Goal: Task Accomplishment & Management: Manage account settings

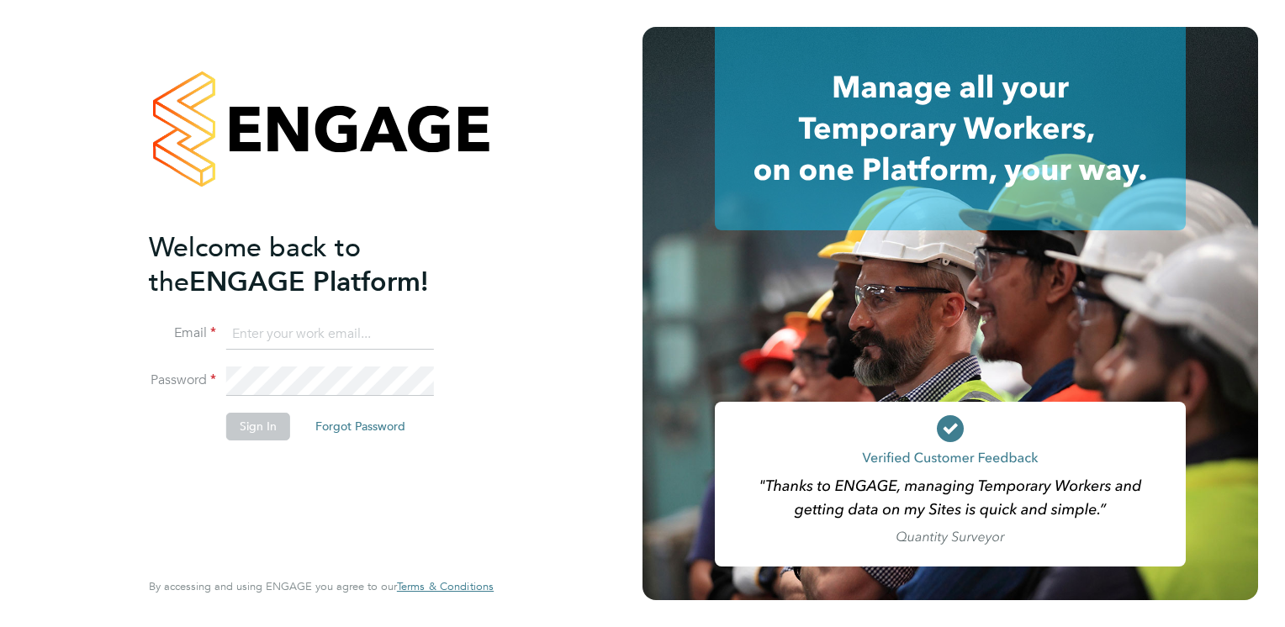
type input "philip.broom@albioninthecommunity.org.uk"
click at [260, 422] on button "Sign In" at bounding box center [258, 426] width 64 height 27
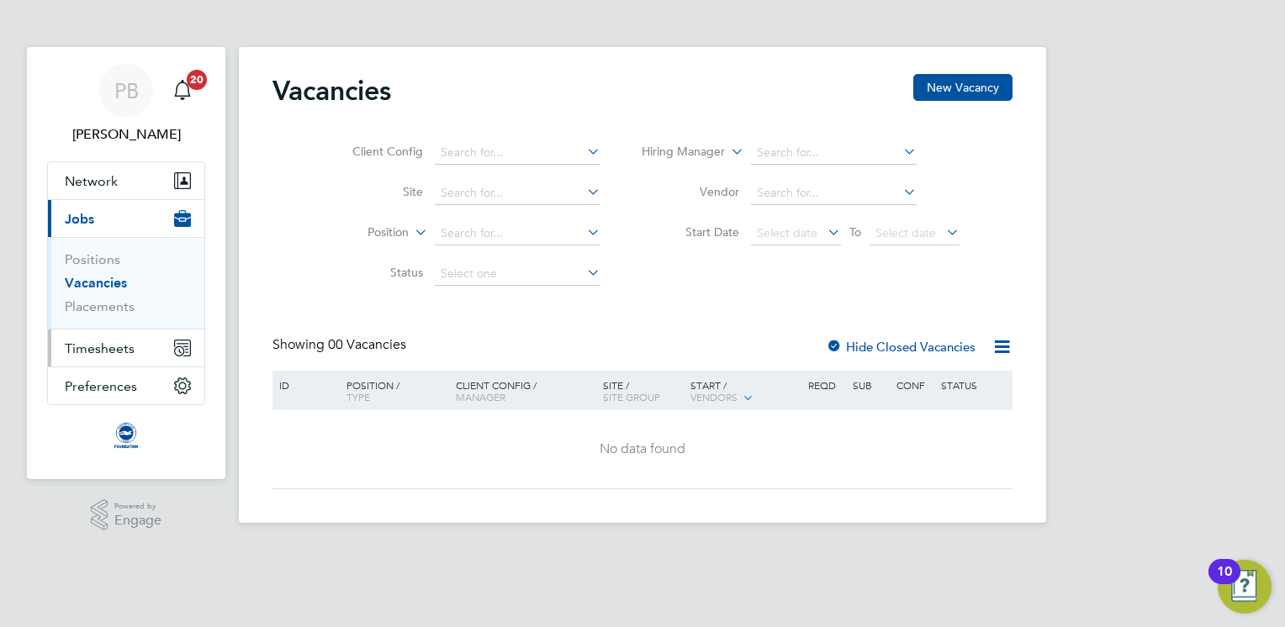
click at [104, 357] on button "Timesheets" at bounding box center [126, 348] width 156 height 37
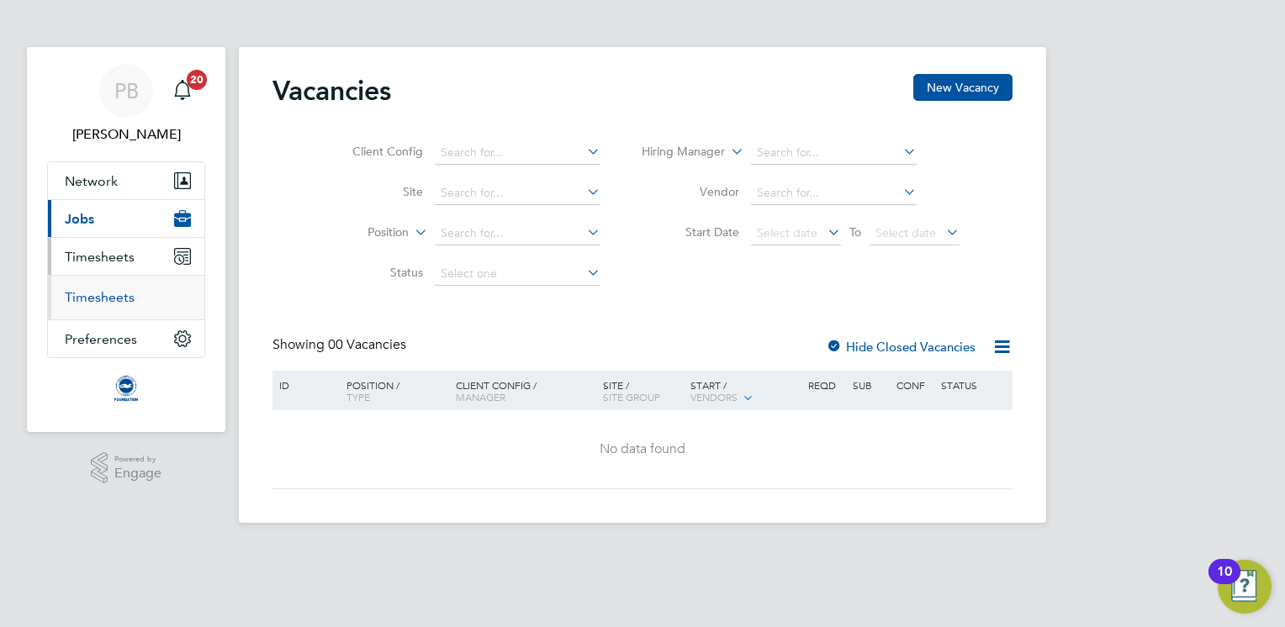
click at [104, 301] on link "Timesheets" at bounding box center [100, 297] width 70 height 16
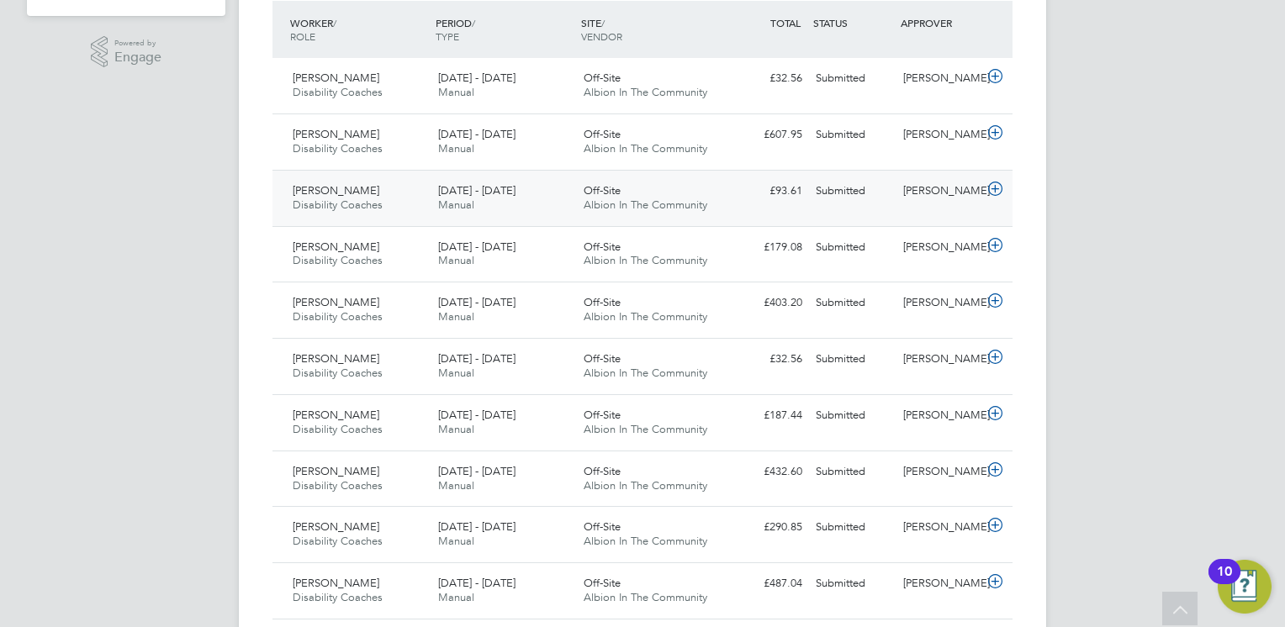
scroll to position [642, 0]
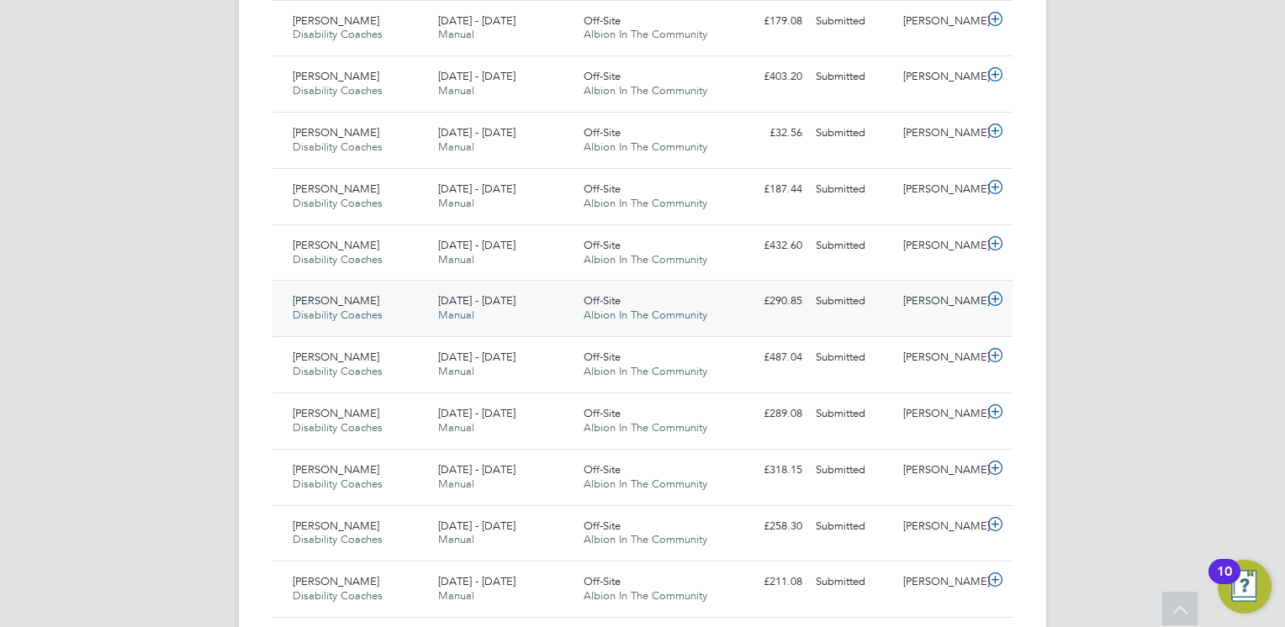
click at [542, 320] on div "1 - 31 Aug 2025 Manual" at bounding box center [503, 309] width 145 height 42
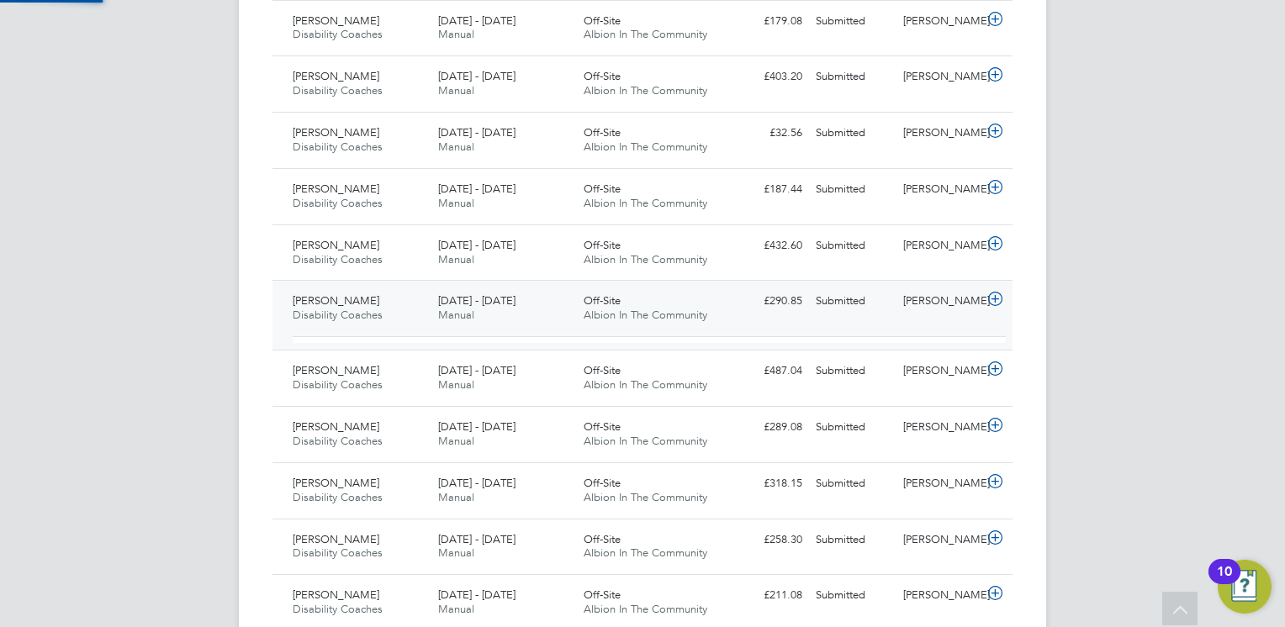
scroll to position [28, 163]
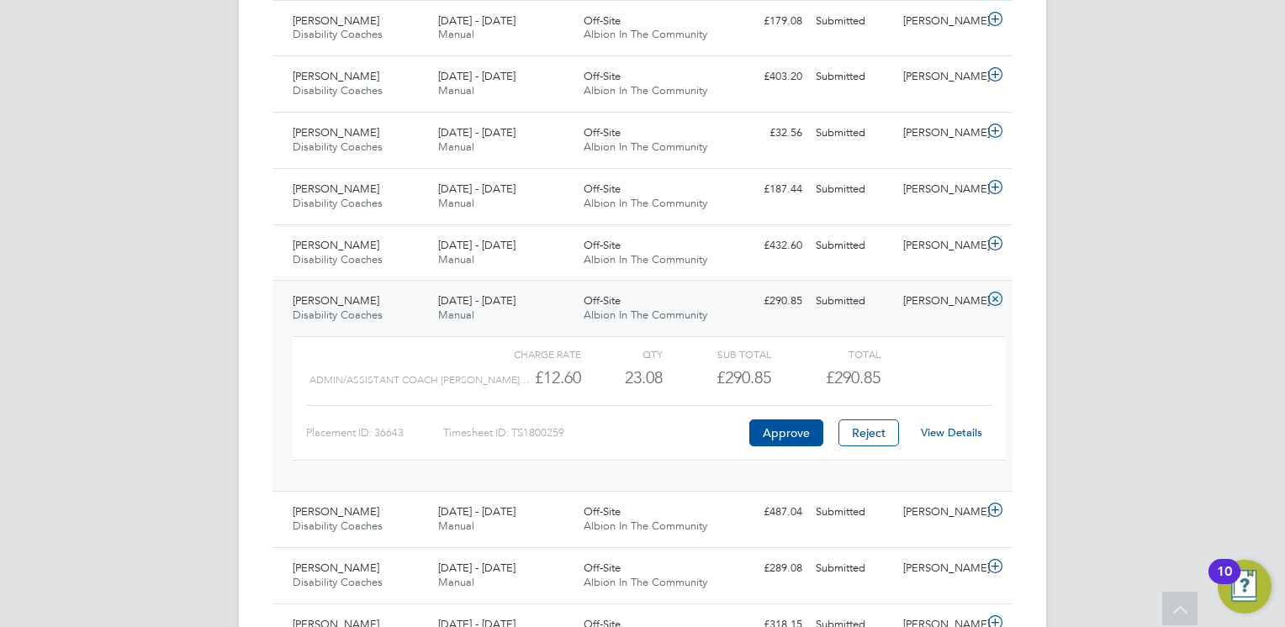
click at [949, 430] on link "View Details" at bounding box center [951, 433] width 61 height 14
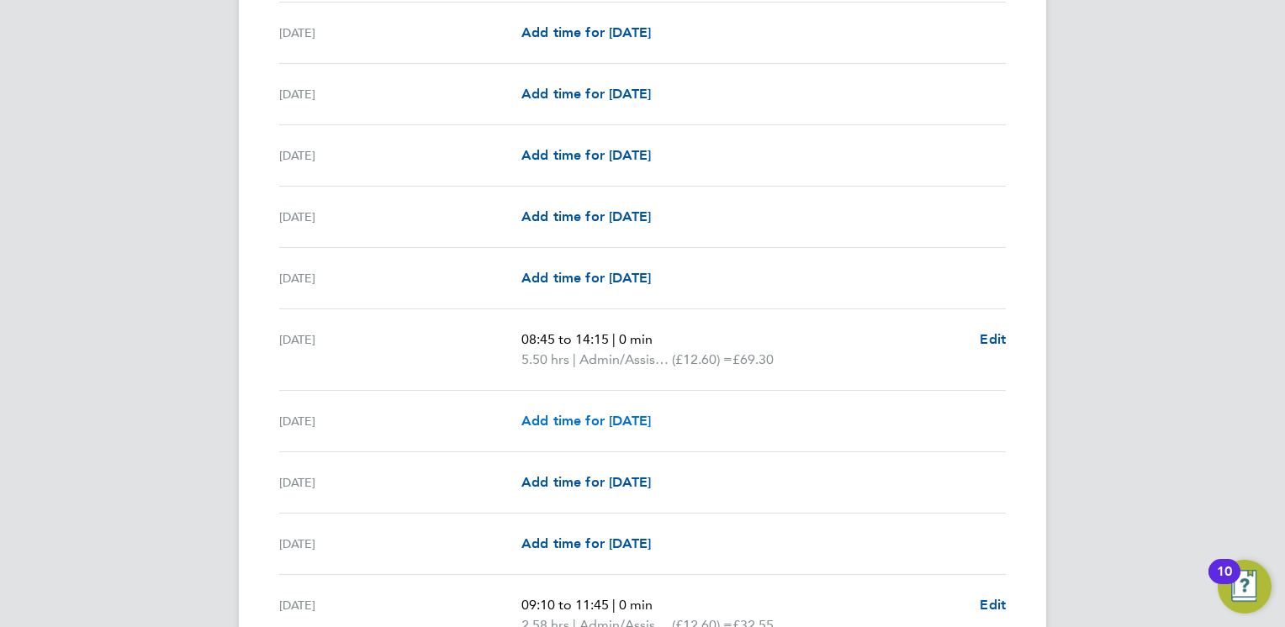
scroll to position [2054, 0]
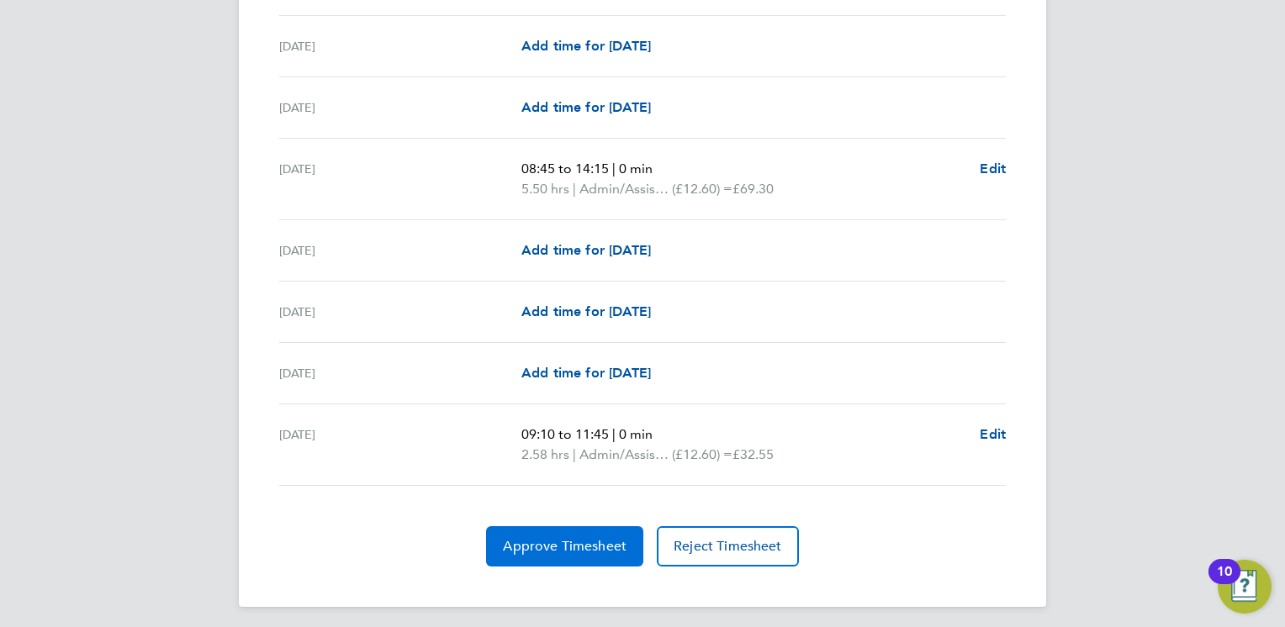
click at [531, 545] on span "Approve Timesheet" at bounding box center [565, 546] width 124 height 17
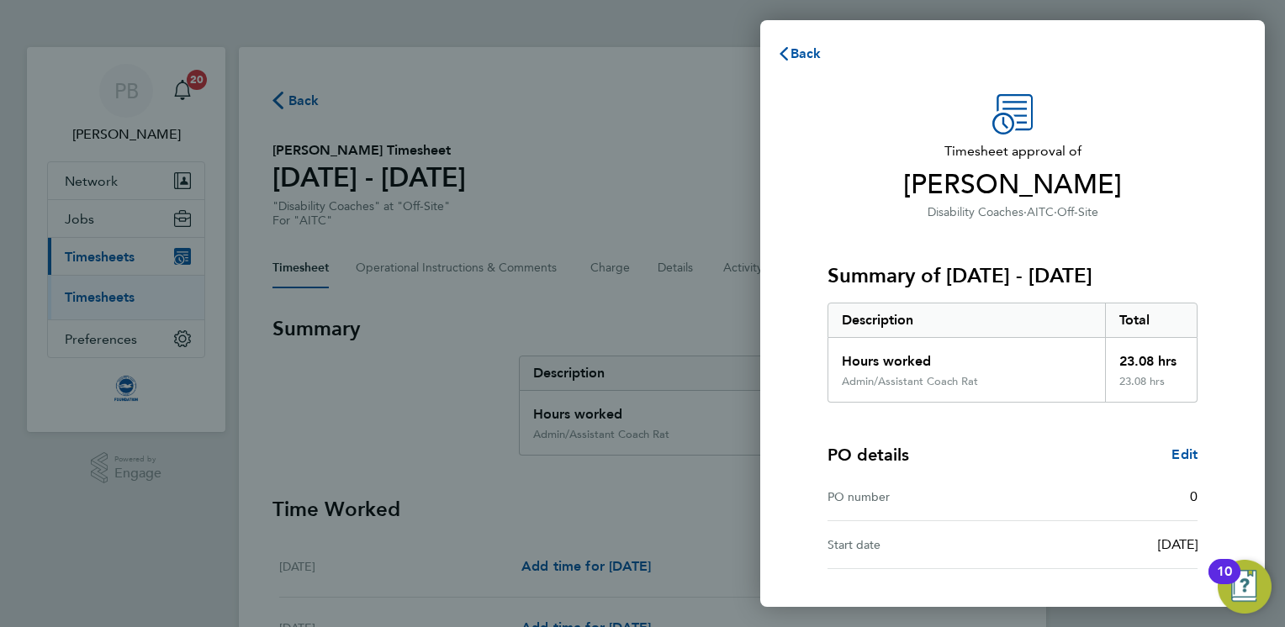
scroll to position [129, 0]
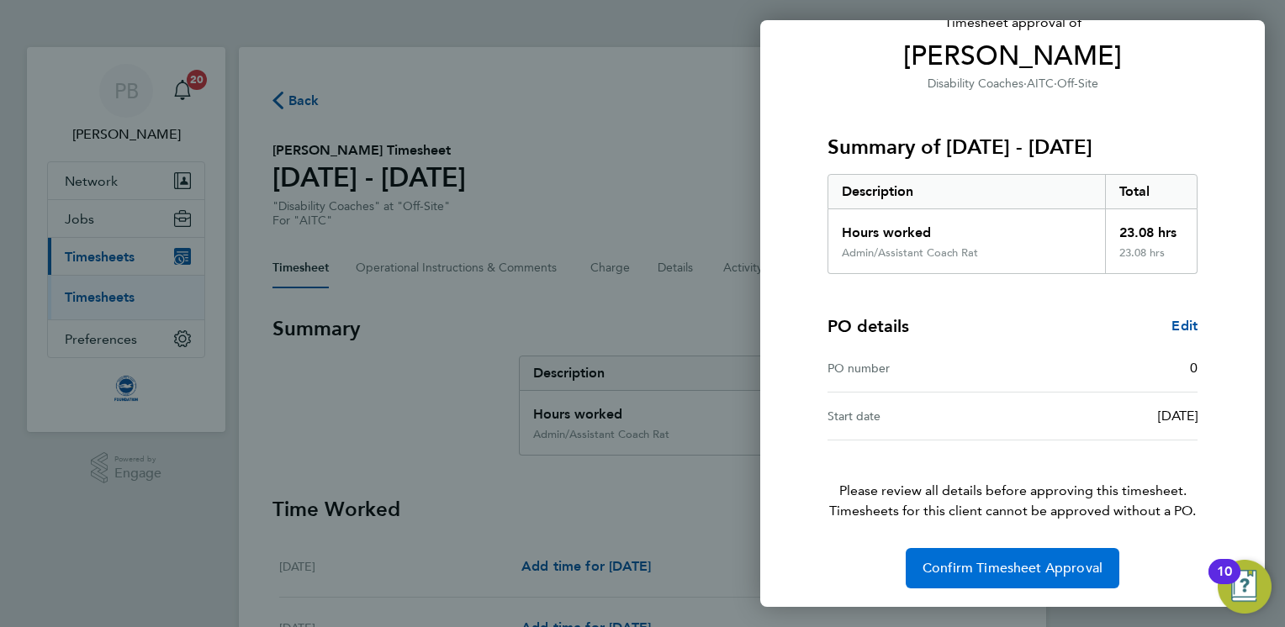
click at [1041, 573] on span "Confirm Timesheet Approval" at bounding box center [1012, 568] width 180 height 17
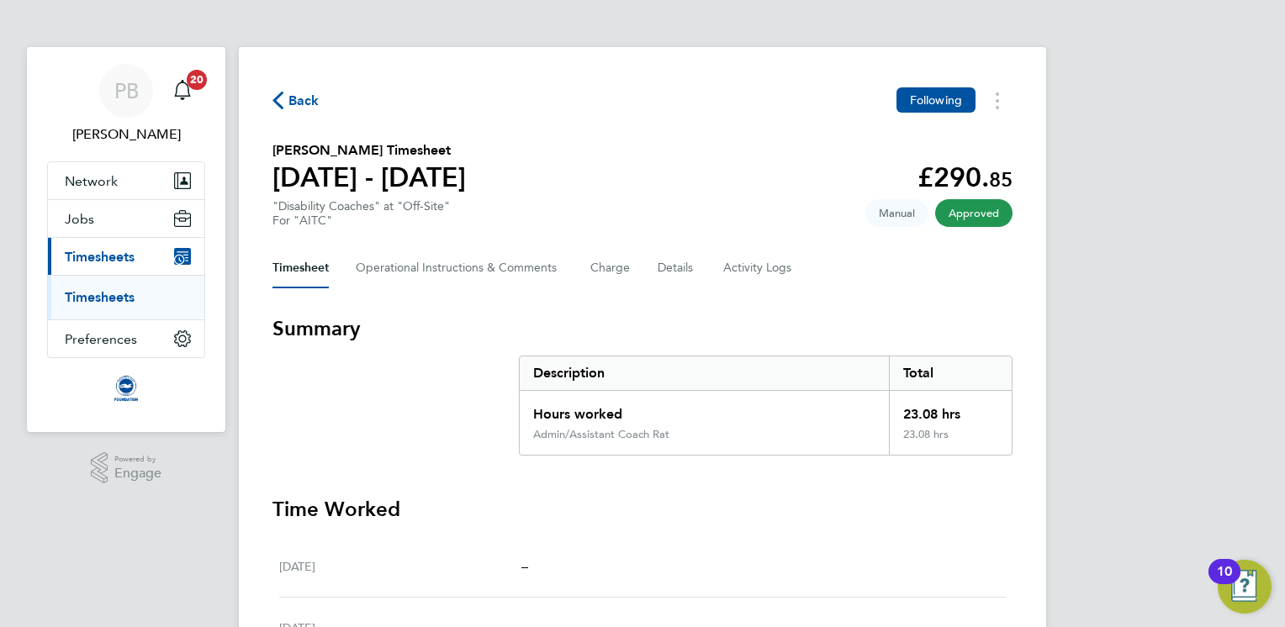
click at [309, 104] on span "Back" at bounding box center [303, 101] width 31 height 20
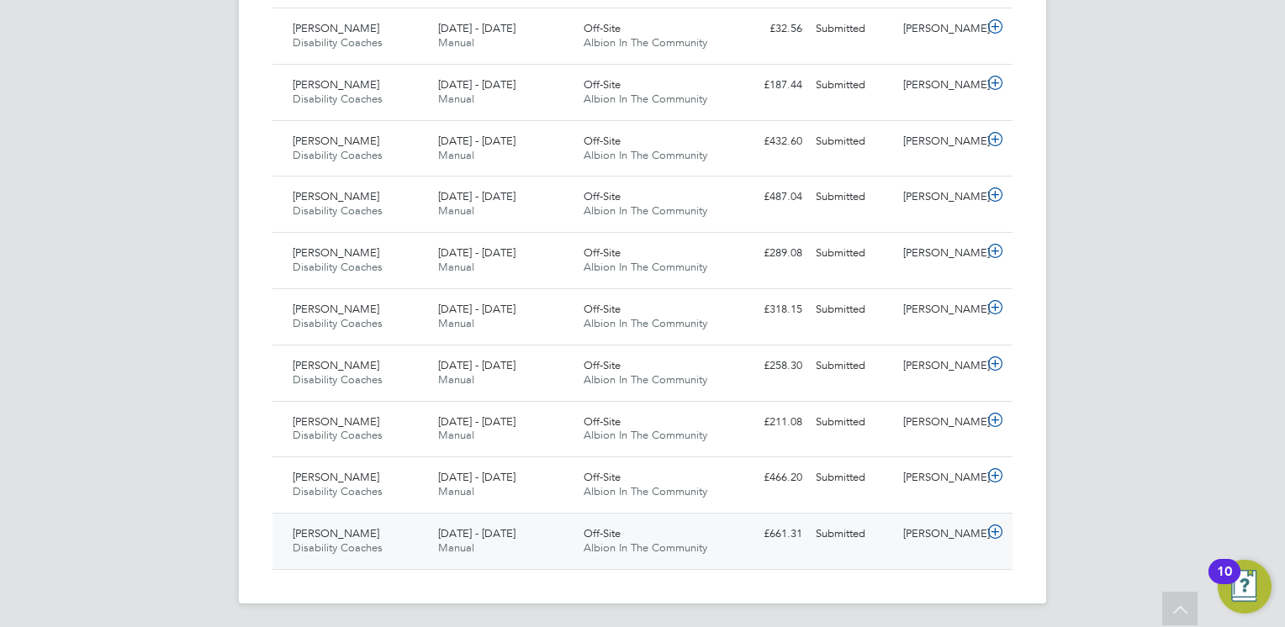
click at [569, 534] on div "1 - 31 Aug 2025 Manual" at bounding box center [503, 542] width 145 height 42
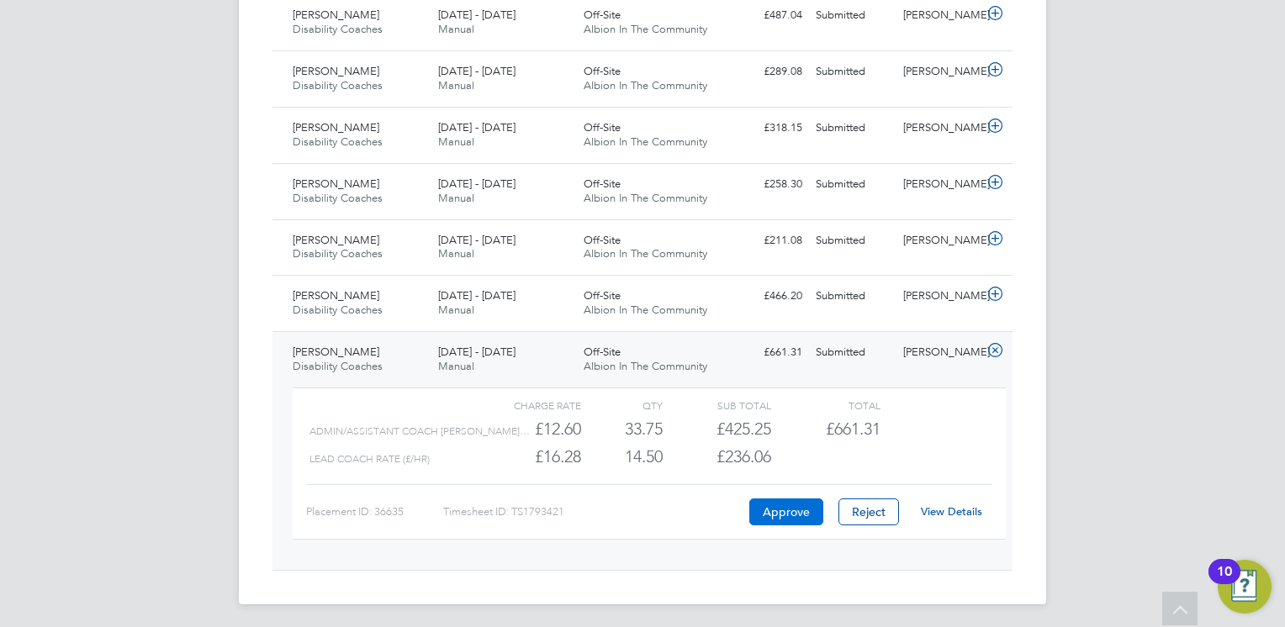
click at [785, 515] on button "Approve" at bounding box center [786, 512] width 74 height 27
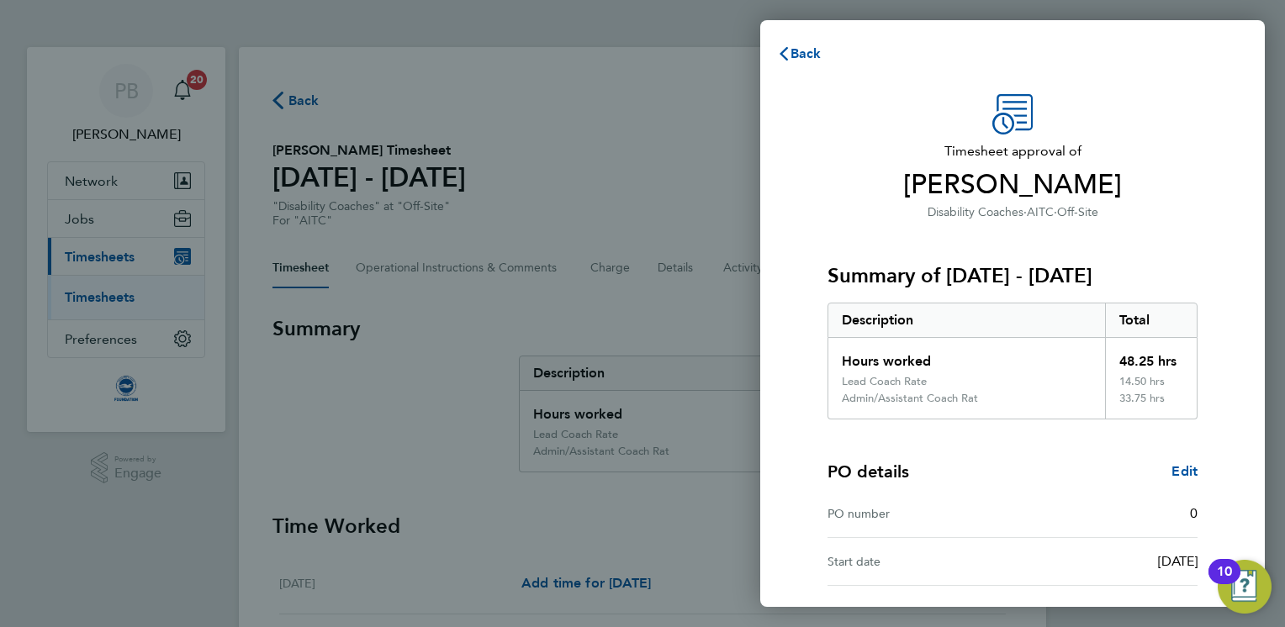
scroll to position [145, 0]
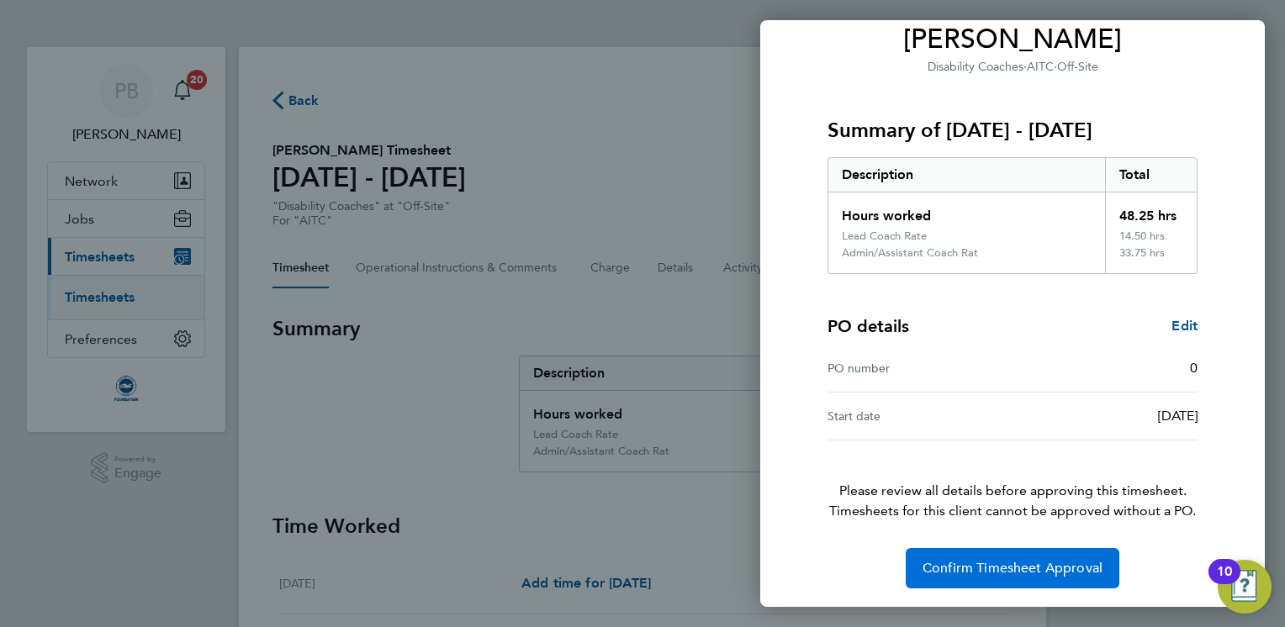
click at [970, 570] on span "Confirm Timesheet Approval" at bounding box center [1012, 568] width 180 height 17
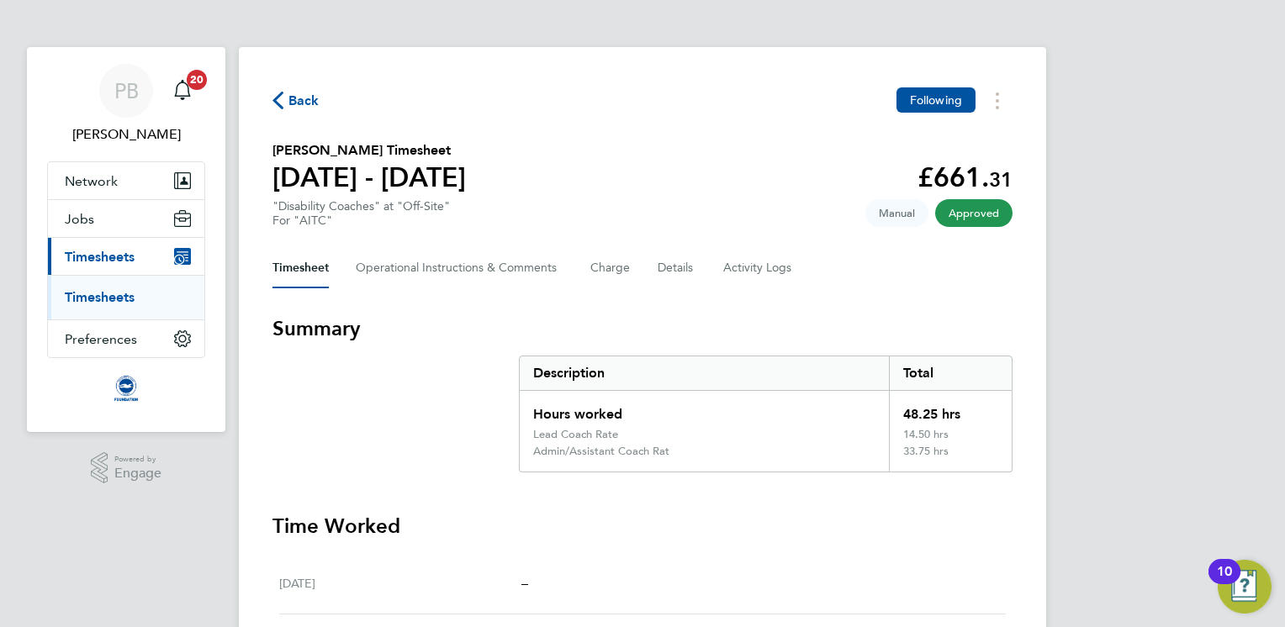
click at [299, 96] on span "Back" at bounding box center [303, 101] width 31 height 20
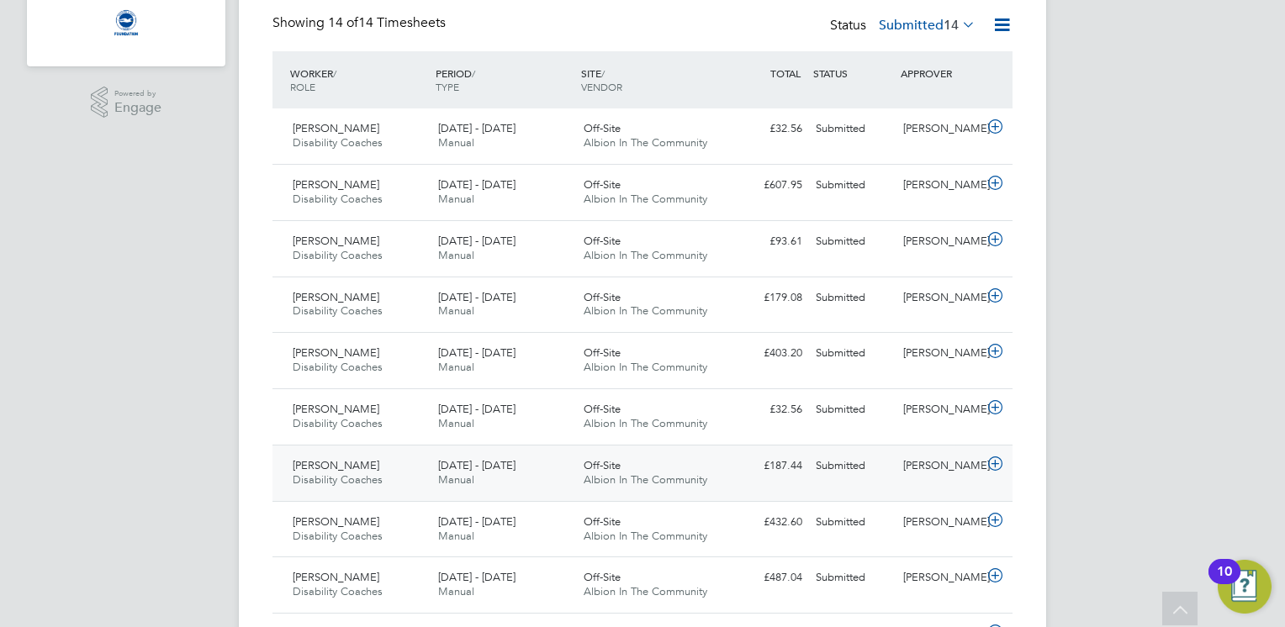
click at [468, 476] on span "Manual" at bounding box center [456, 480] width 36 height 14
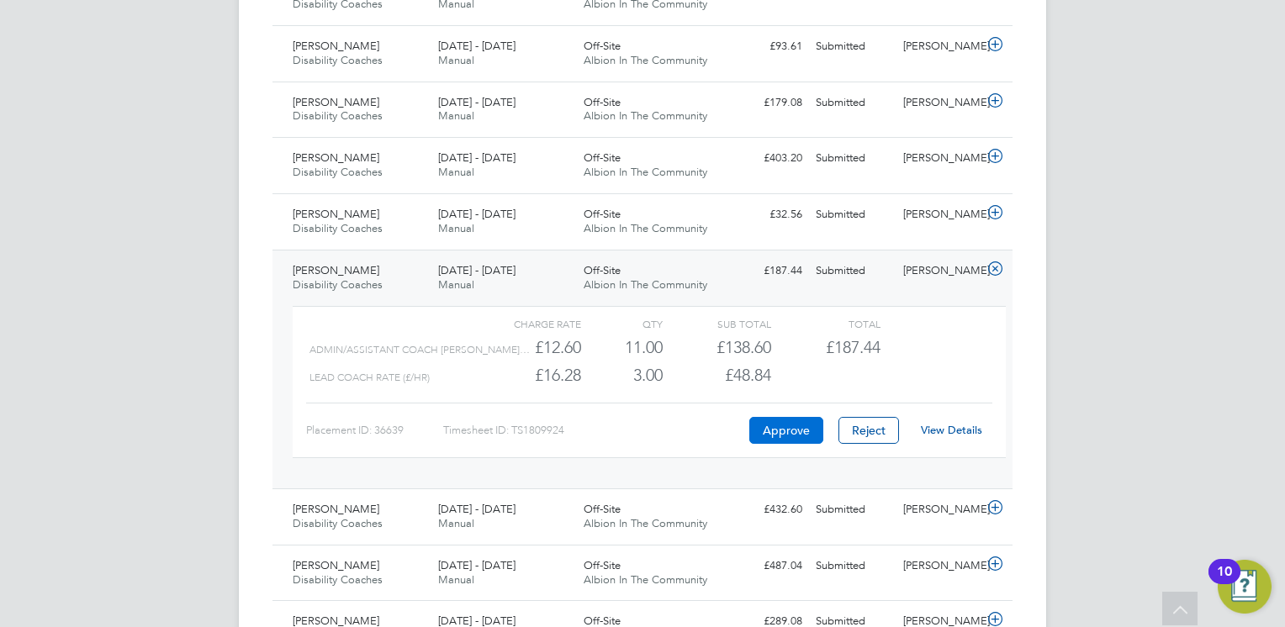
click at [775, 426] on button "Approve" at bounding box center [786, 430] width 74 height 27
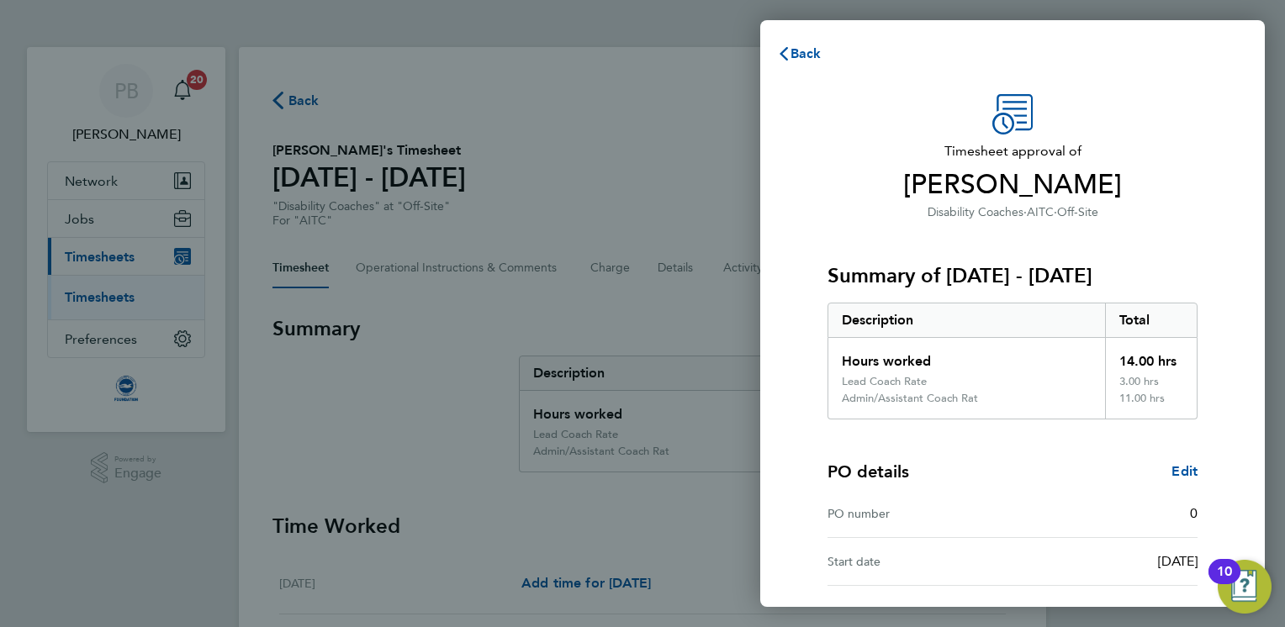
scroll to position [145, 0]
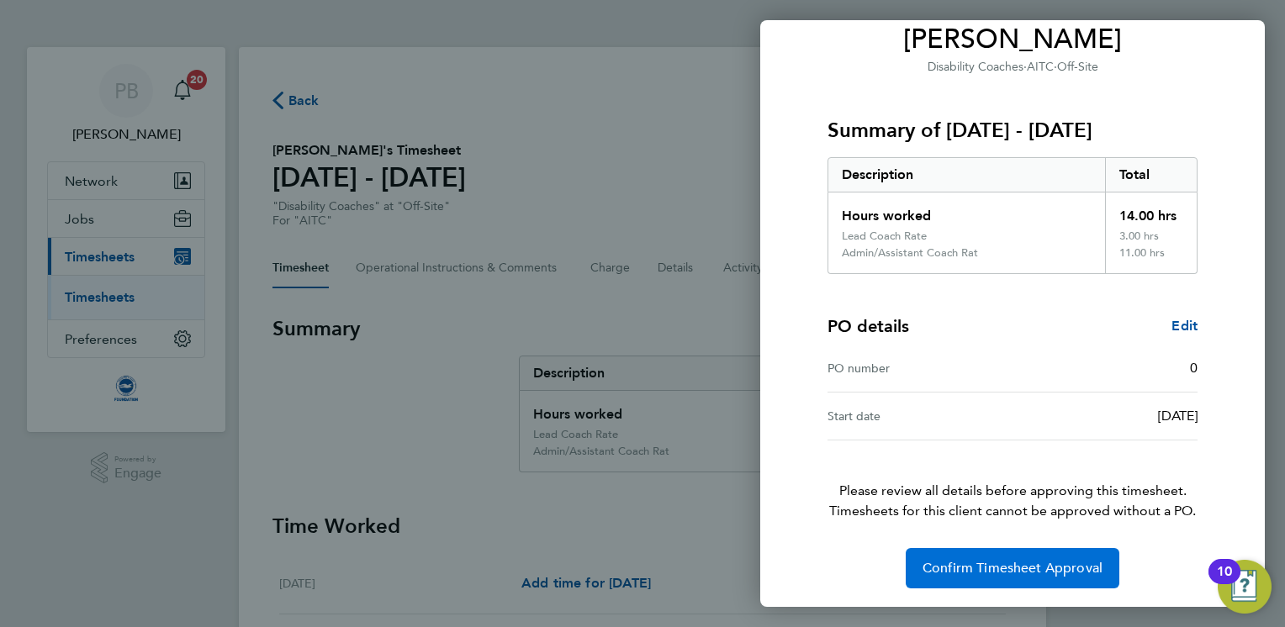
click at [975, 569] on span "Confirm Timesheet Approval" at bounding box center [1012, 568] width 180 height 17
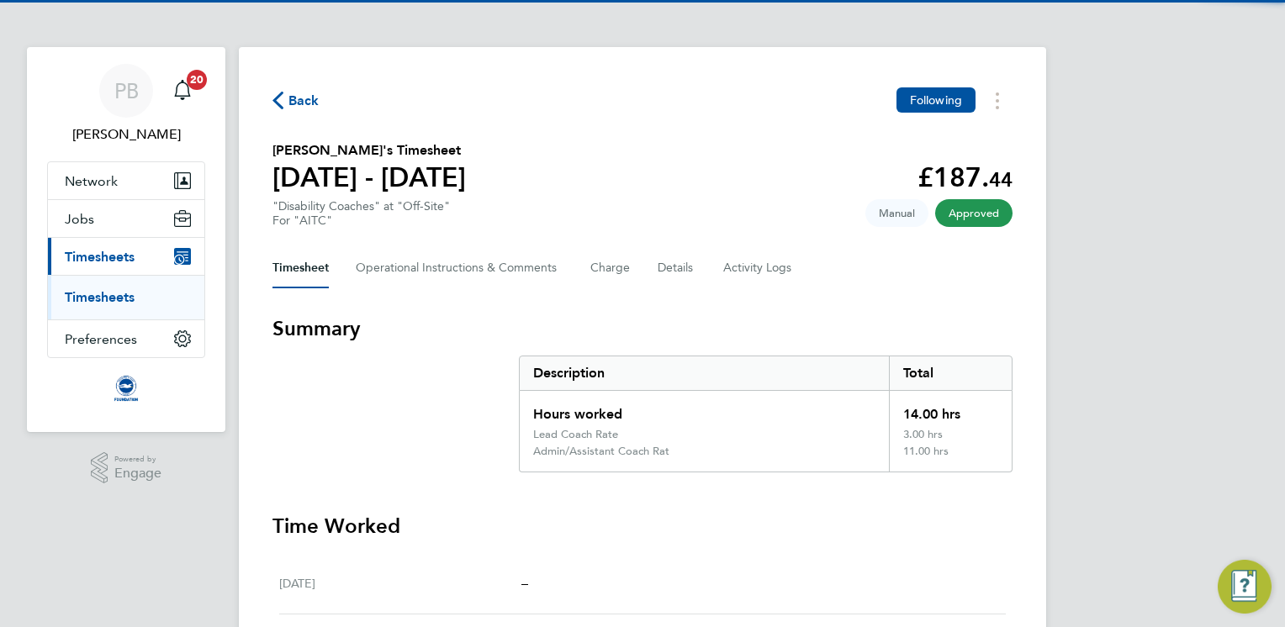
click at [299, 99] on span "Back" at bounding box center [303, 101] width 31 height 20
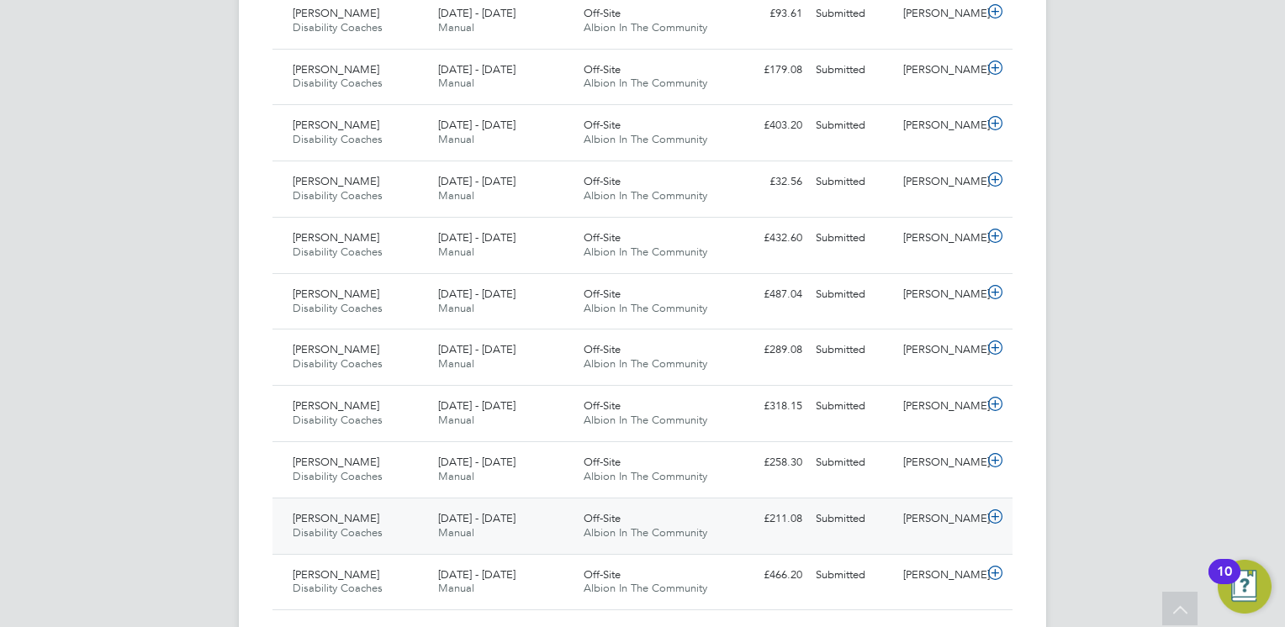
click at [622, 533] on span "Albion In The Community" at bounding box center [646, 533] width 124 height 14
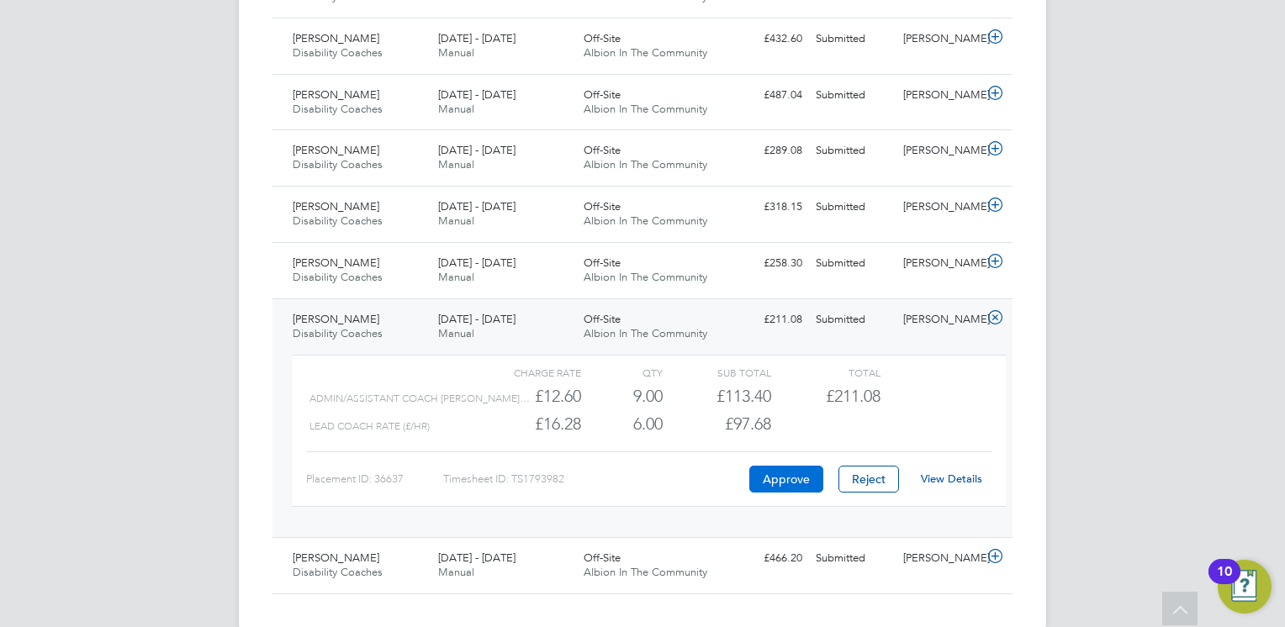
click at [784, 477] on button "Approve" at bounding box center [786, 479] width 74 height 27
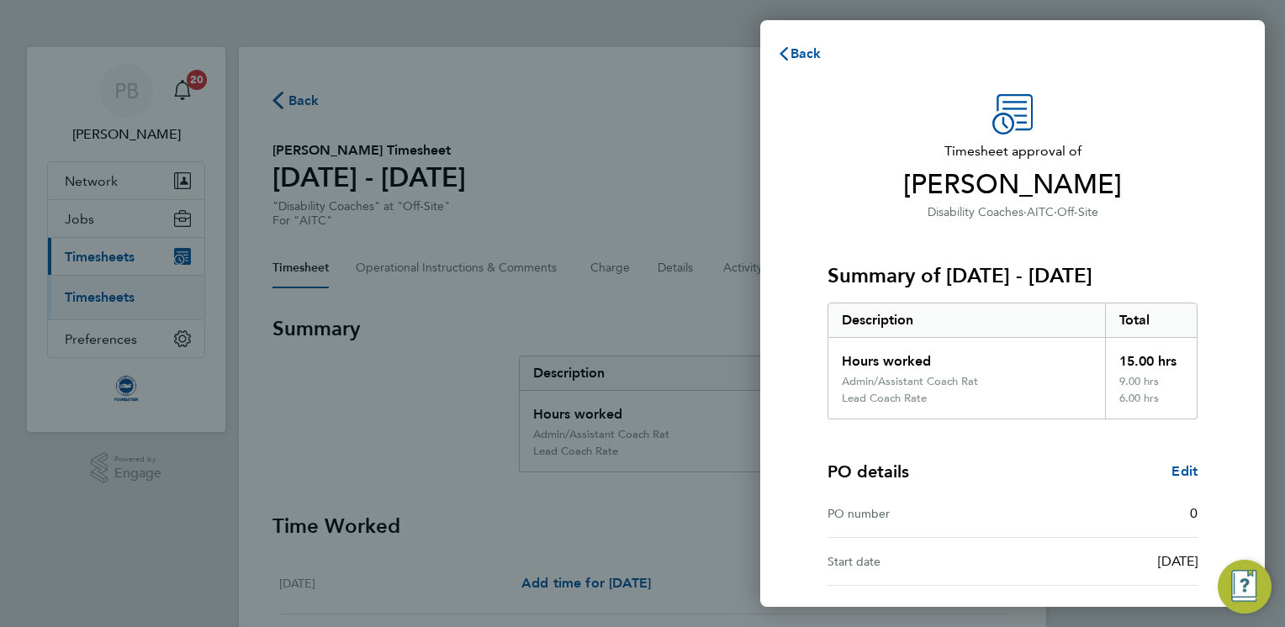
scroll to position [145, 0]
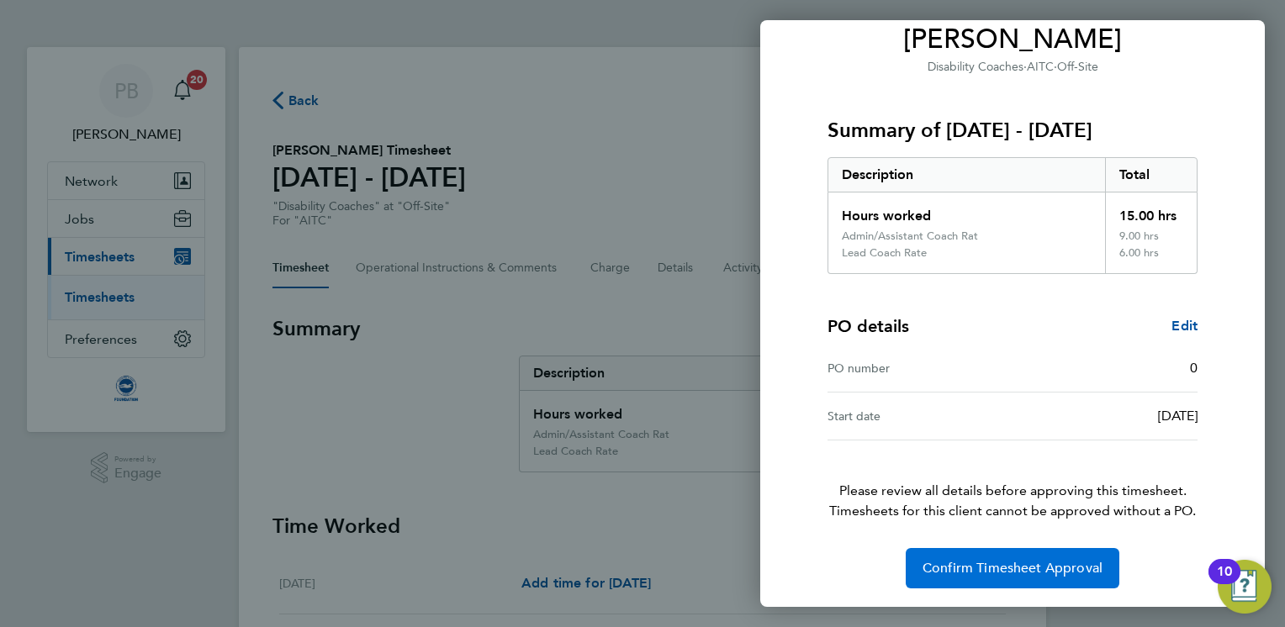
click at [1030, 574] on span "Confirm Timesheet Approval" at bounding box center [1012, 568] width 180 height 17
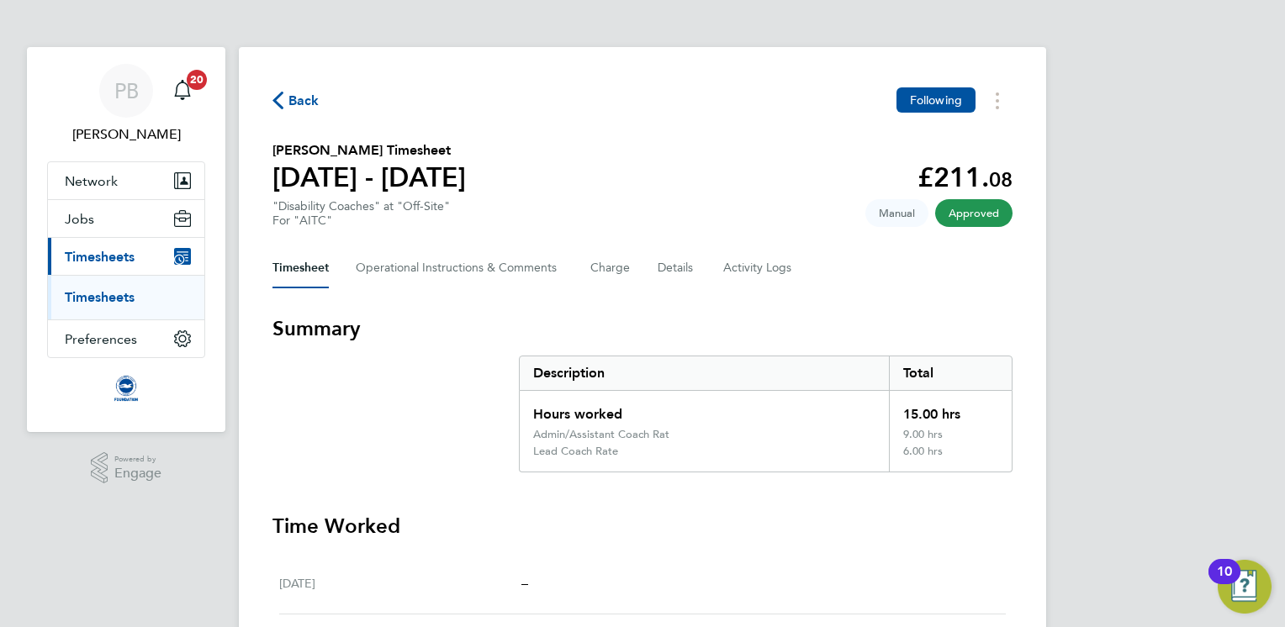
click at [310, 100] on span "Back" at bounding box center [303, 101] width 31 height 20
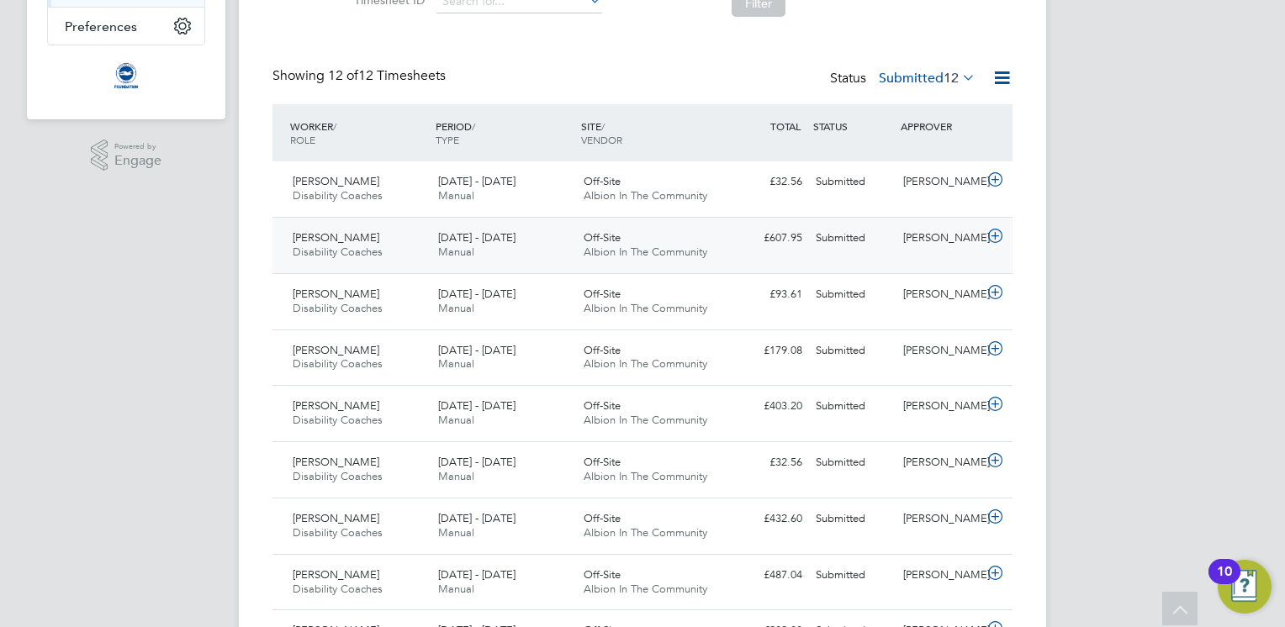
click at [670, 256] on span "Albion In The Community" at bounding box center [646, 252] width 124 height 14
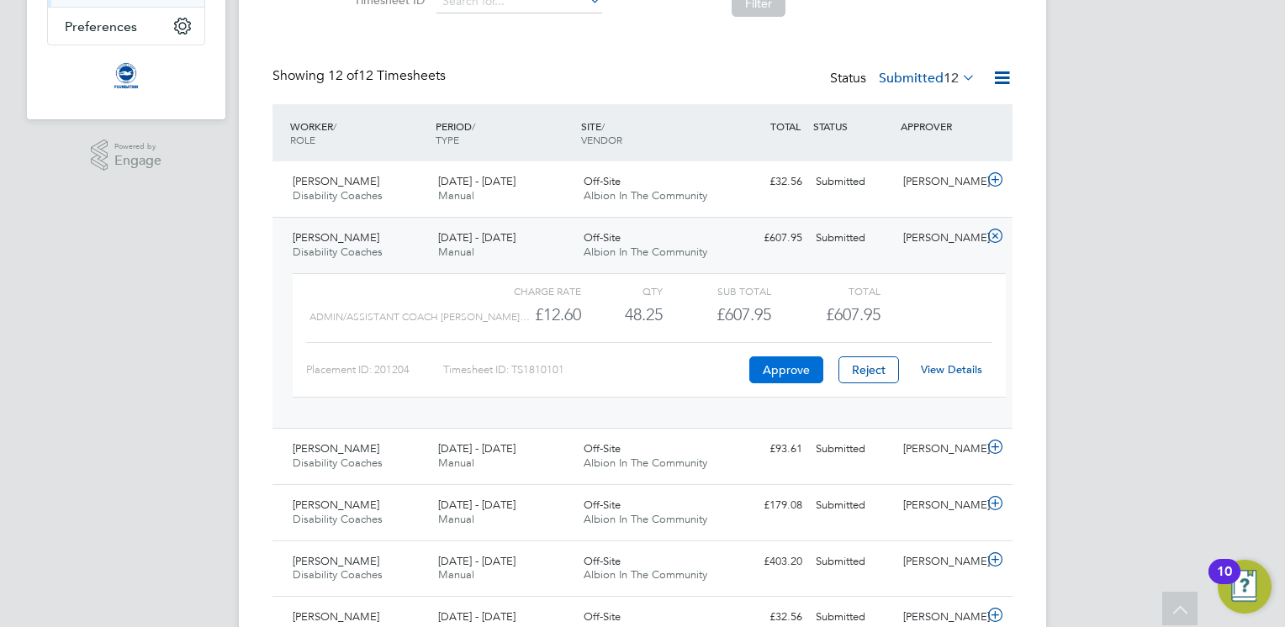
click at [780, 372] on button "Approve" at bounding box center [786, 370] width 74 height 27
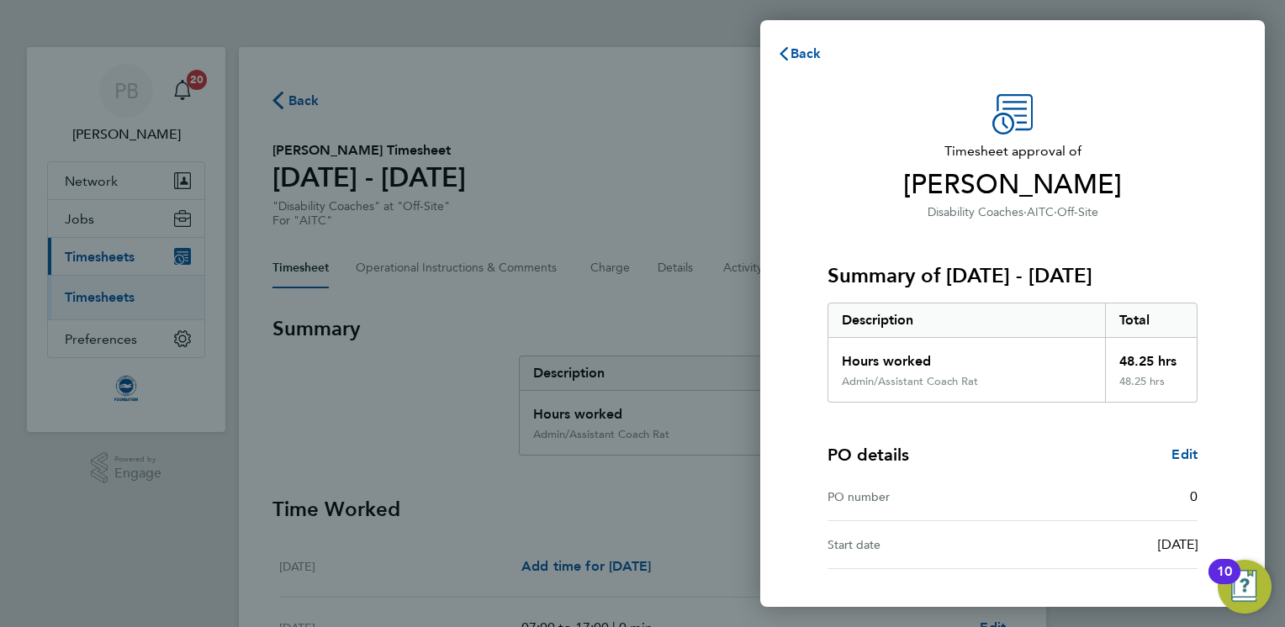
scroll to position [129, 0]
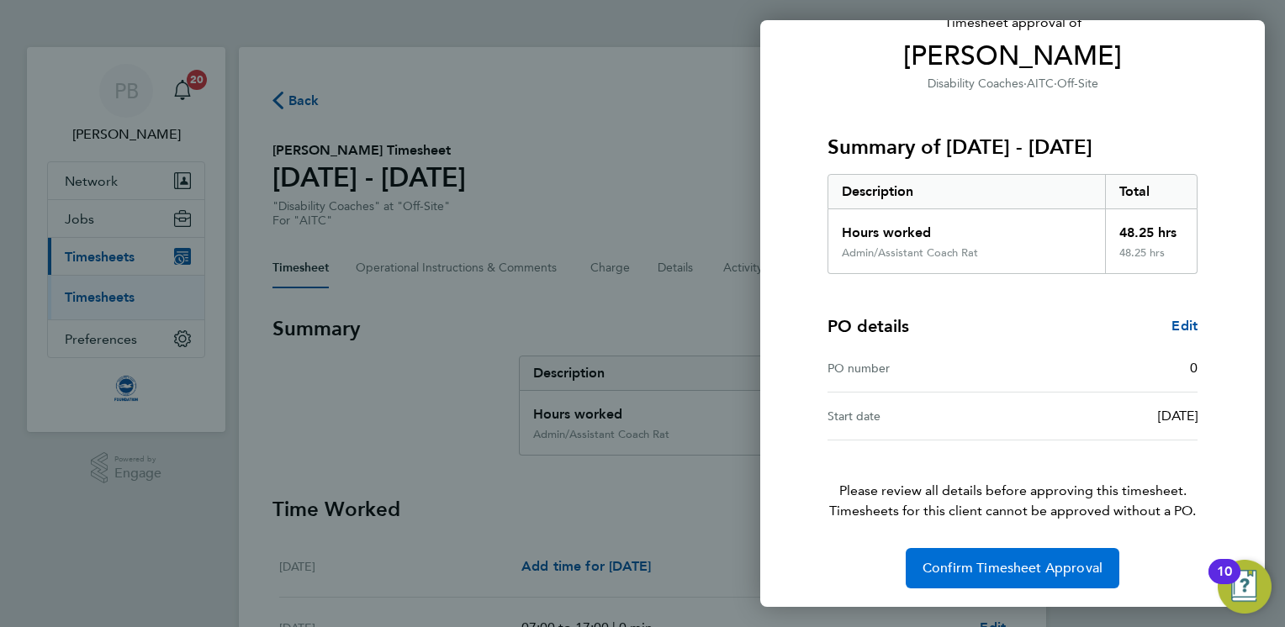
click at [965, 562] on span "Confirm Timesheet Approval" at bounding box center [1012, 568] width 180 height 17
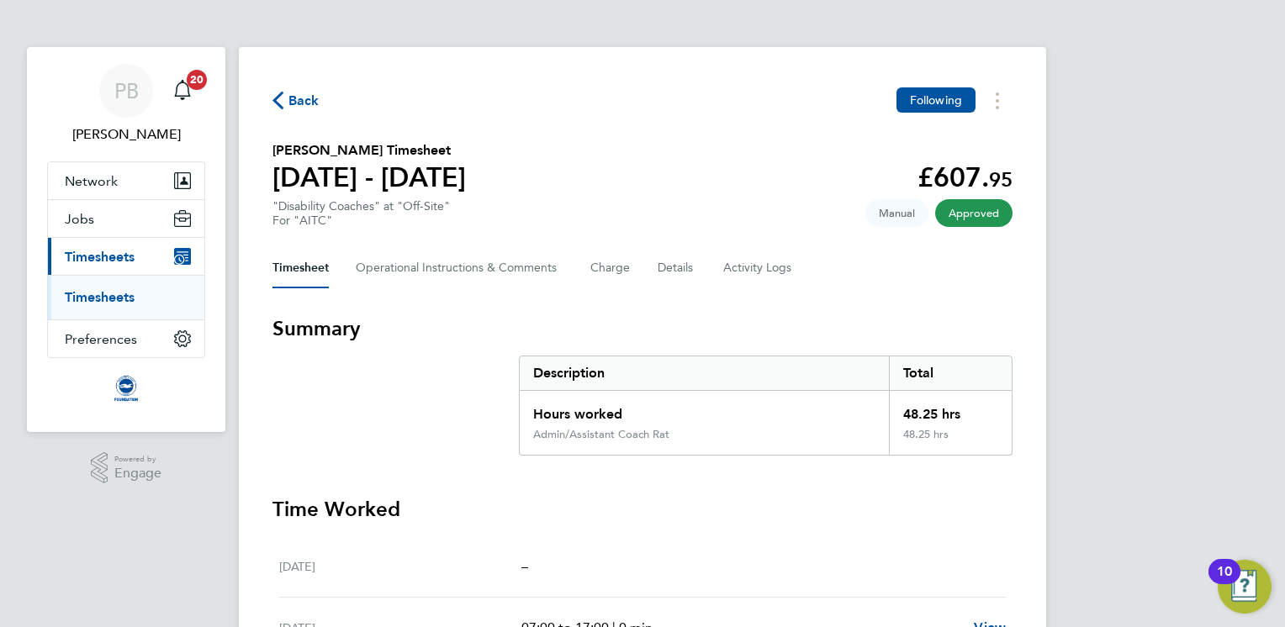
click at [289, 104] on span "Back" at bounding box center [303, 101] width 31 height 20
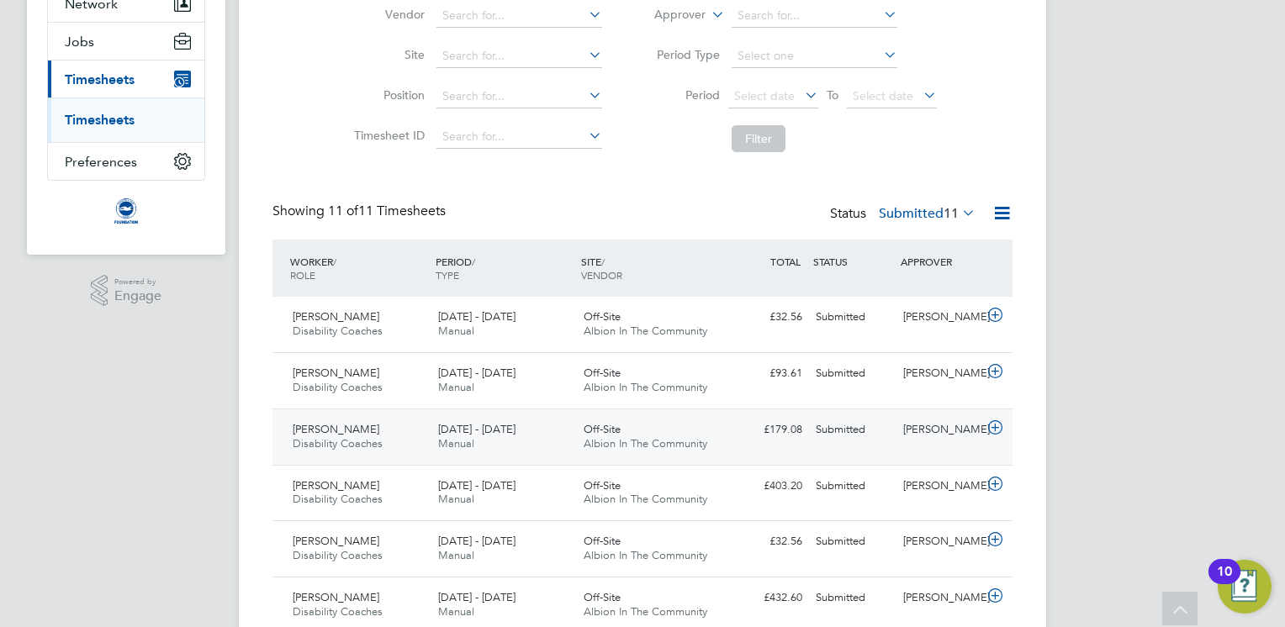
click at [625, 419] on div "Off-Site Albion In The Community" at bounding box center [649, 437] width 145 height 42
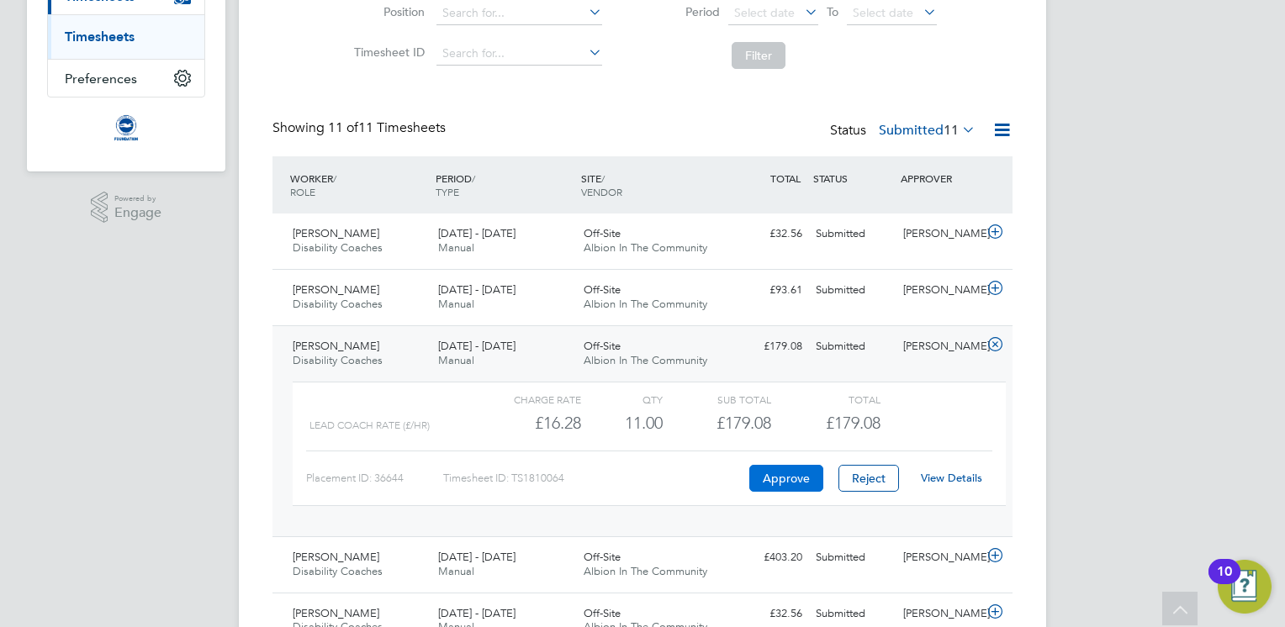
click at [779, 482] on button "Approve" at bounding box center [786, 478] width 74 height 27
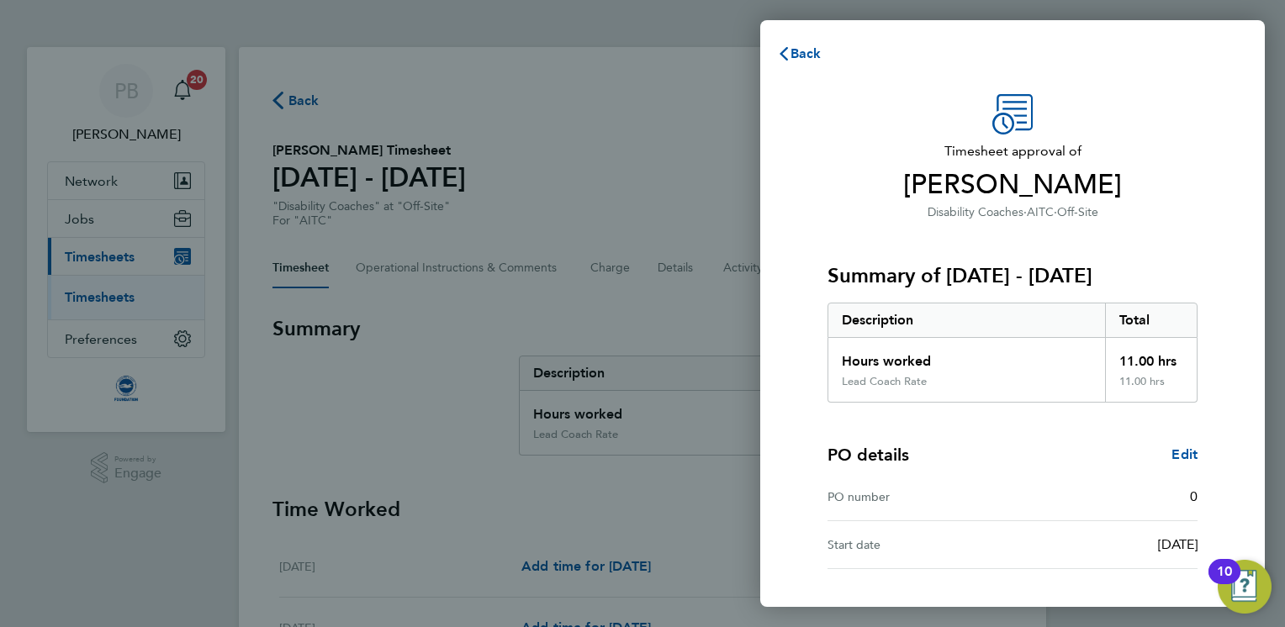
scroll to position [129, 0]
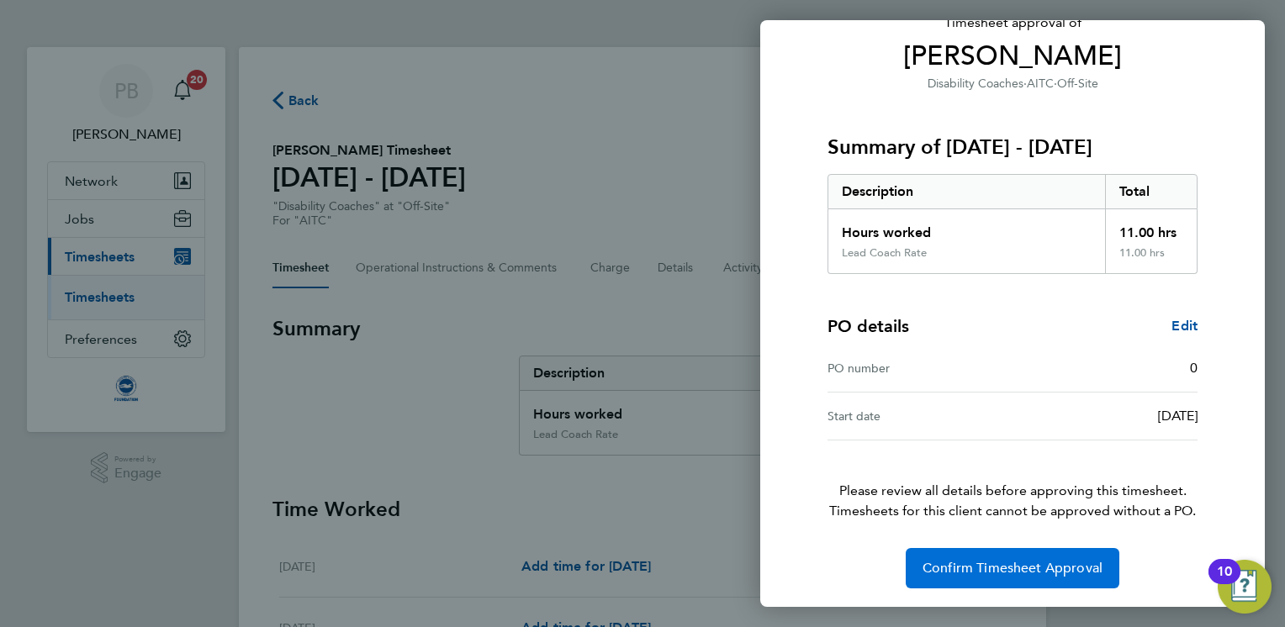
click at [1035, 574] on span "Confirm Timesheet Approval" at bounding box center [1012, 568] width 180 height 17
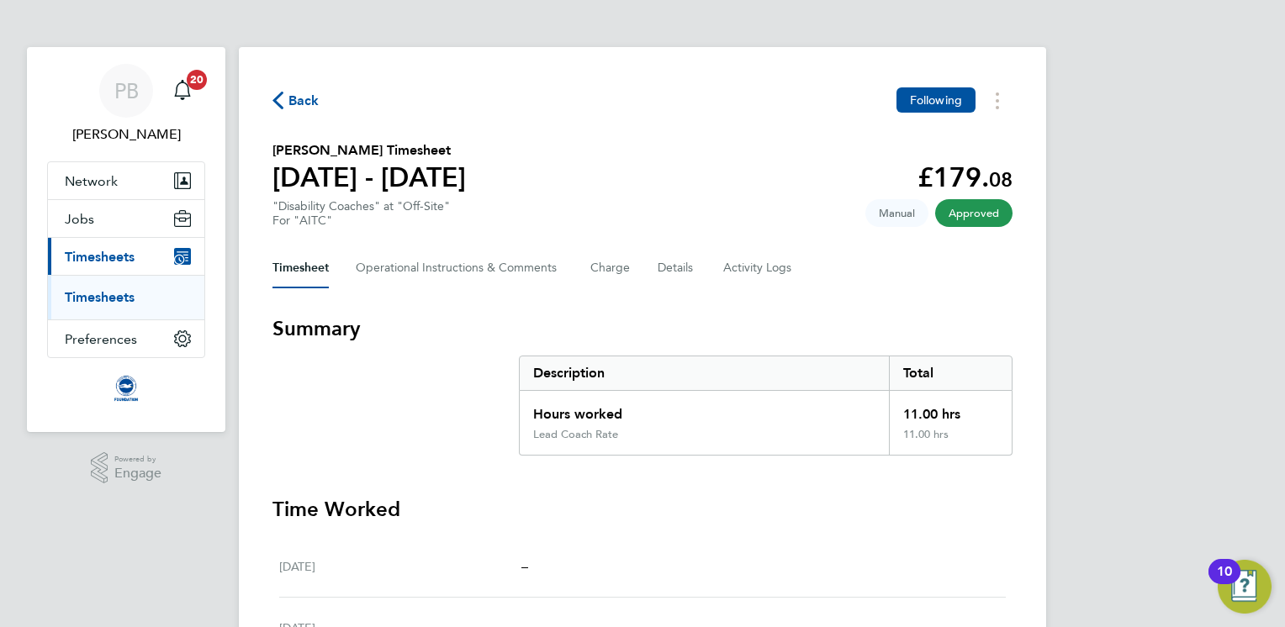
click at [302, 103] on span "Back" at bounding box center [303, 101] width 31 height 20
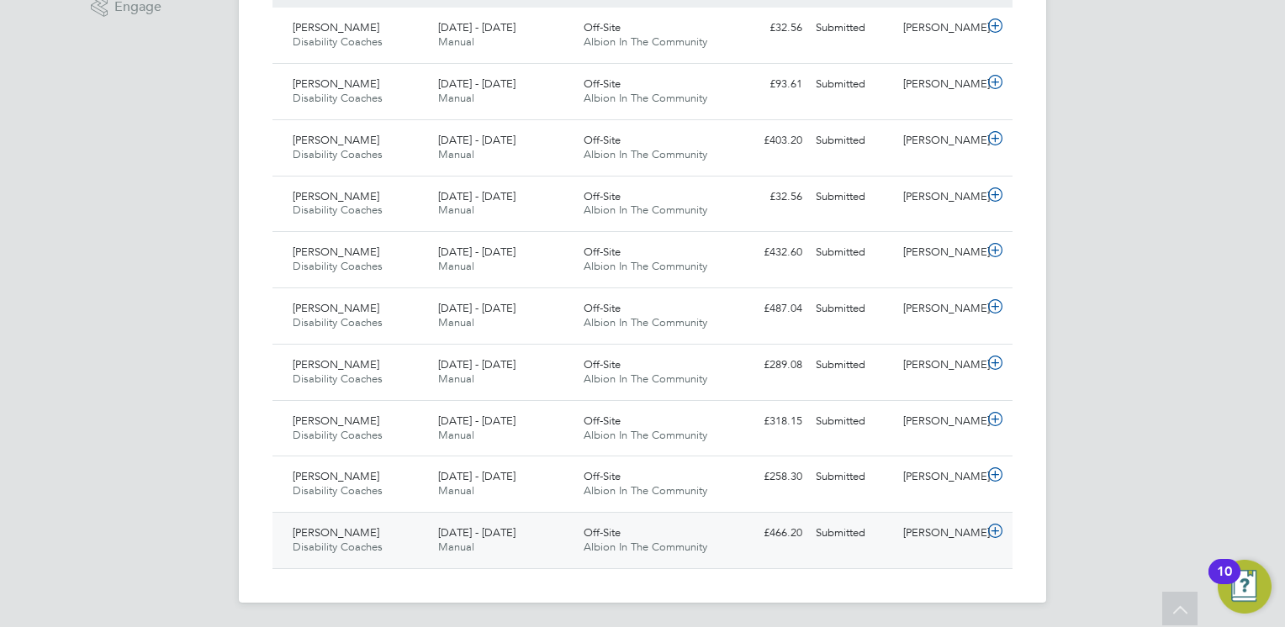
click at [627, 545] on span "Albion In The Community" at bounding box center [646, 547] width 124 height 14
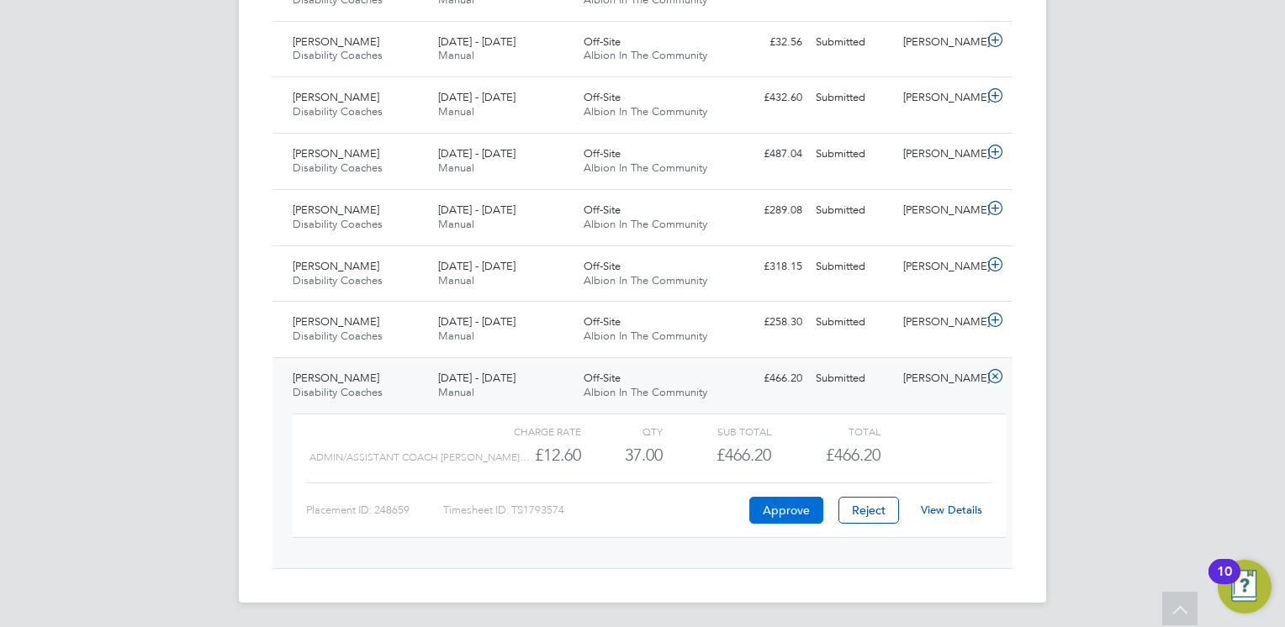
click at [790, 504] on button "Approve" at bounding box center [786, 510] width 74 height 27
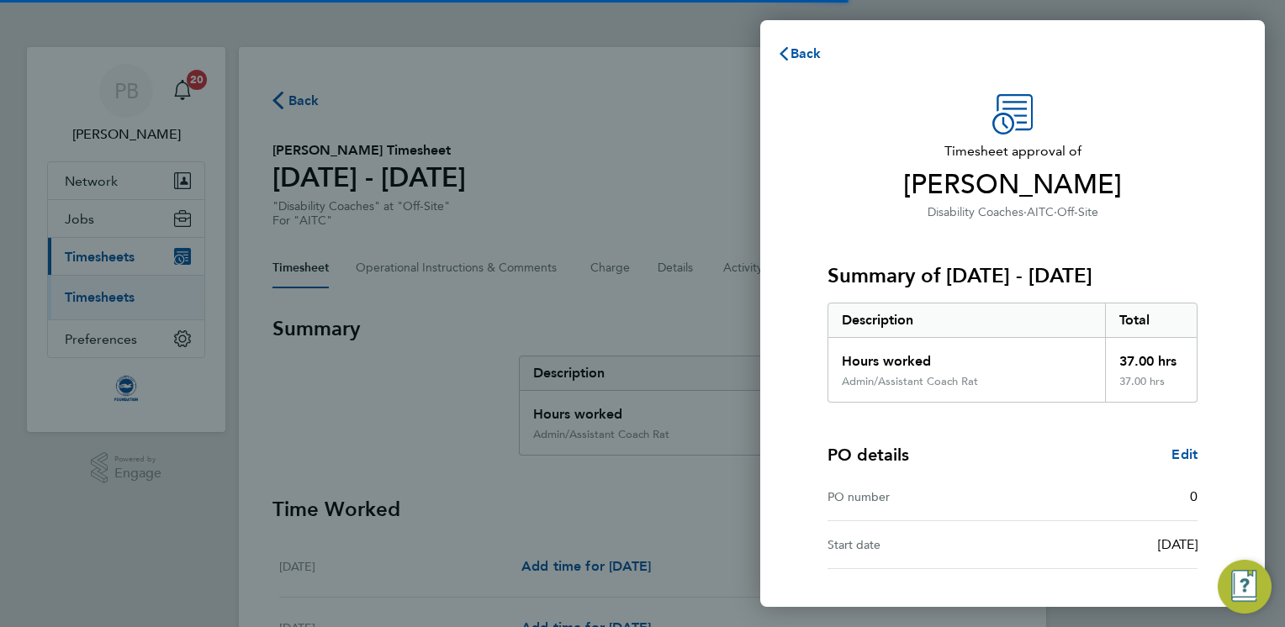
scroll to position [129, 0]
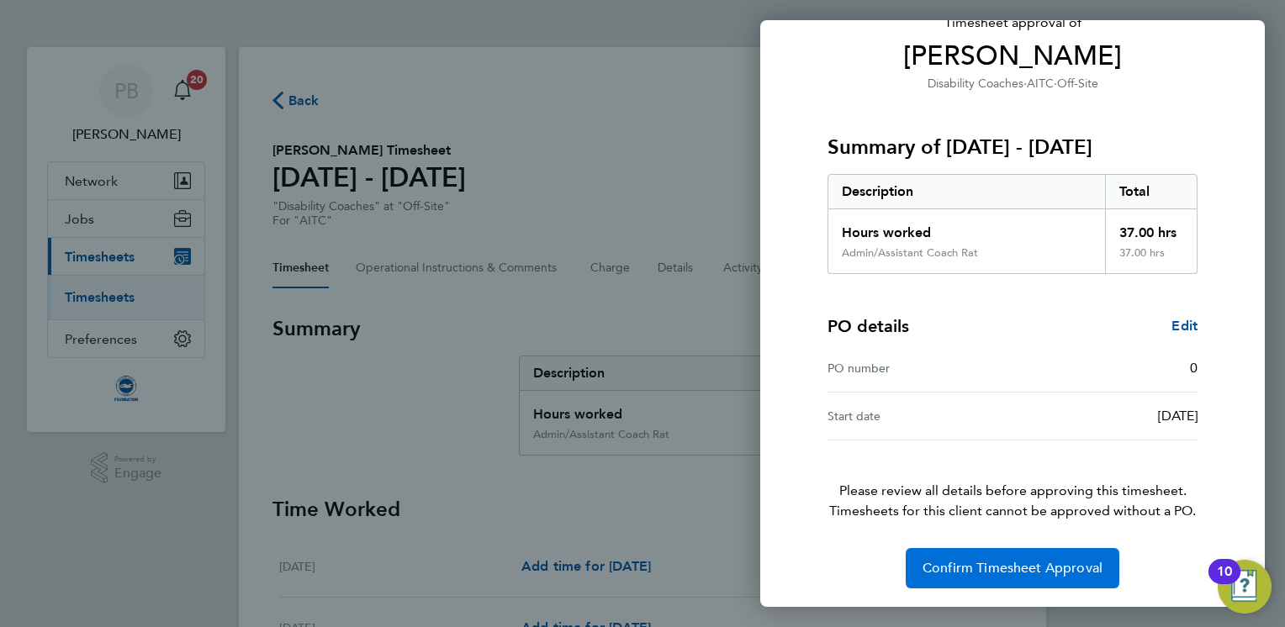
click at [988, 564] on span "Confirm Timesheet Approval" at bounding box center [1012, 568] width 180 height 17
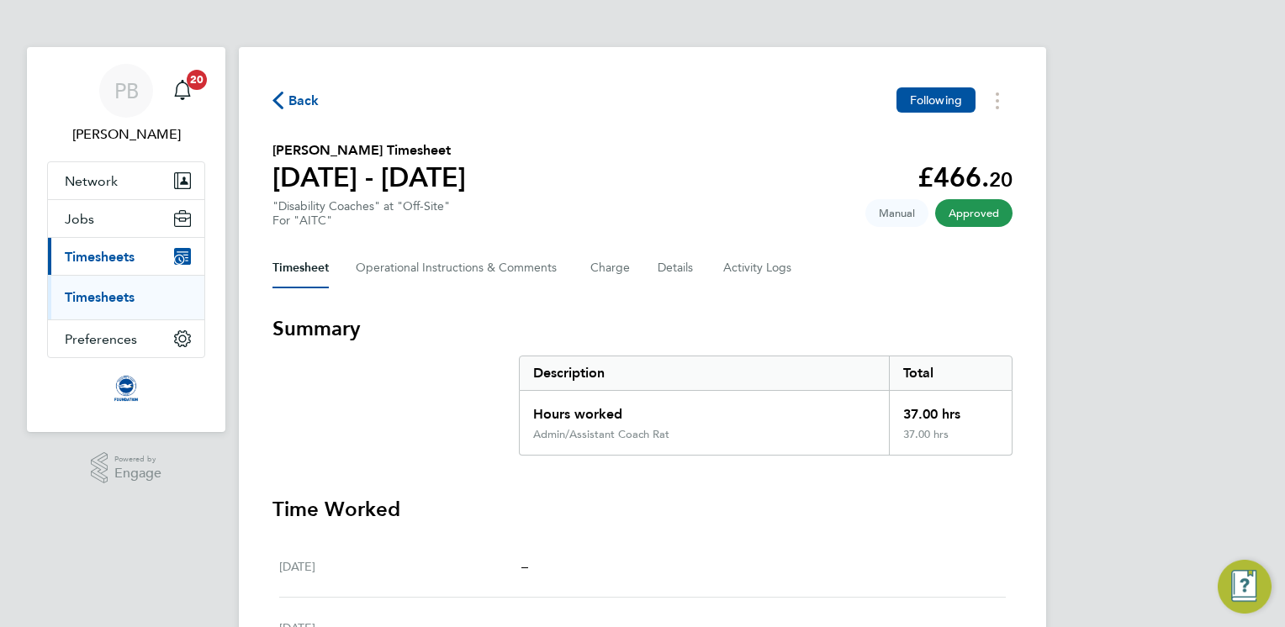
click at [315, 106] on span "Back" at bounding box center [303, 101] width 31 height 20
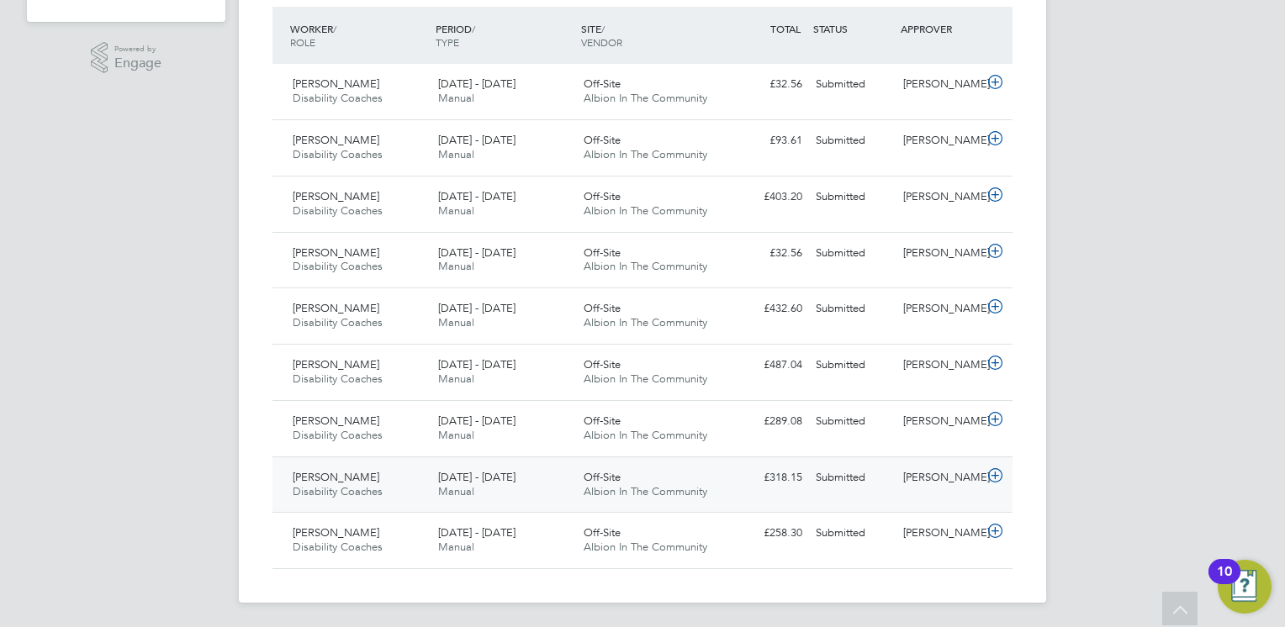
click at [407, 473] on div "Mark Bushby Disability Coaches 1 - 31 Aug 2025" at bounding box center [358, 485] width 145 height 42
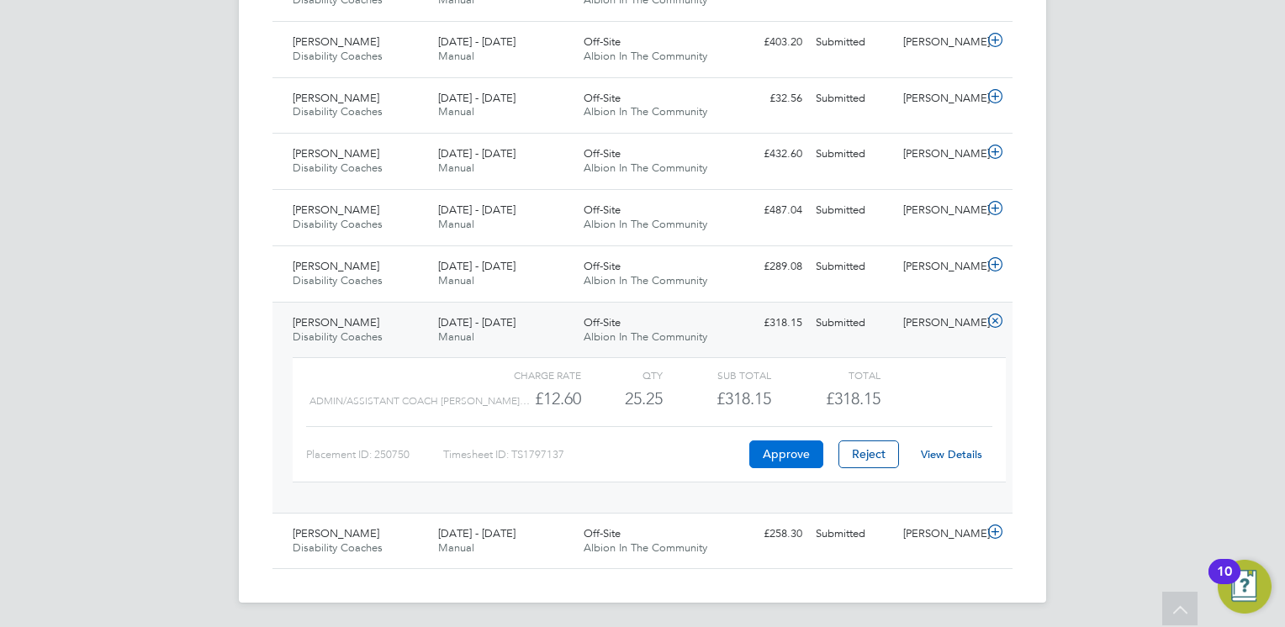
click at [793, 447] on button "Approve" at bounding box center [786, 454] width 74 height 27
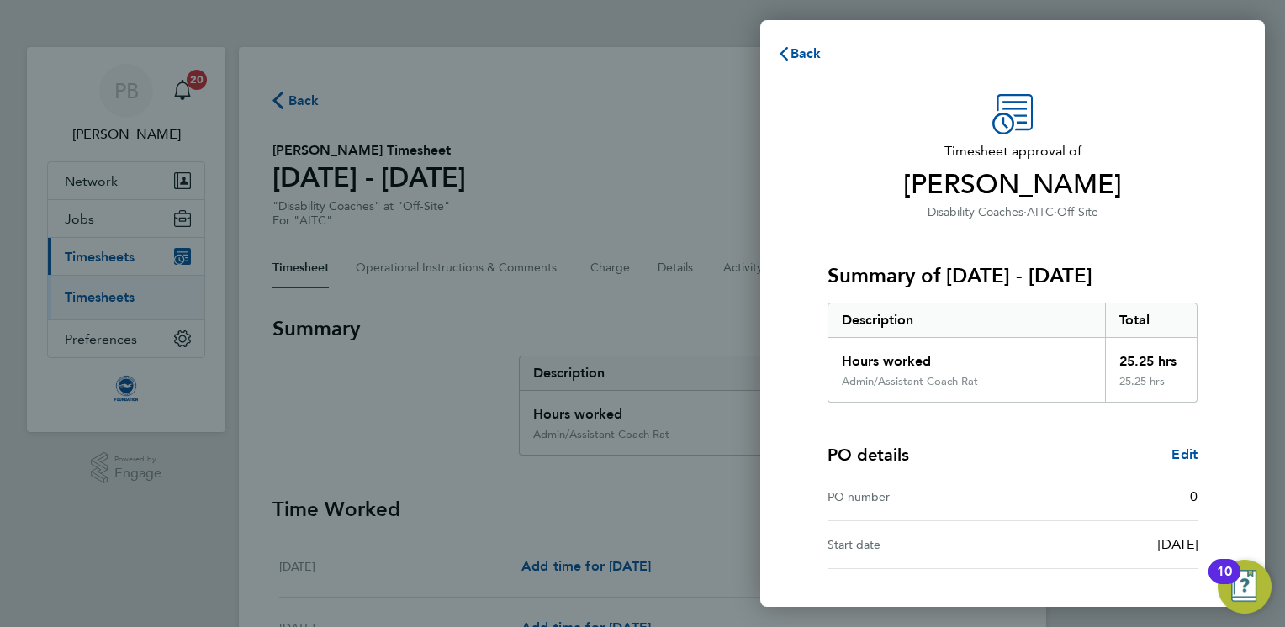
scroll to position [129, 0]
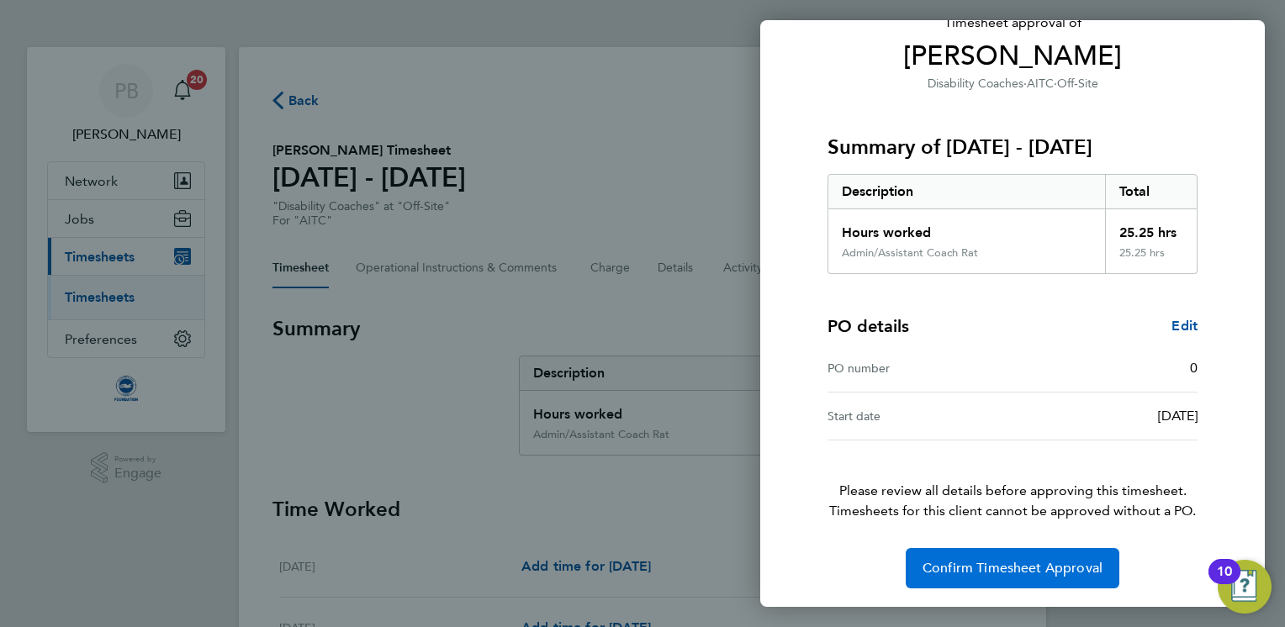
click at [1009, 567] on span "Confirm Timesheet Approval" at bounding box center [1012, 568] width 180 height 17
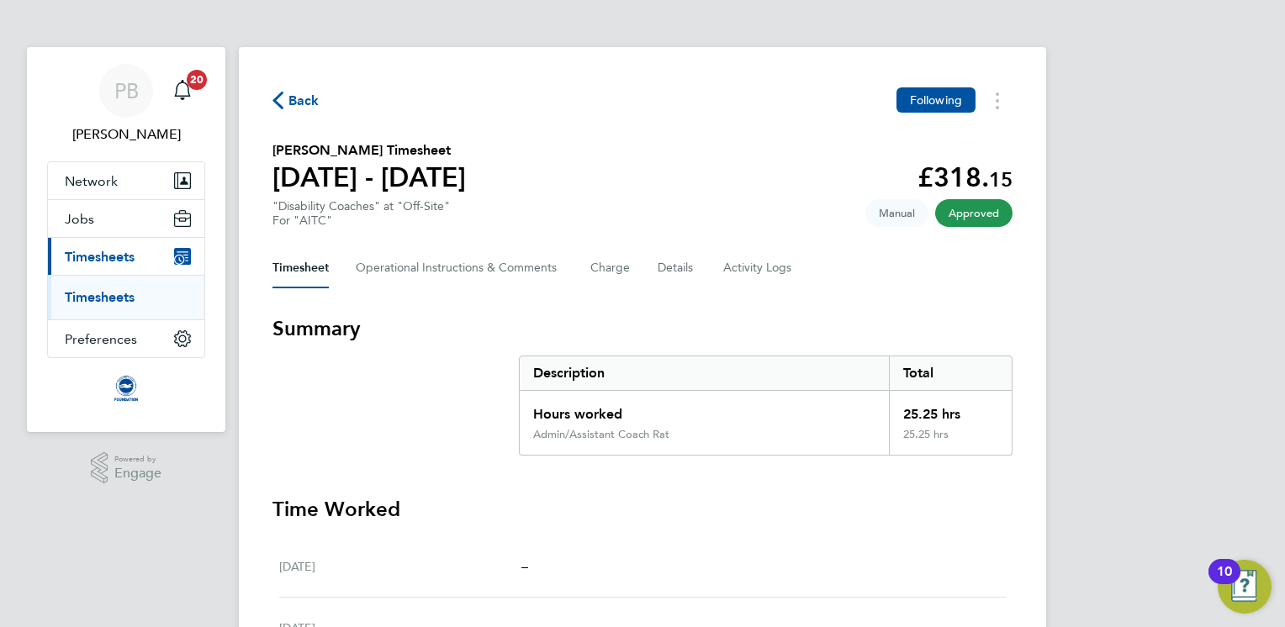
click at [299, 97] on span "Back" at bounding box center [303, 101] width 31 height 20
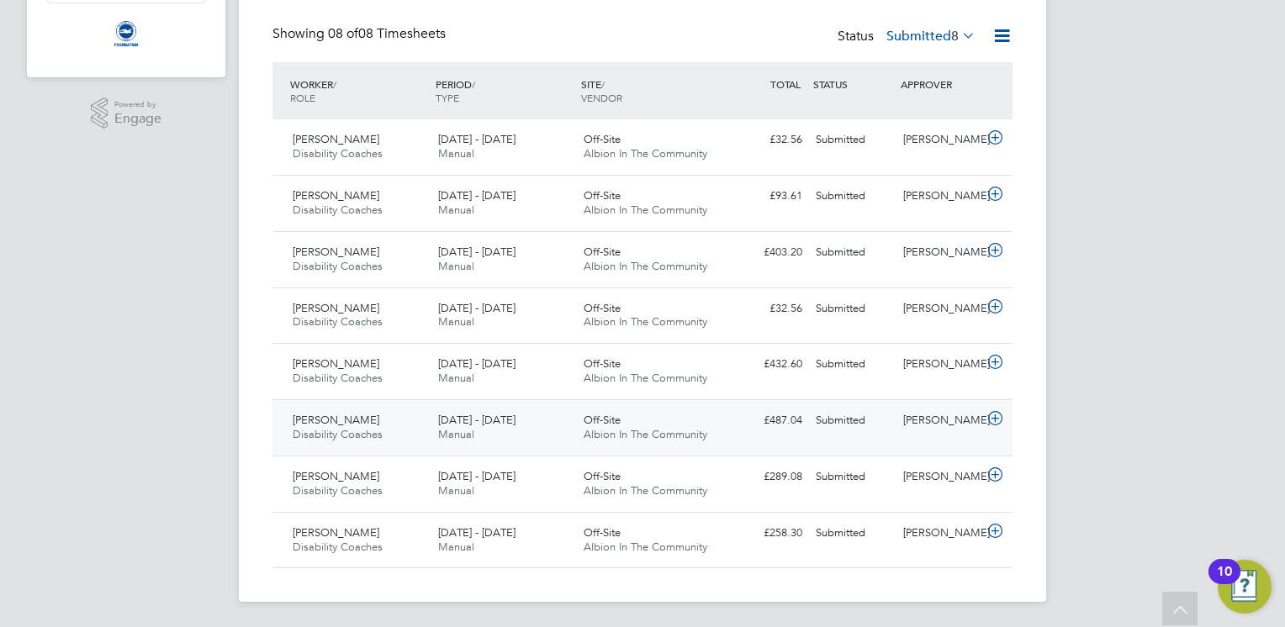
click at [574, 432] on div "[DATE] - [DATE] Manual" at bounding box center [503, 428] width 145 height 42
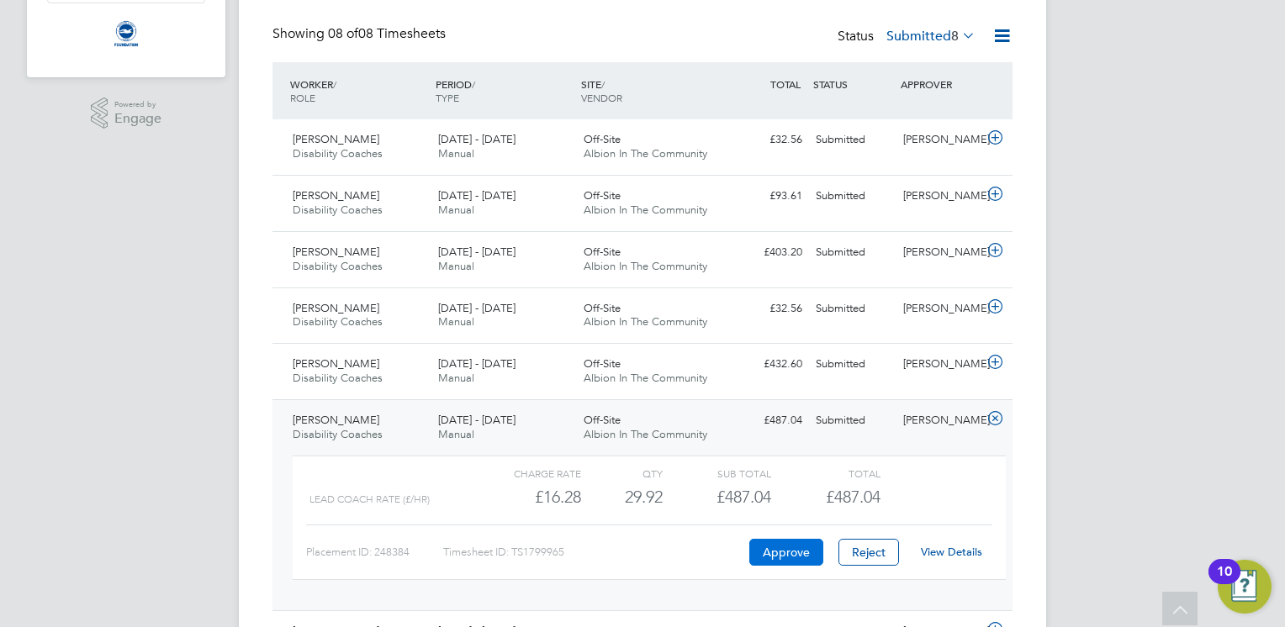
click at [780, 550] on button "Approve" at bounding box center [786, 552] width 74 height 27
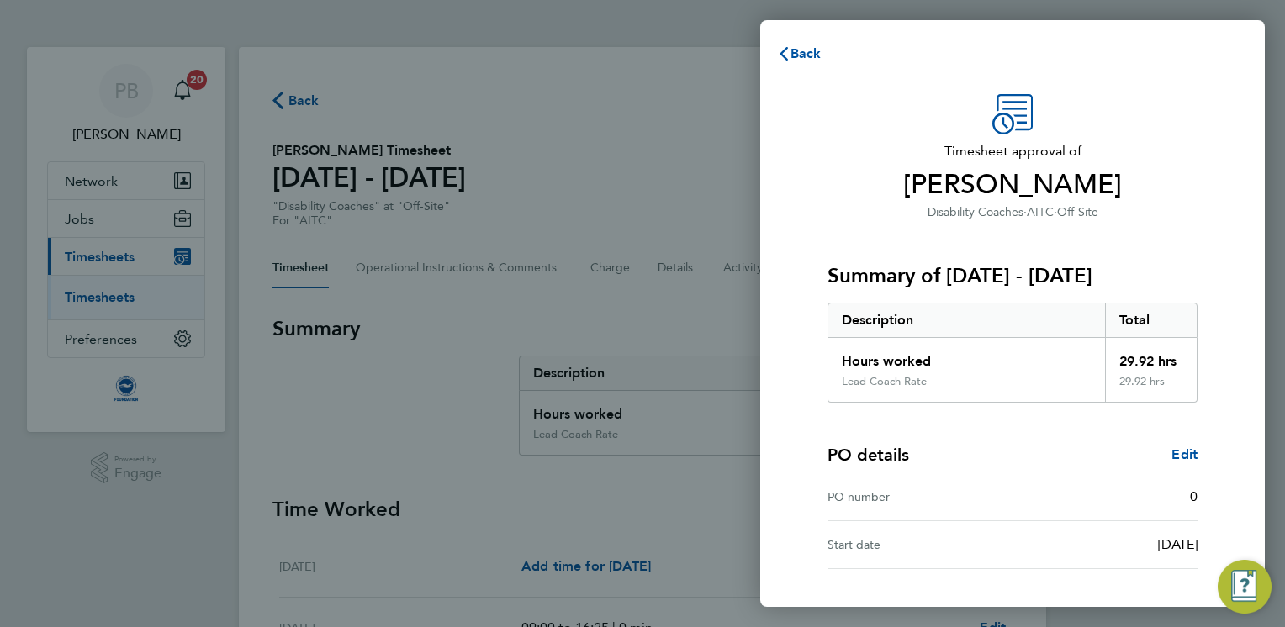
scroll to position [129, 0]
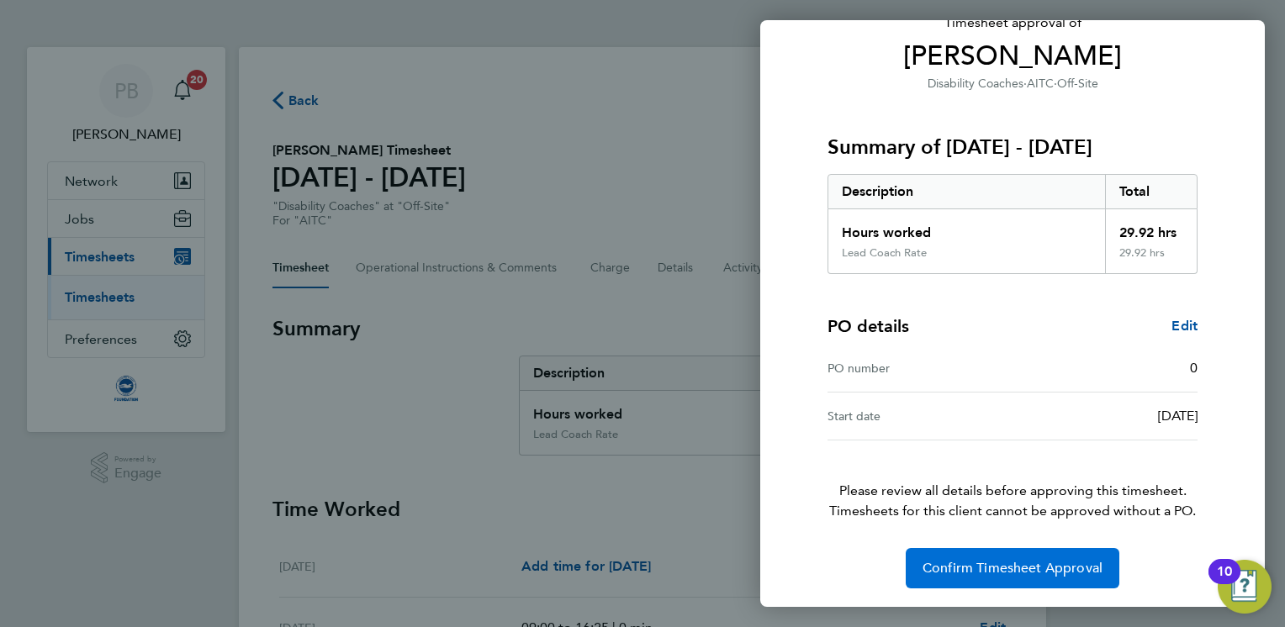
click at [981, 560] on span "Confirm Timesheet Approval" at bounding box center [1012, 568] width 180 height 17
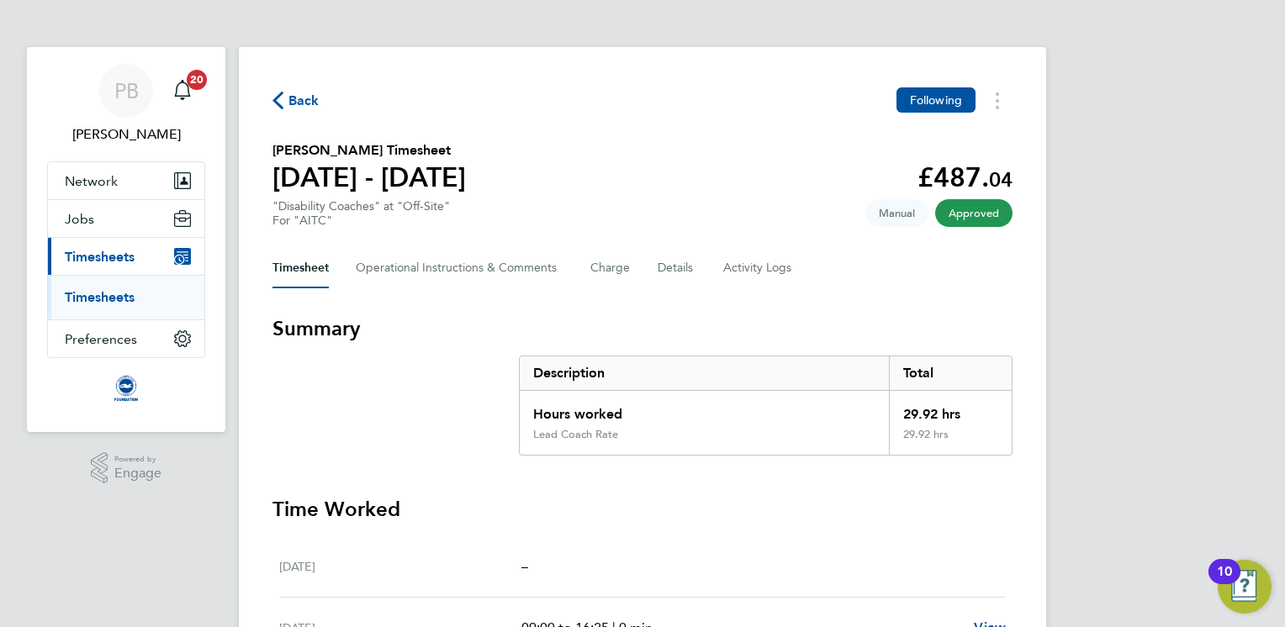
click at [296, 108] on span "Back" at bounding box center [303, 101] width 31 height 20
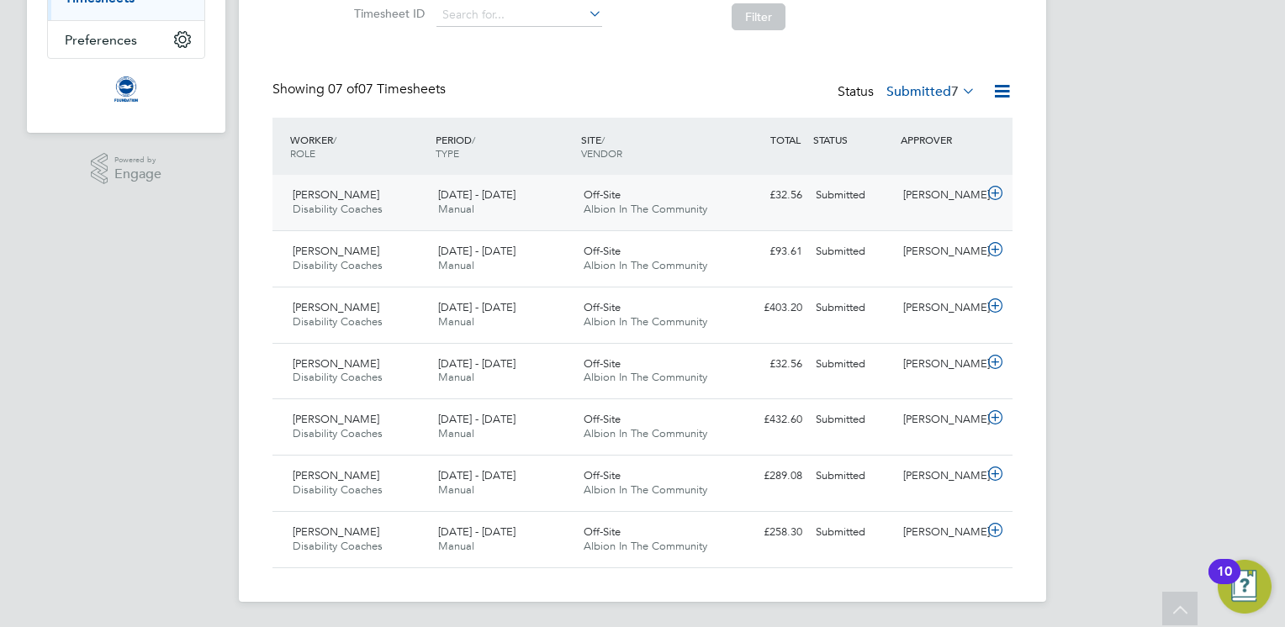
click at [531, 212] on div "[DATE] - [DATE] Manual" at bounding box center [503, 203] width 145 height 42
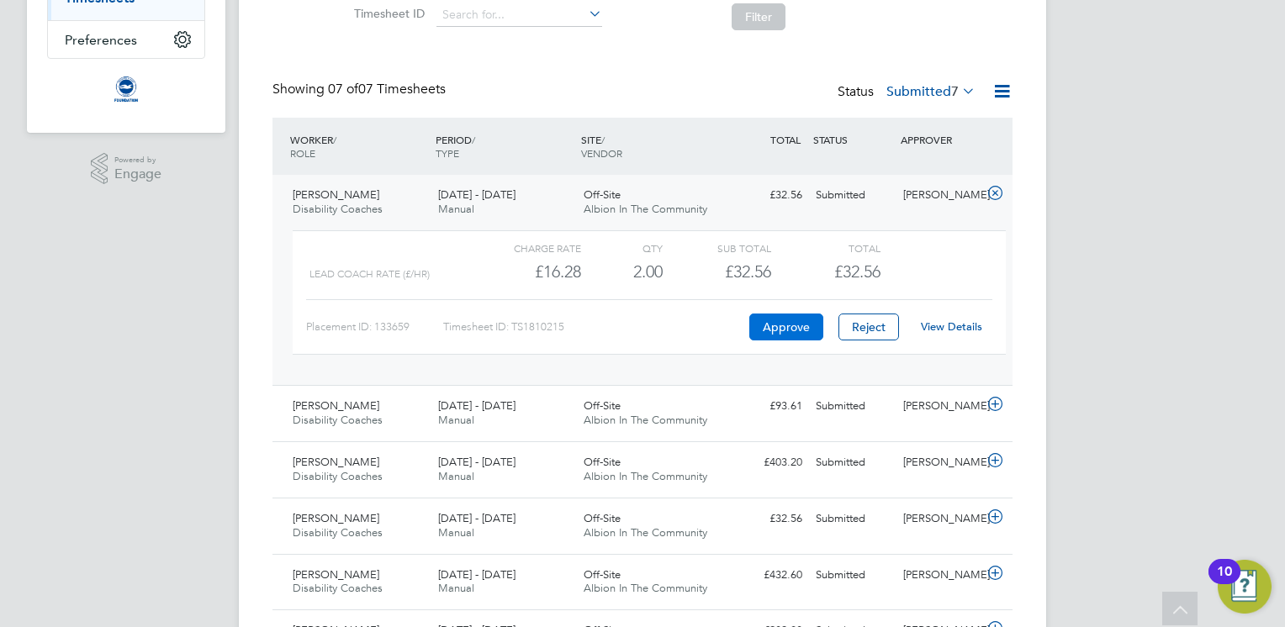
click at [785, 333] on button "Approve" at bounding box center [786, 327] width 74 height 27
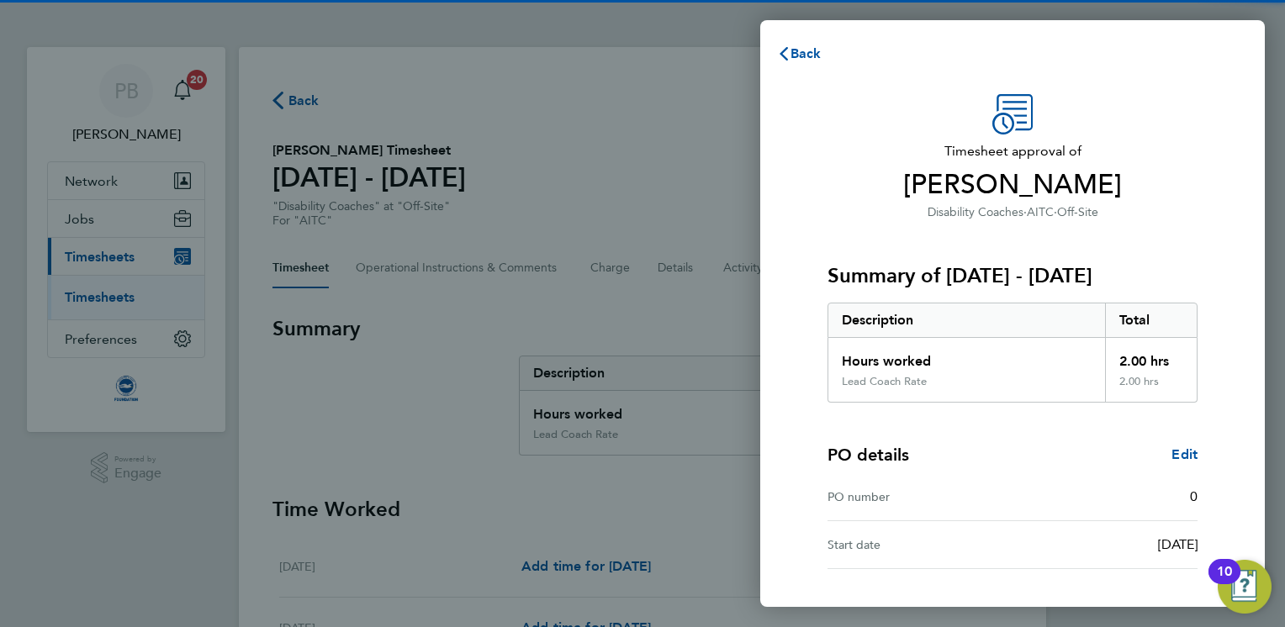
scroll to position [129, 0]
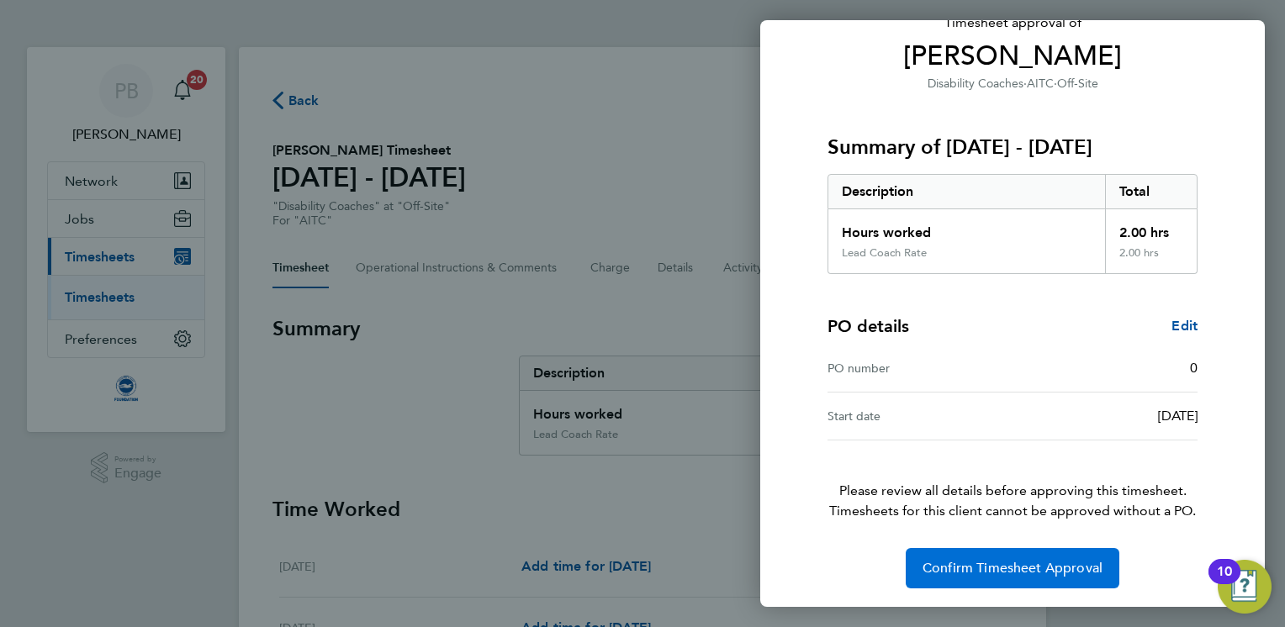
click at [995, 574] on span "Confirm Timesheet Approval" at bounding box center [1012, 568] width 180 height 17
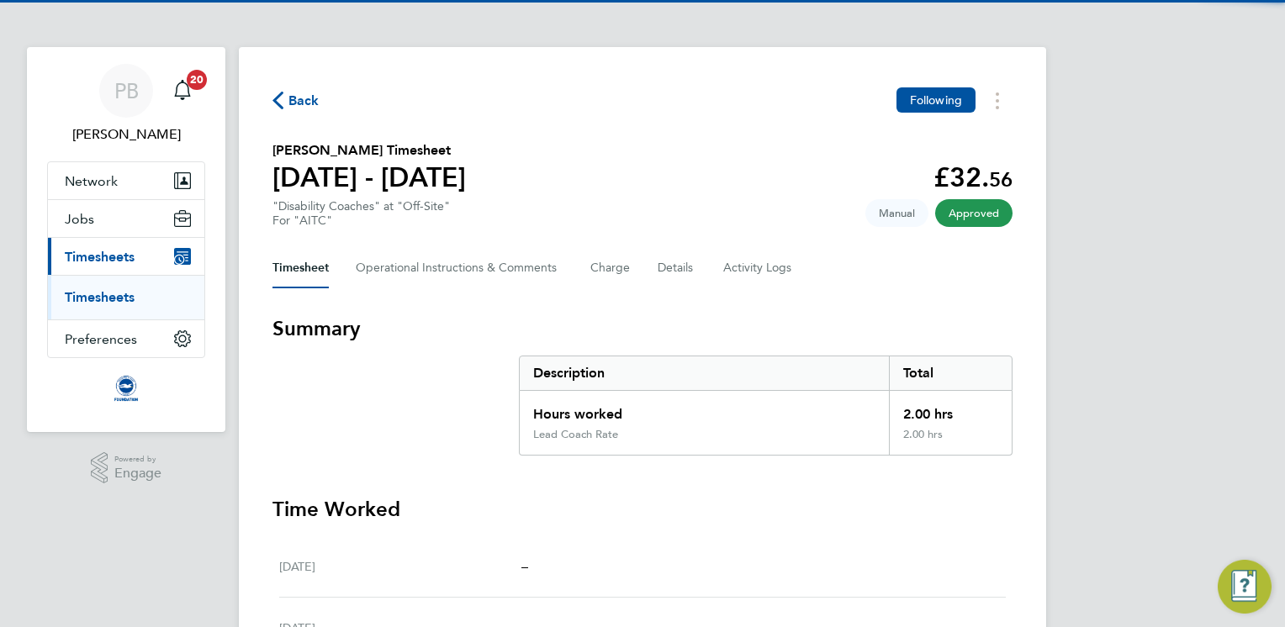
click at [315, 100] on span "Back" at bounding box center [303, 101] width 31 height 20
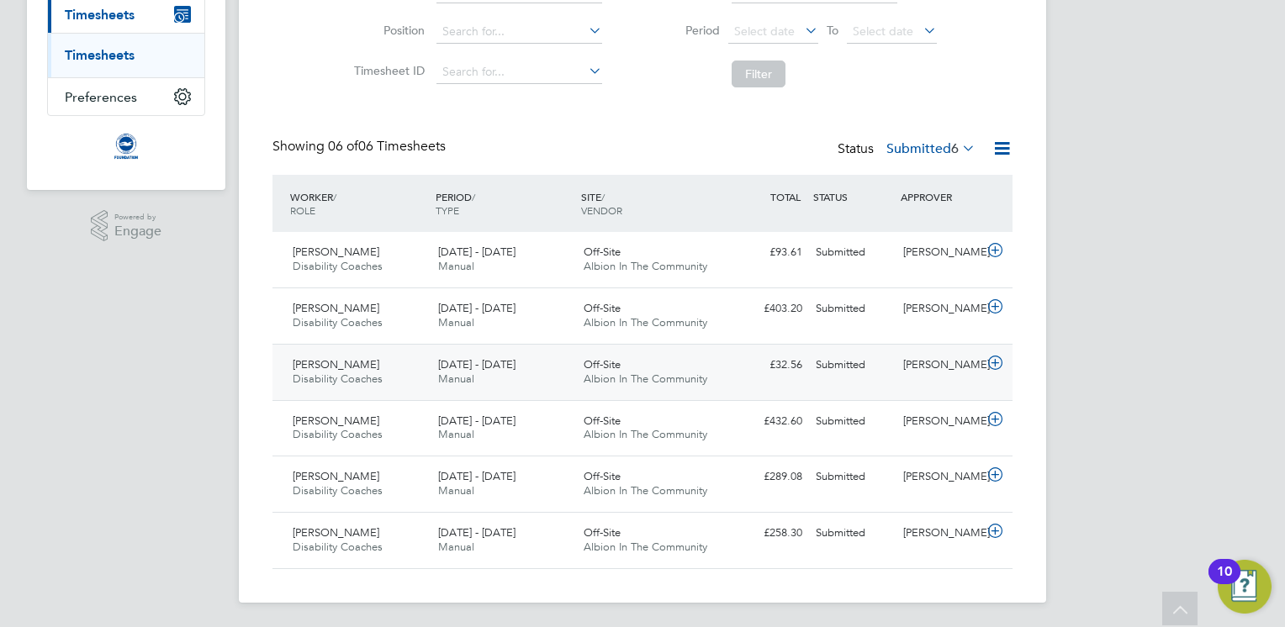
click at [505, 389] on div "[DATE] - [DATE] Manual" at bounding box center [503, 373] width 145 height 42
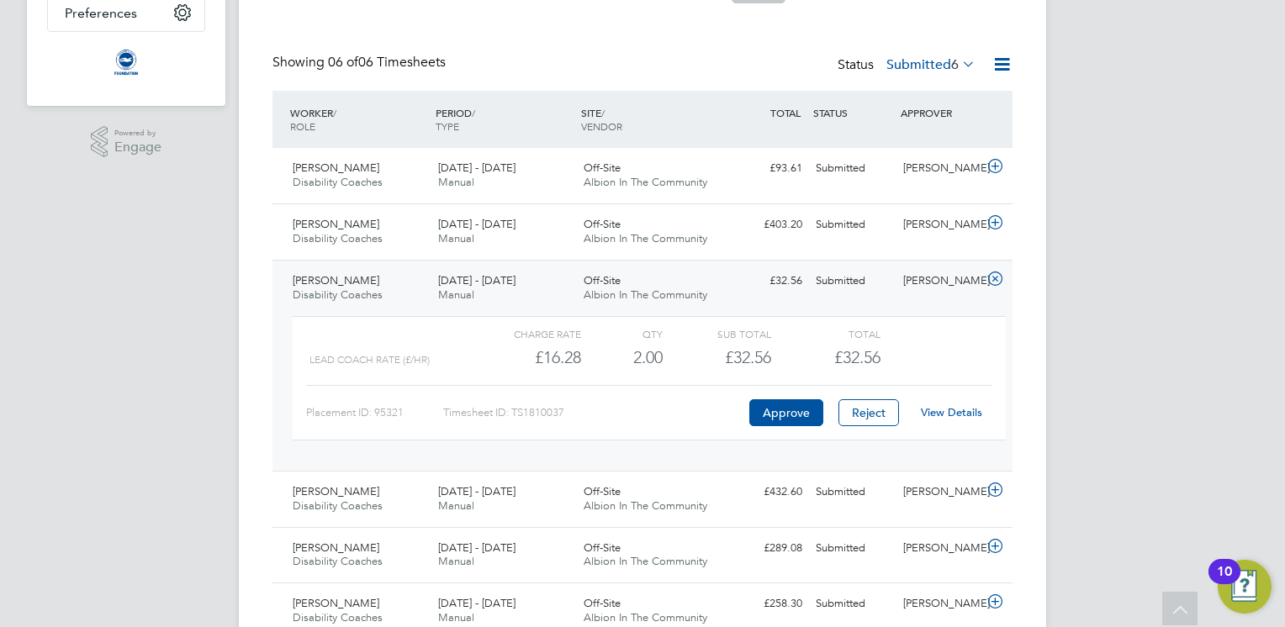
scroll to position [329, 0]
click at [770, 399] on button "Approve" at bounding box center [786, 410] width 74 height 27
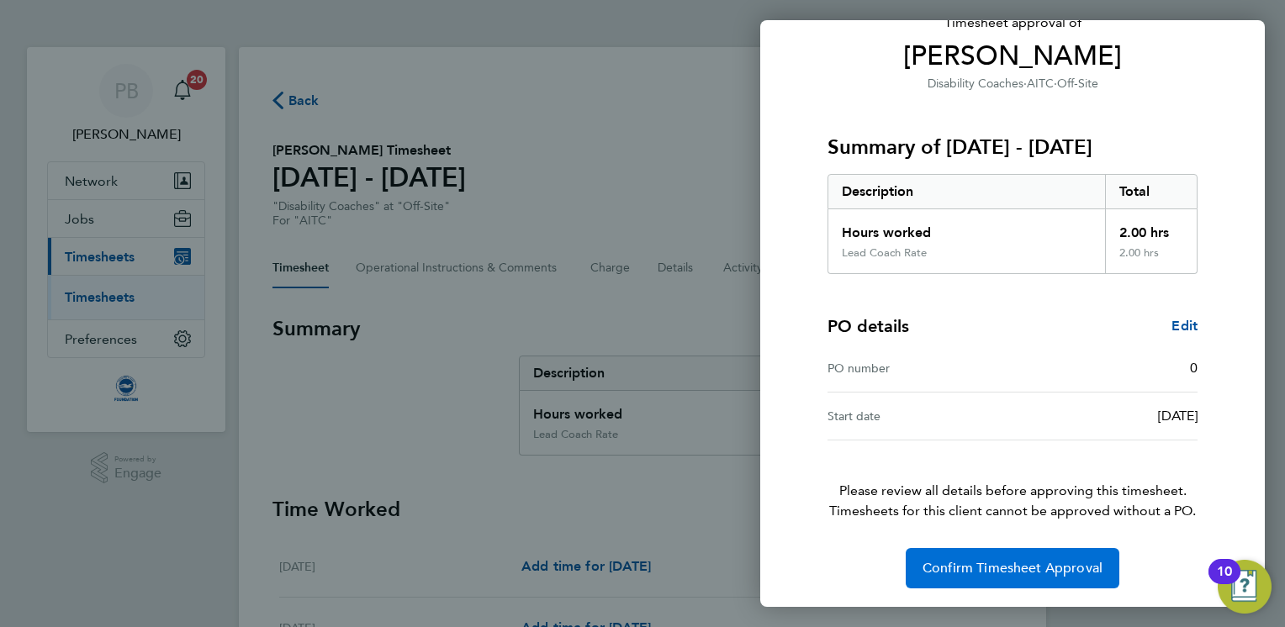
scroll to position [128, 0]
click at [952, 576] on button "Confirm Timesheet Approval" at bounding box center [1013, 569] width 214 height 40
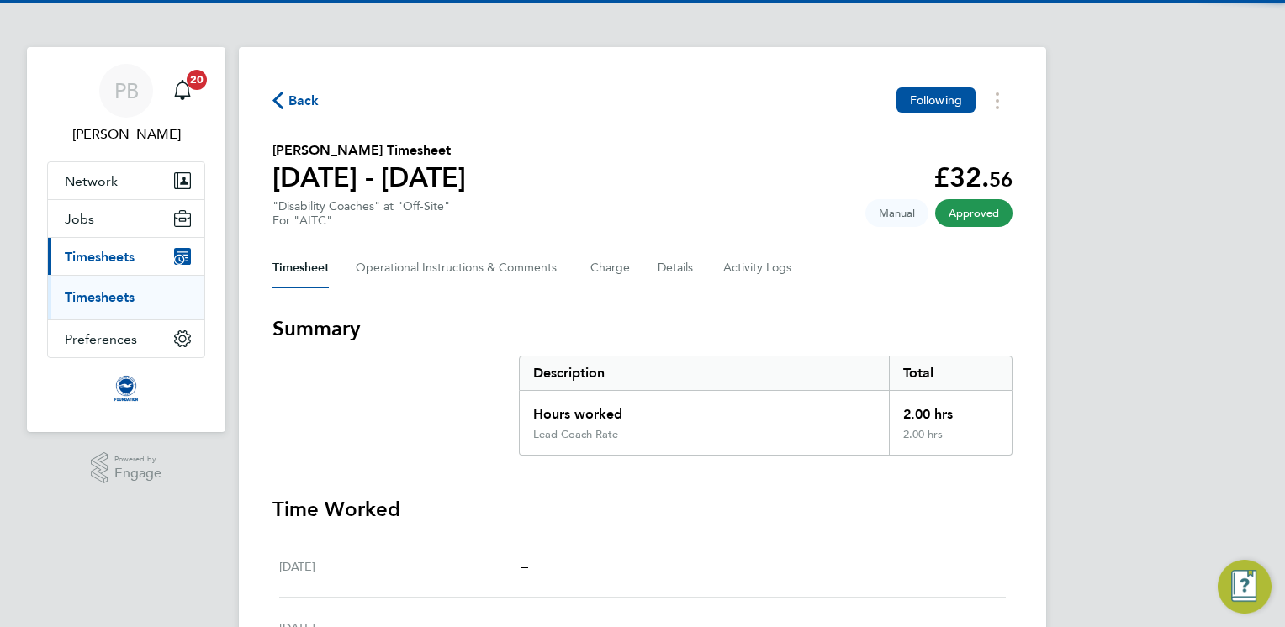
click at [308, 102] on span "Back" at bounding box center [303, 101] width 31 height 20
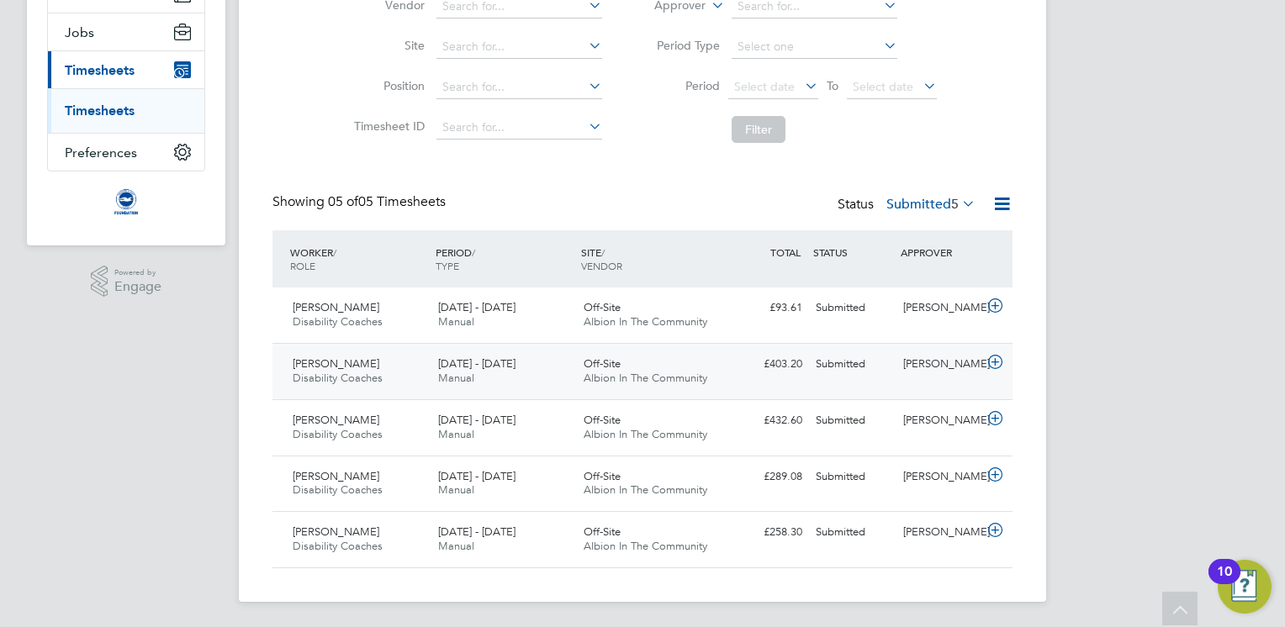
click at [478, 378] on div "[DATE] - [DATE] Manual" at bounding box center [503, 372] width 145 height 42
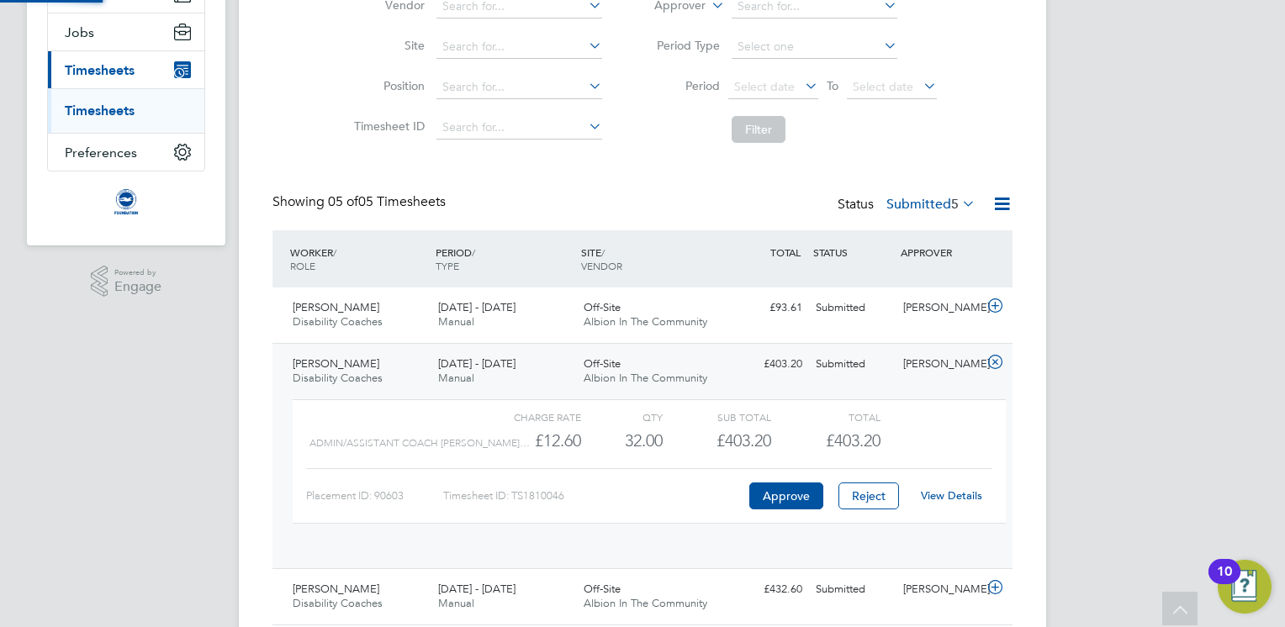
scroll to position [28, 163]
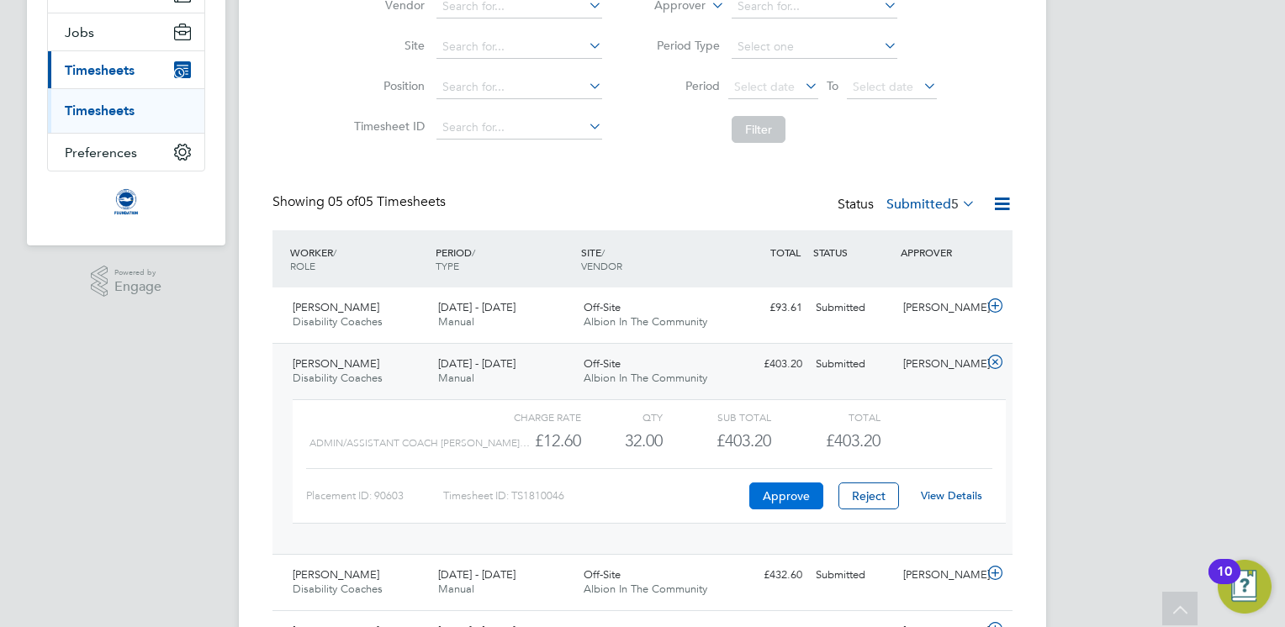
click at [778, 496] on button "Approve" at bounding box center [786, 496] width 74 height 27
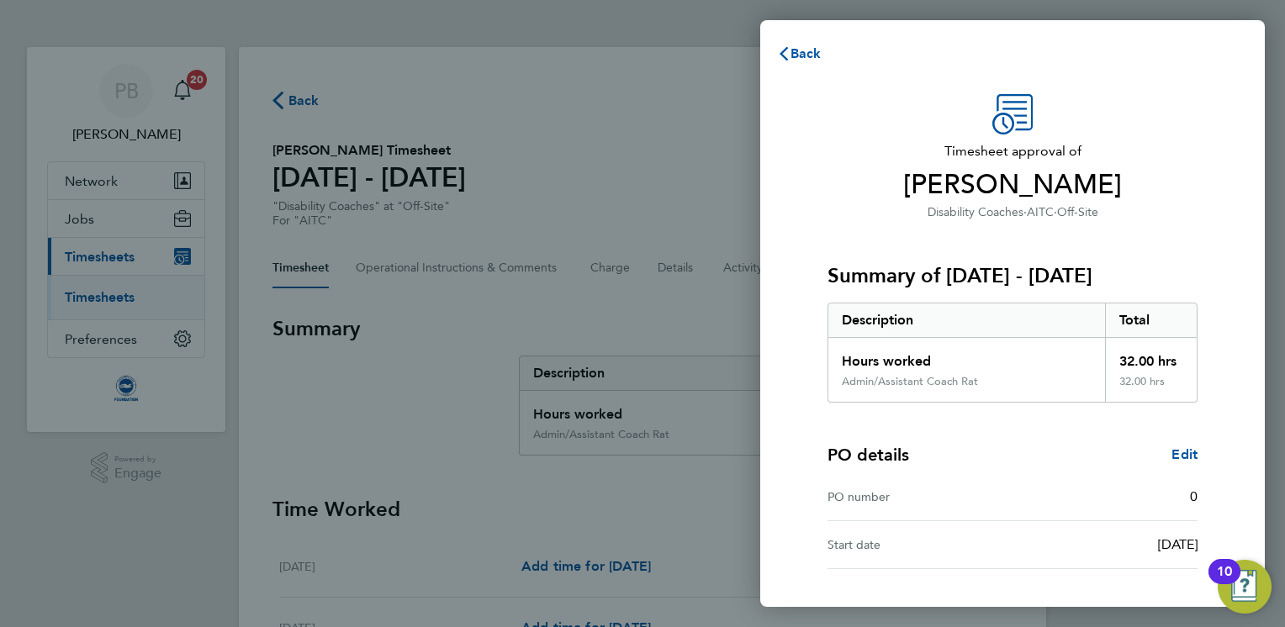
scroll to position [129, 0]
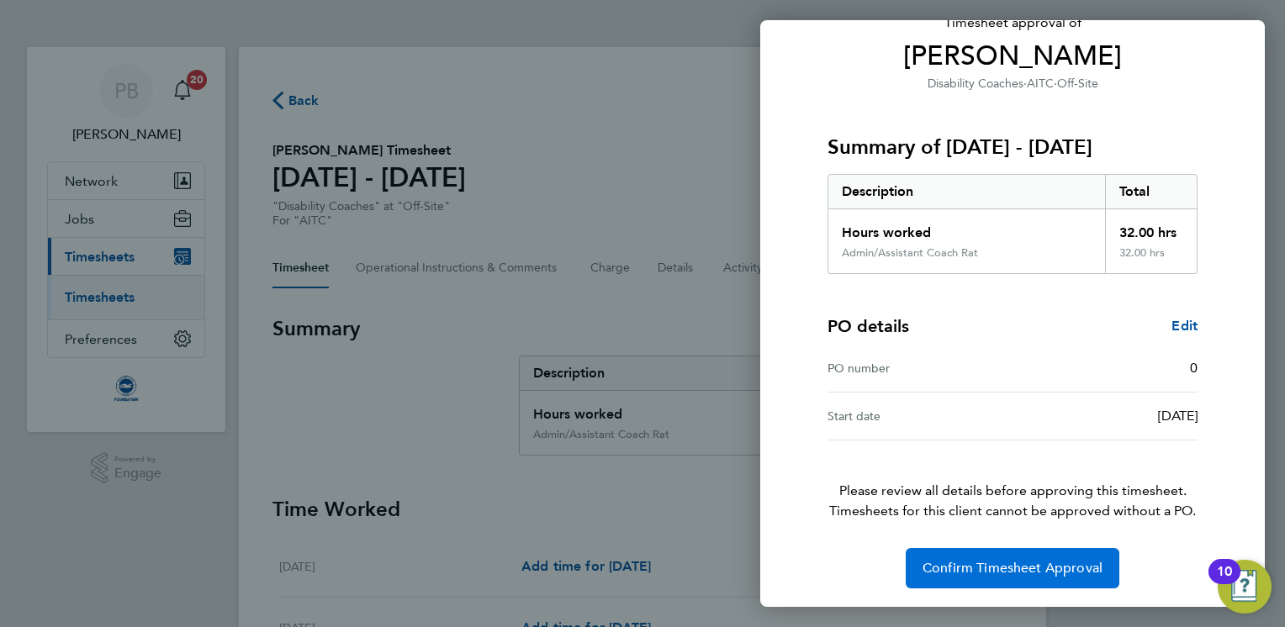
click at [1036, 562] on span "Confirm Timesheet Approval" at bounding box center [1012, 568] width 180 height 17
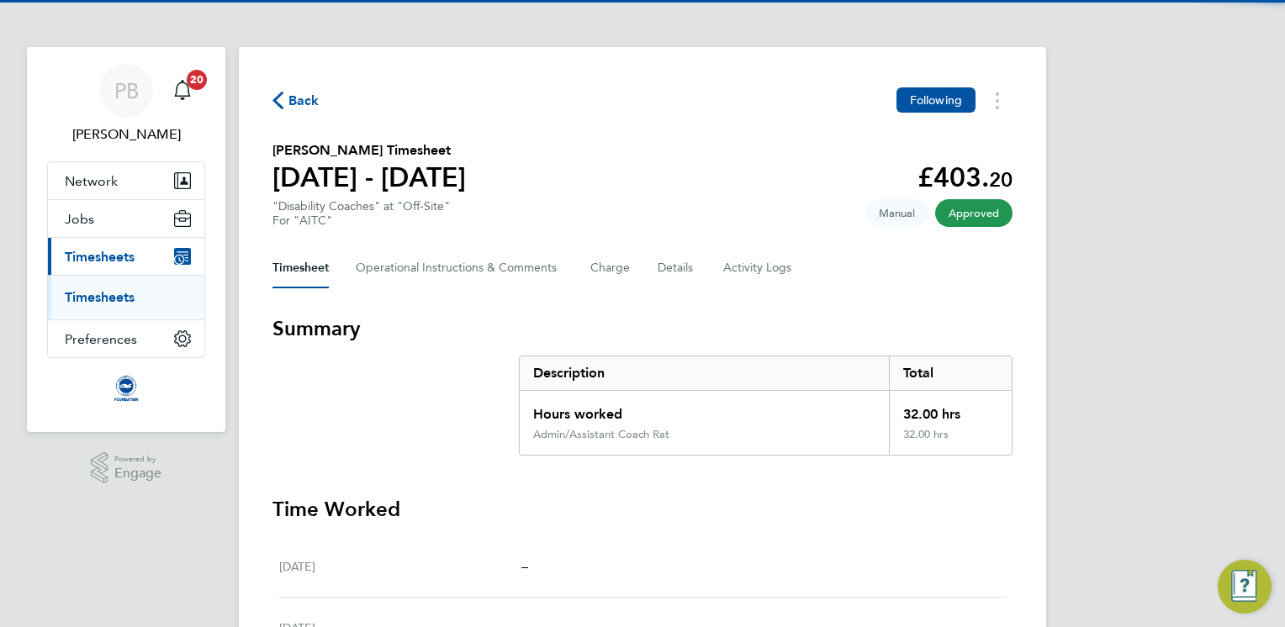
click at [296, 92] on span "Back" at bounding box center [303, 101] width 31 height 20
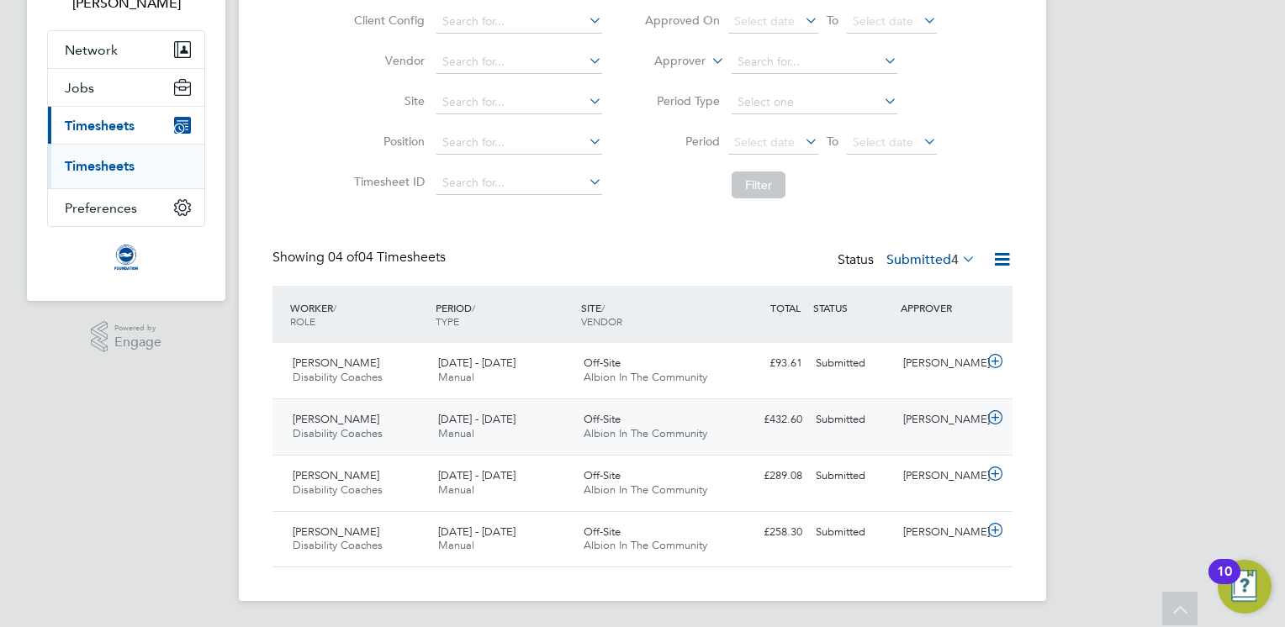
click at [500, 431] on div "[DATE] - [DATE] Manual" at bounding box center [503, 427] width 145 height 42
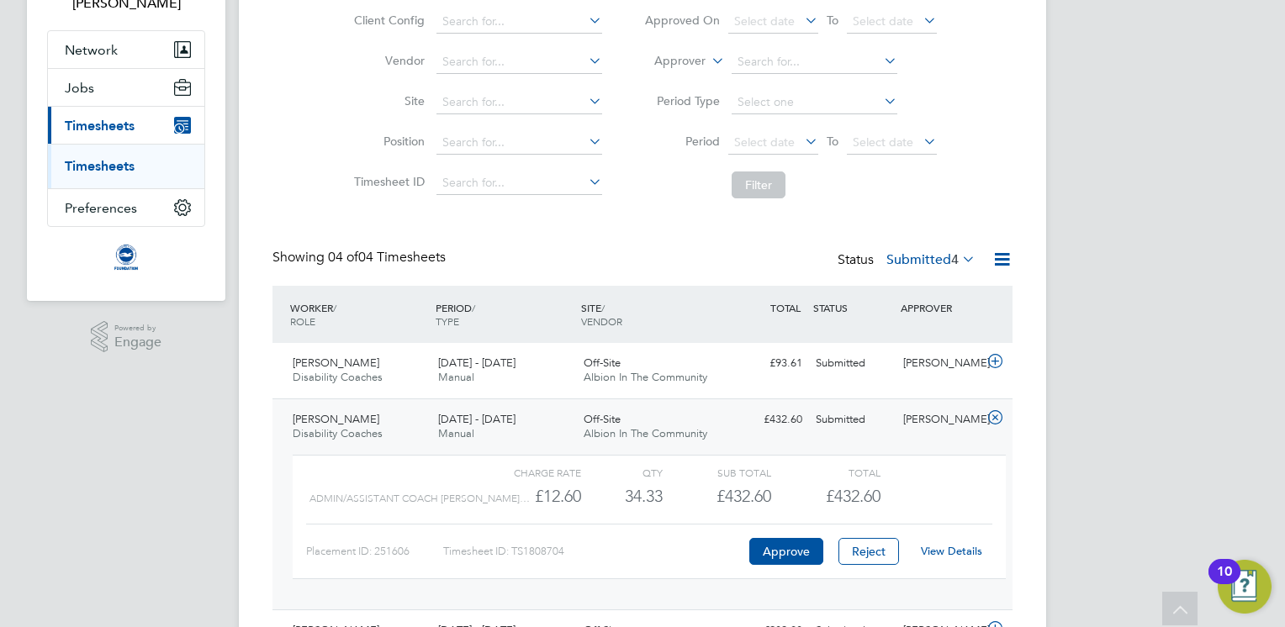
scroll to position [158, 0]
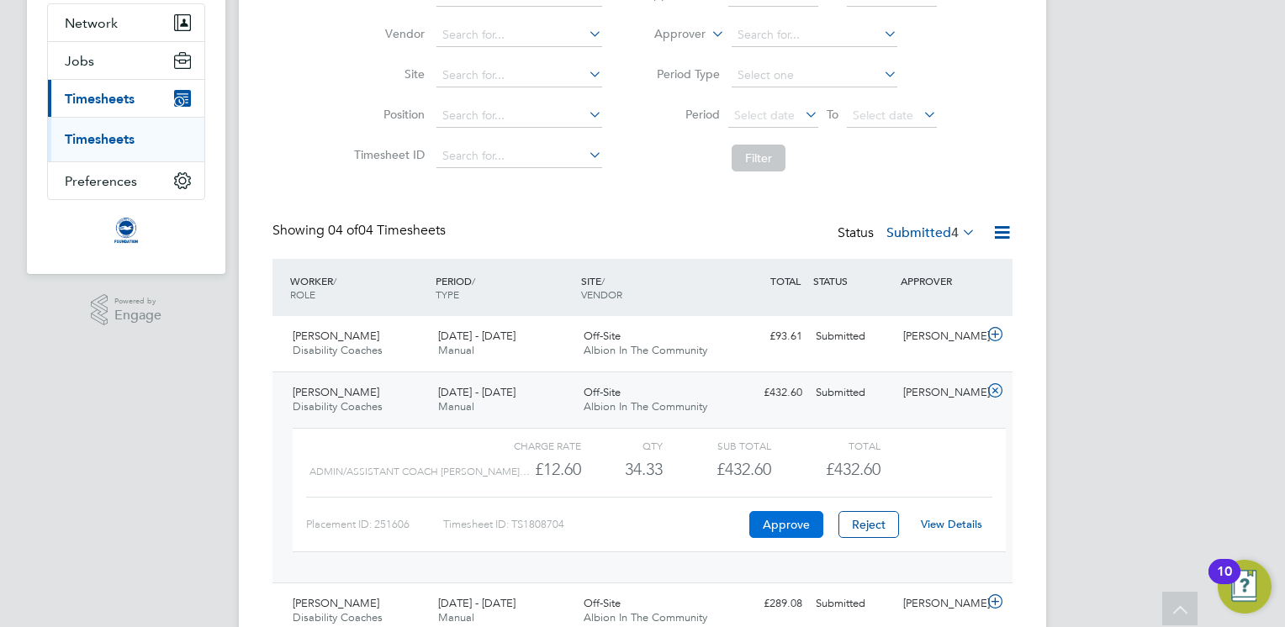
click at [787, 517] on button "Approve" at bounding box center [786, 524] width 74 height 27
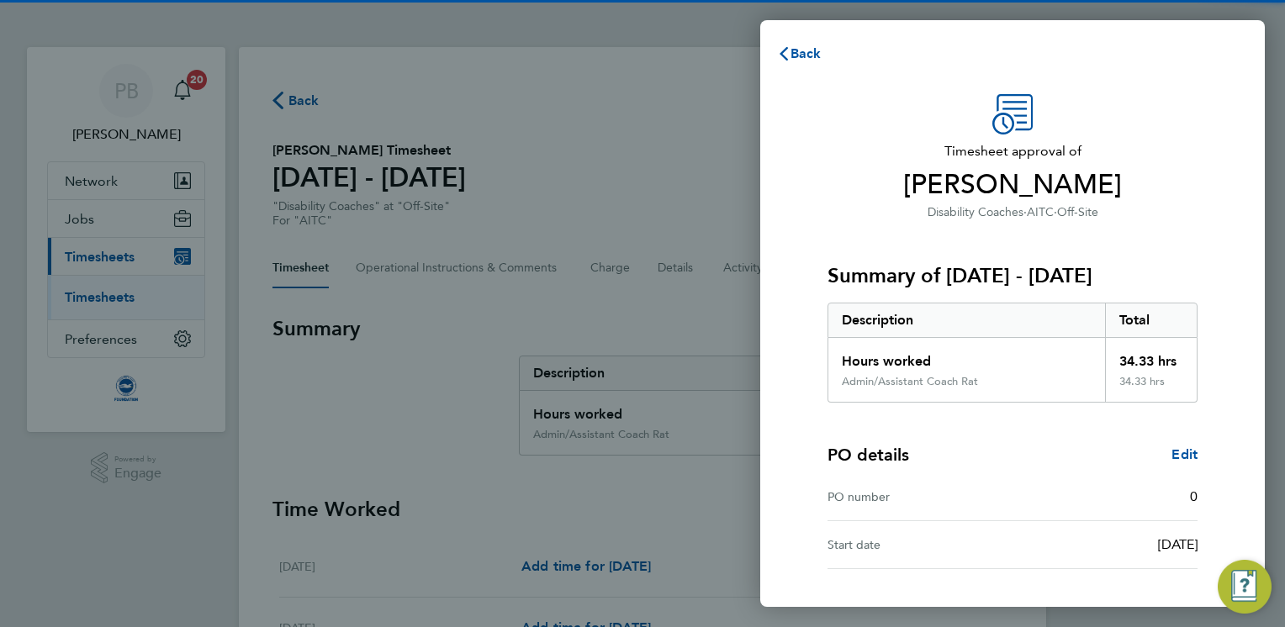
scroll to position [129, 0]
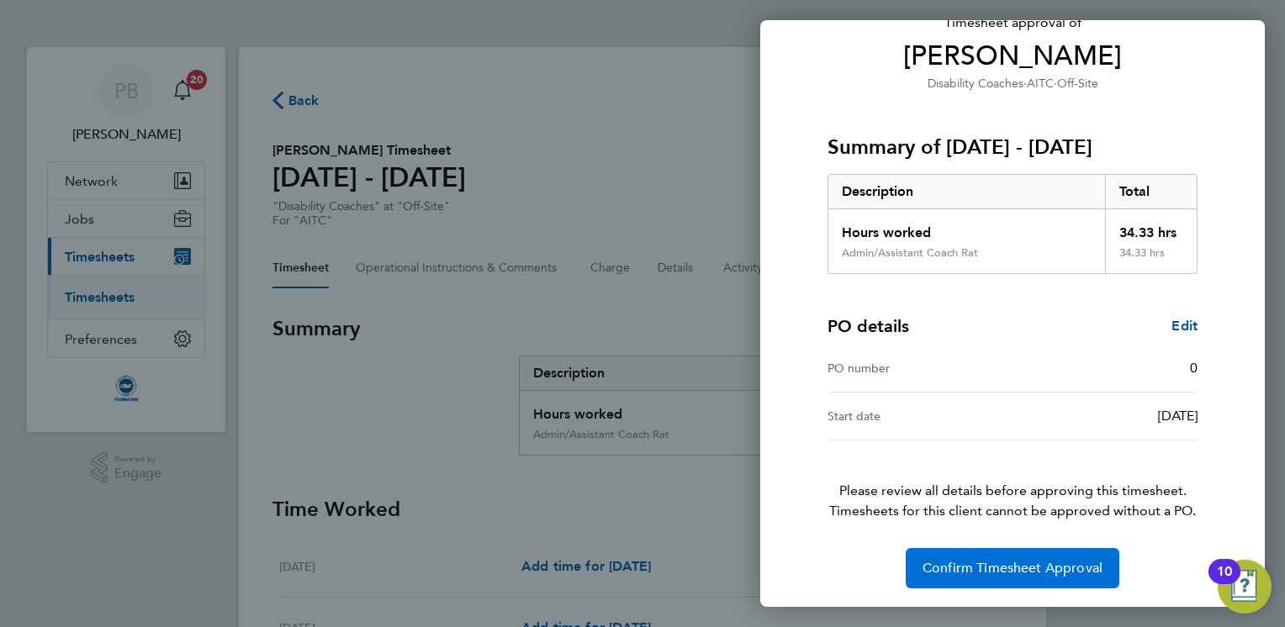
click at [1019, 580] on button "Confirm Timesheet Approval" at bounding box center [1013, 568] width 214 height 40
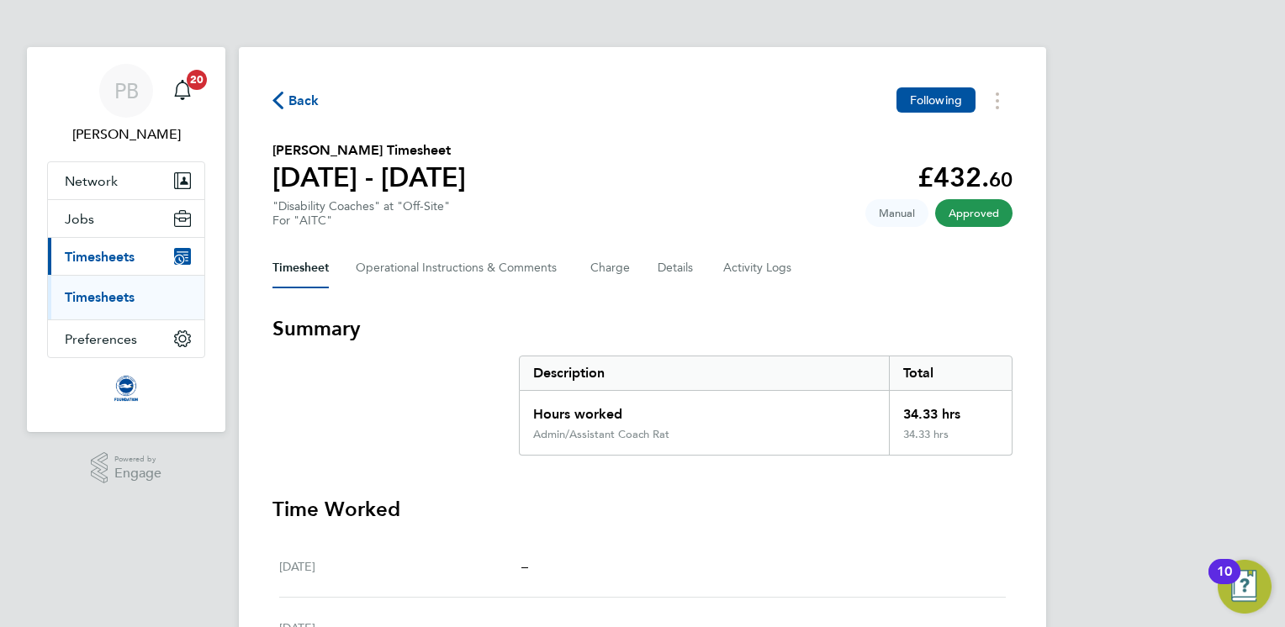
click at [304, 95] on span "Back" at bounding box center [303, 101] width 31 height 20
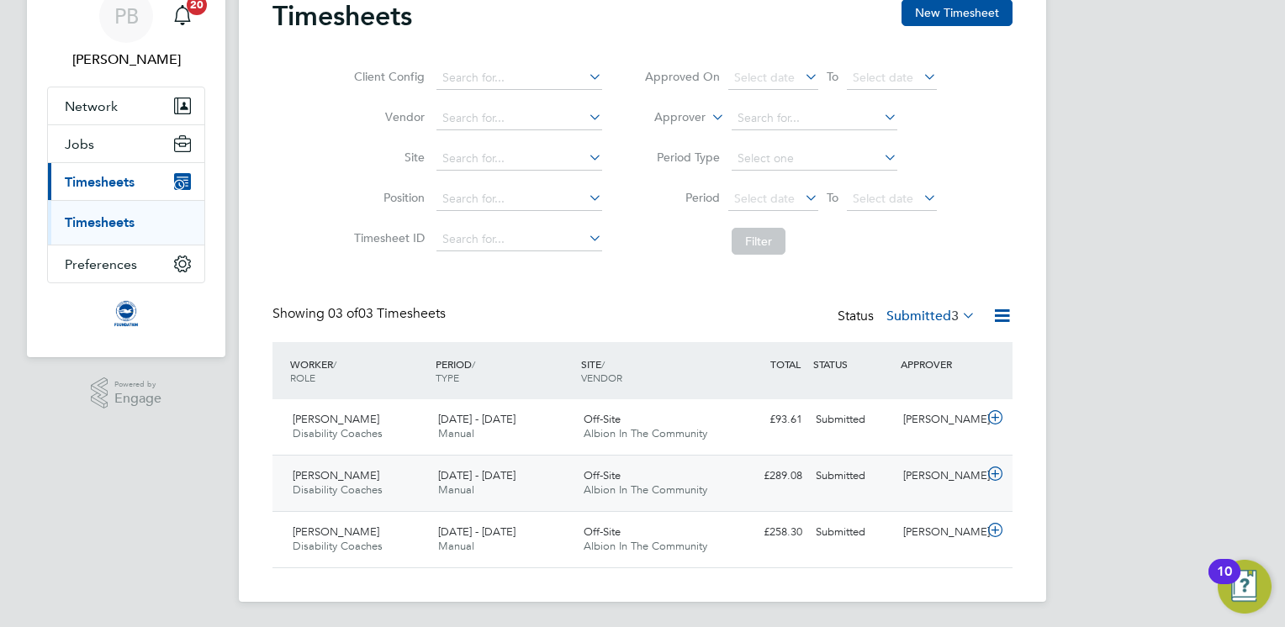
click at [547, 483] on div "[DATE] - [DATE] Manual" at bounding box center [503, 484] width 145 height 42
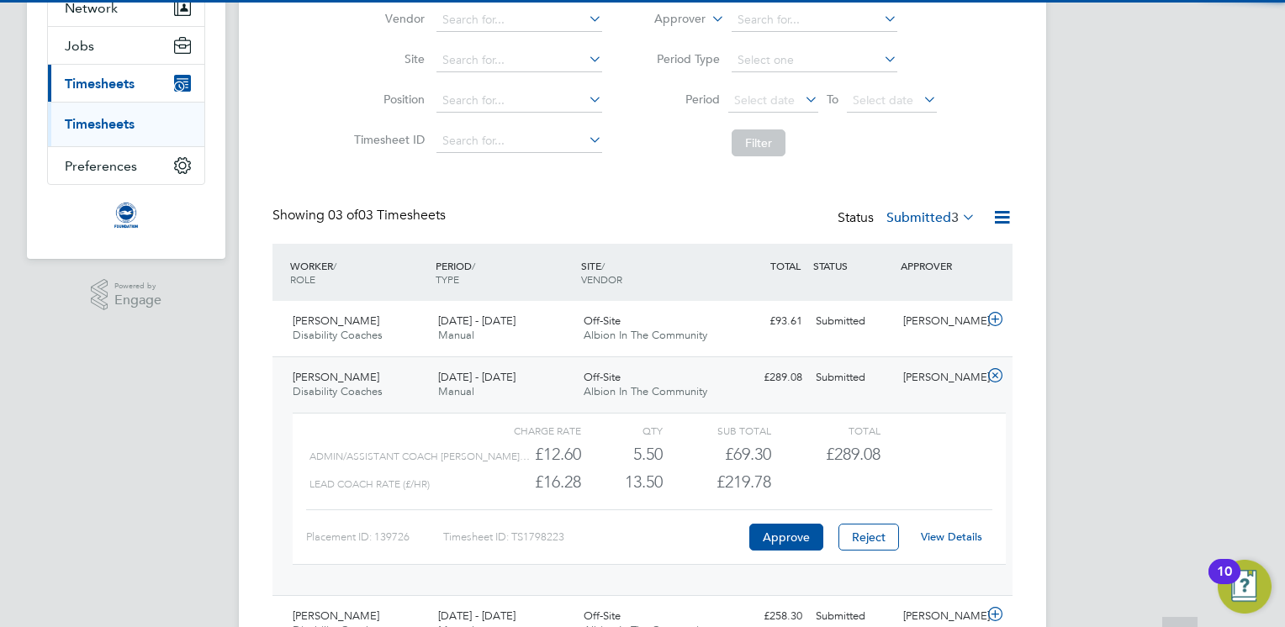
scroll to position [178, 0]
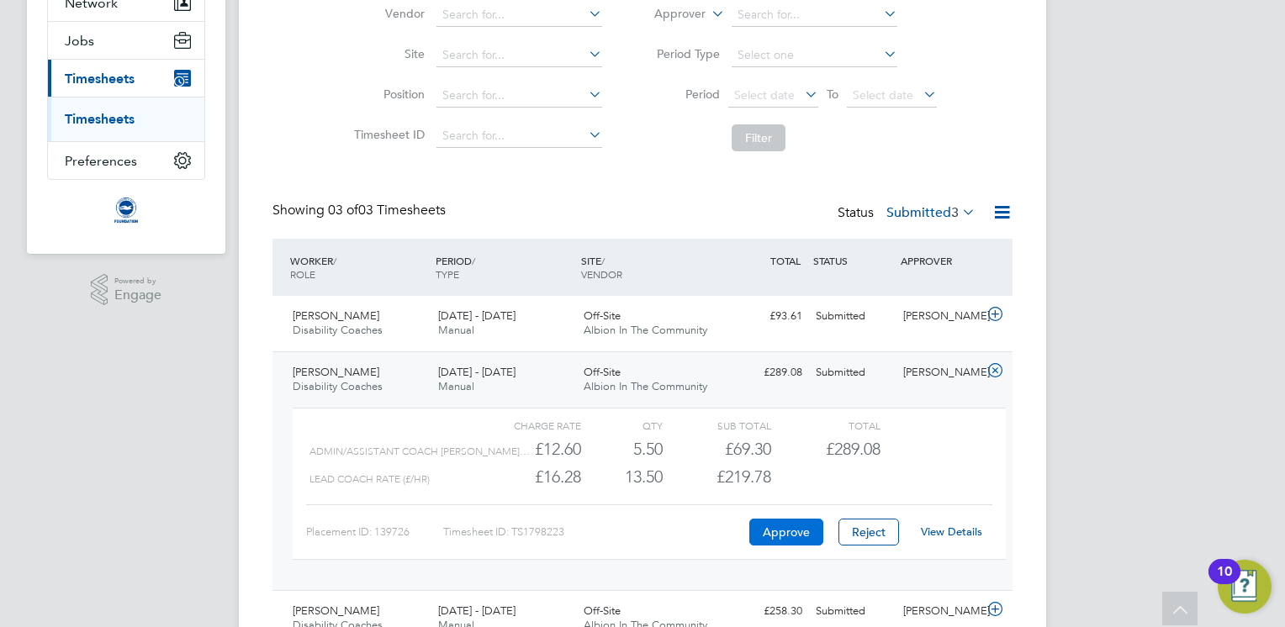
click at [790, 526] on button "Approve" at bounding box center [786, 532] width 74 height 27
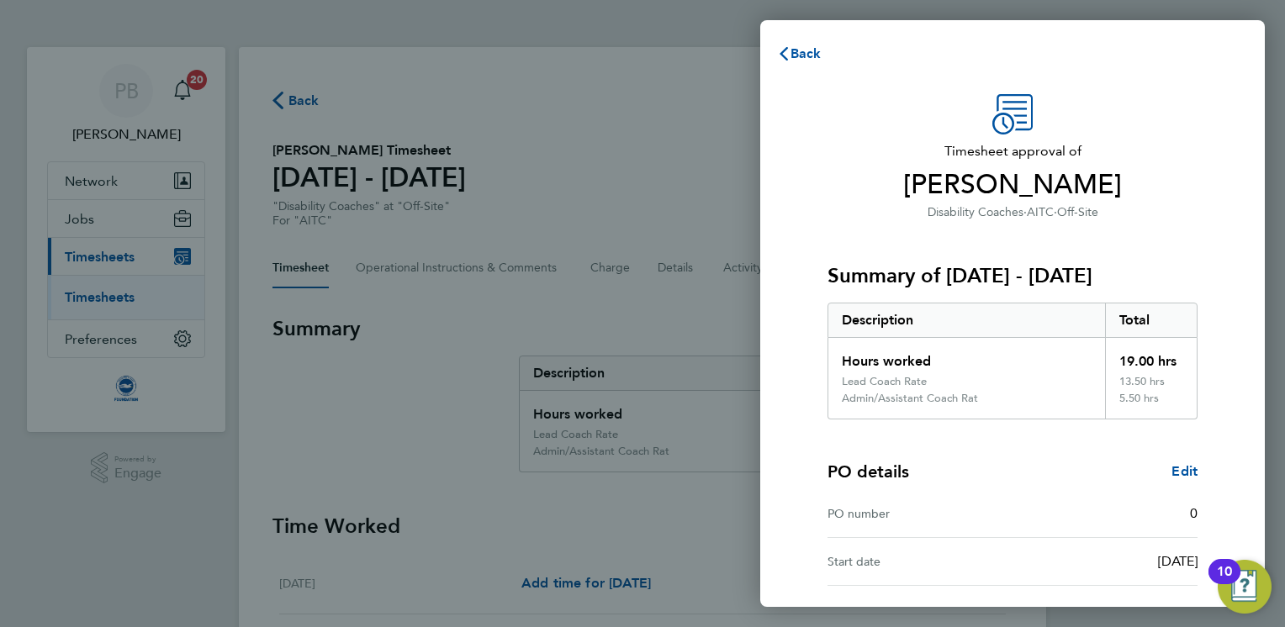
scroll to position [145, 0]
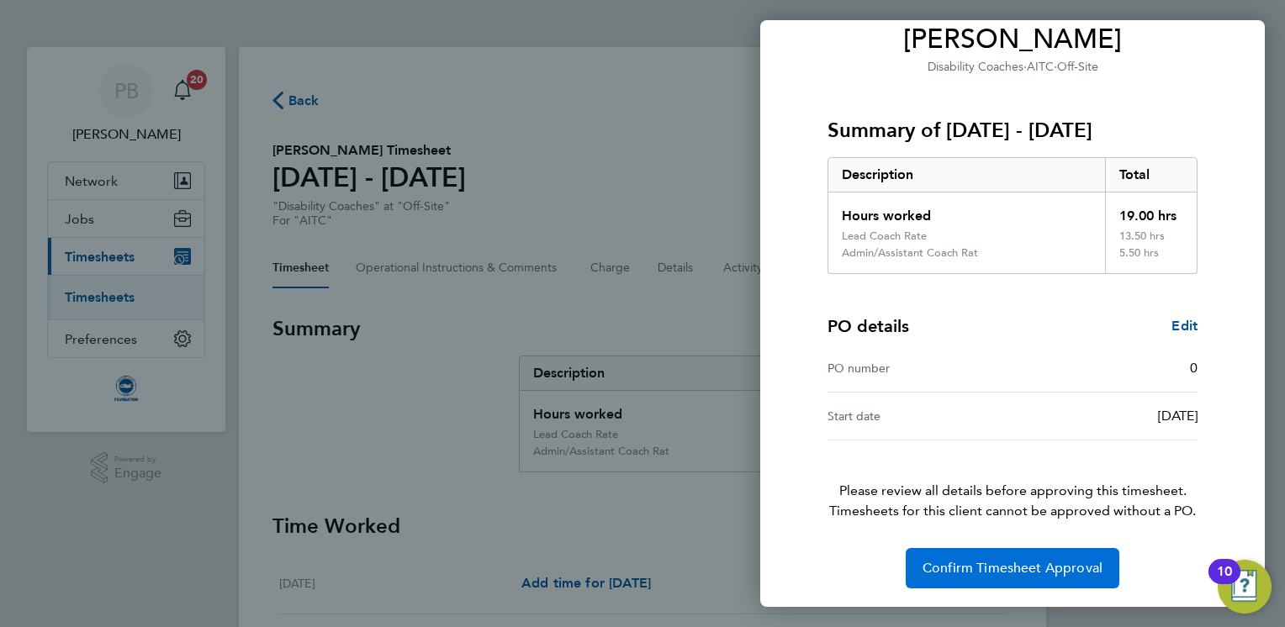
click at [985, 579] on button "Confirm Timesheet Approval" at bounding box center [1013, 568] width 214 height 40
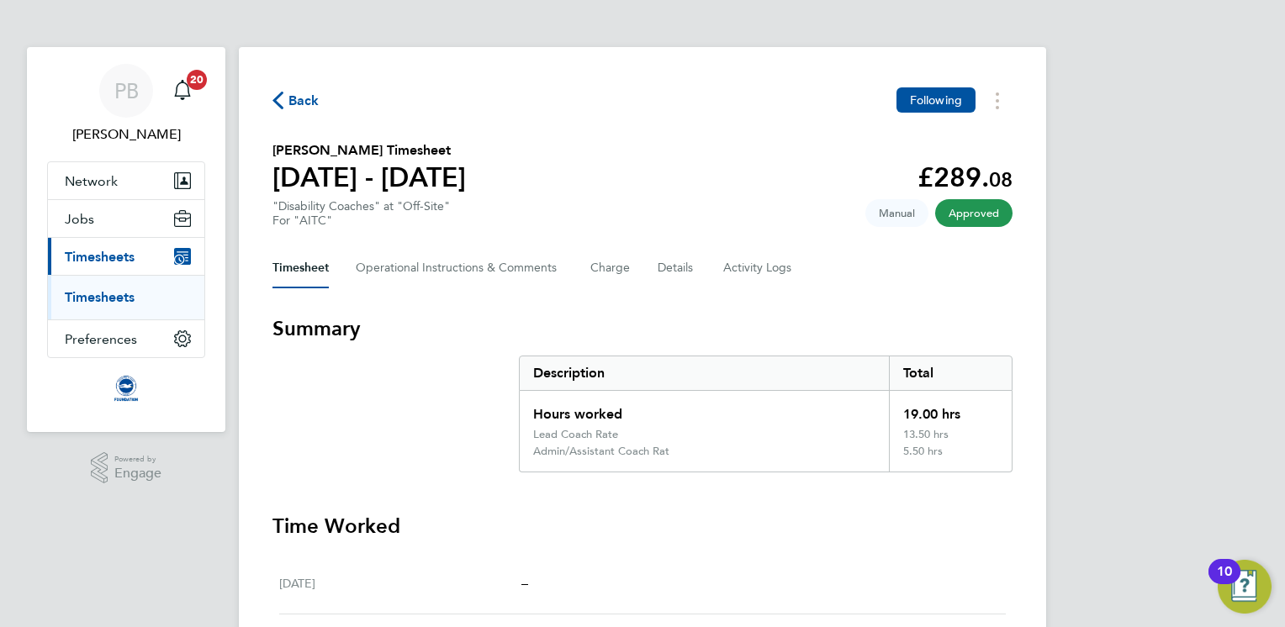
click at [309, 107] on span "Back" at bounding box center [303, 101] width 31 height 20
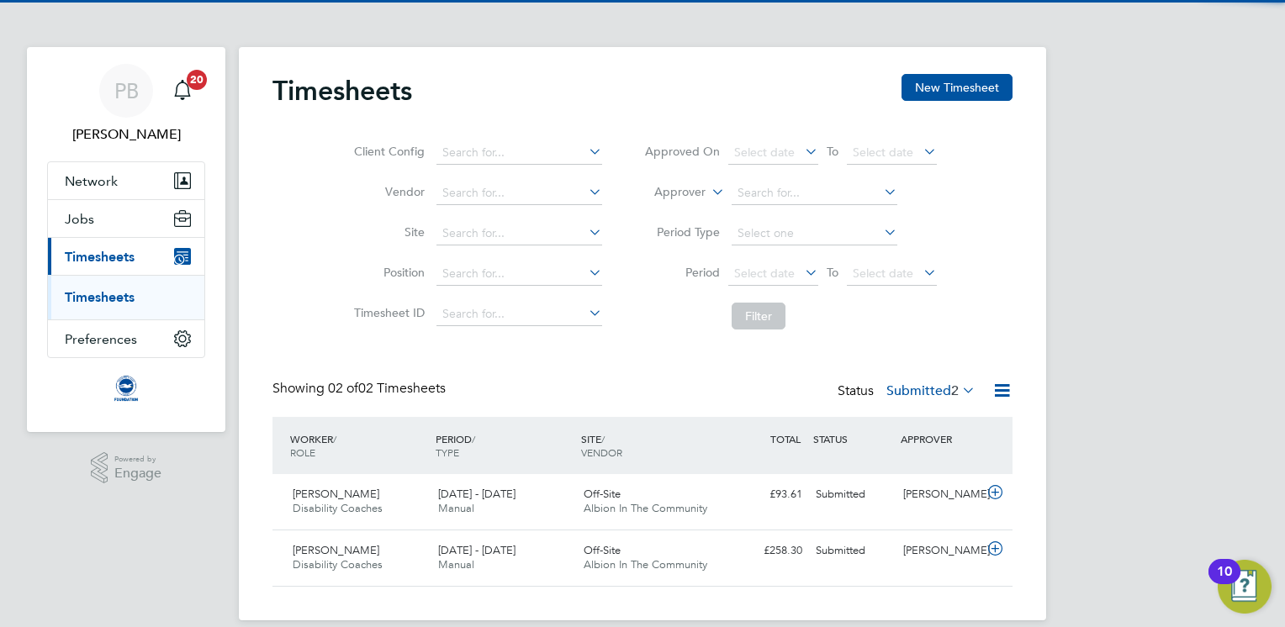
scroll to position [19, 0]
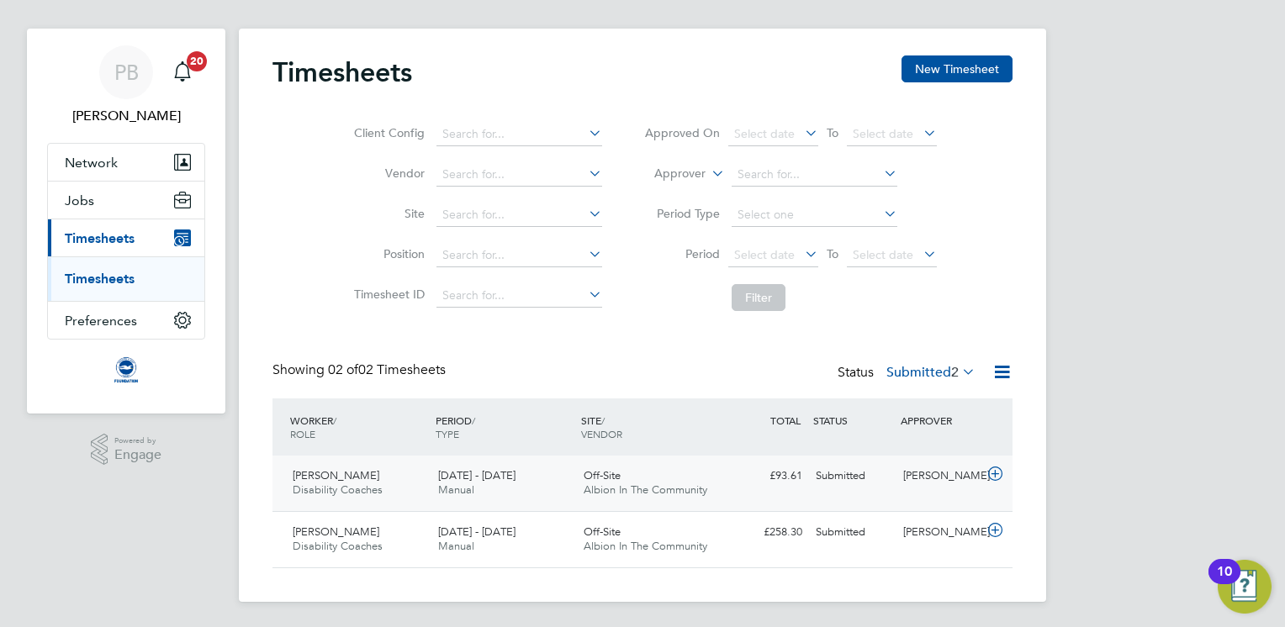
click at [515, 483] on div "[DATE] - [DATE] Manual" at bounding box center [503, 484] width 145 height 42
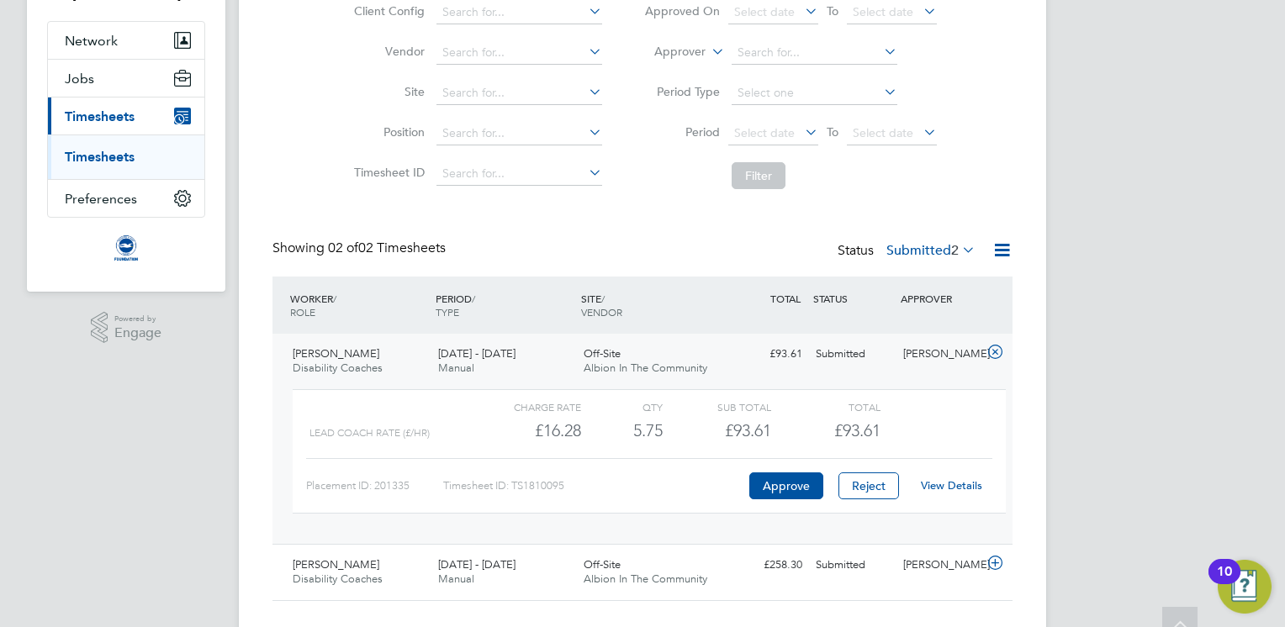
scroll to position [152, 0]
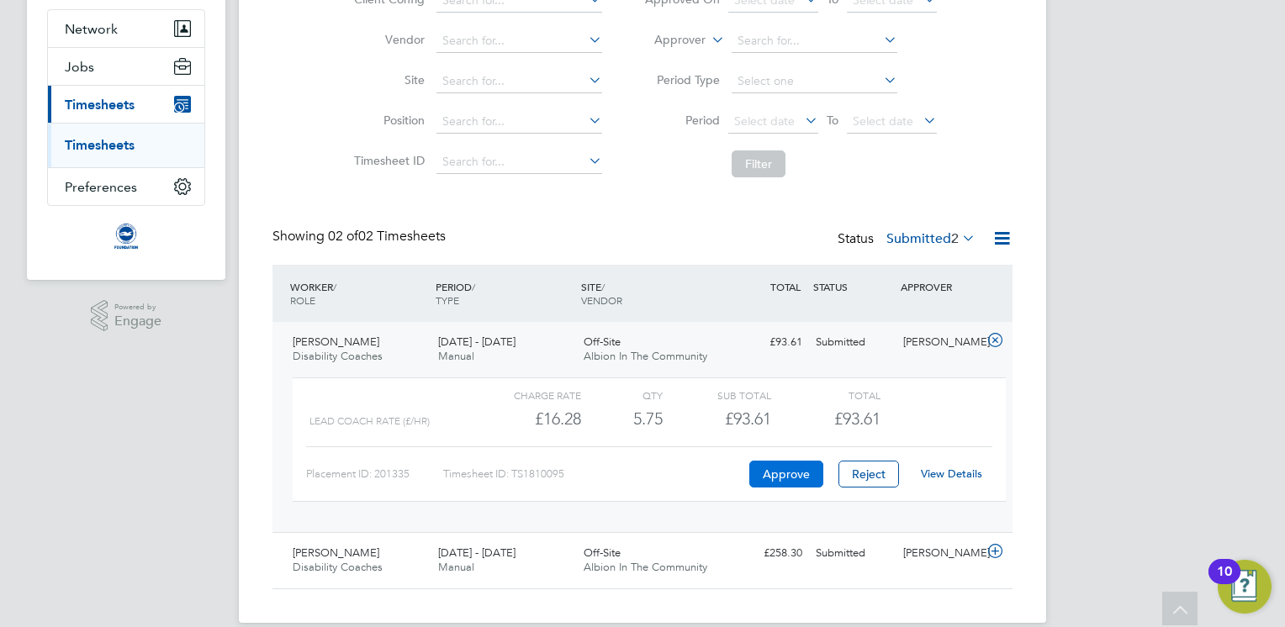
click at [769, 477] on button "Approve" at bounding box center [786, 474] width 74 height 27
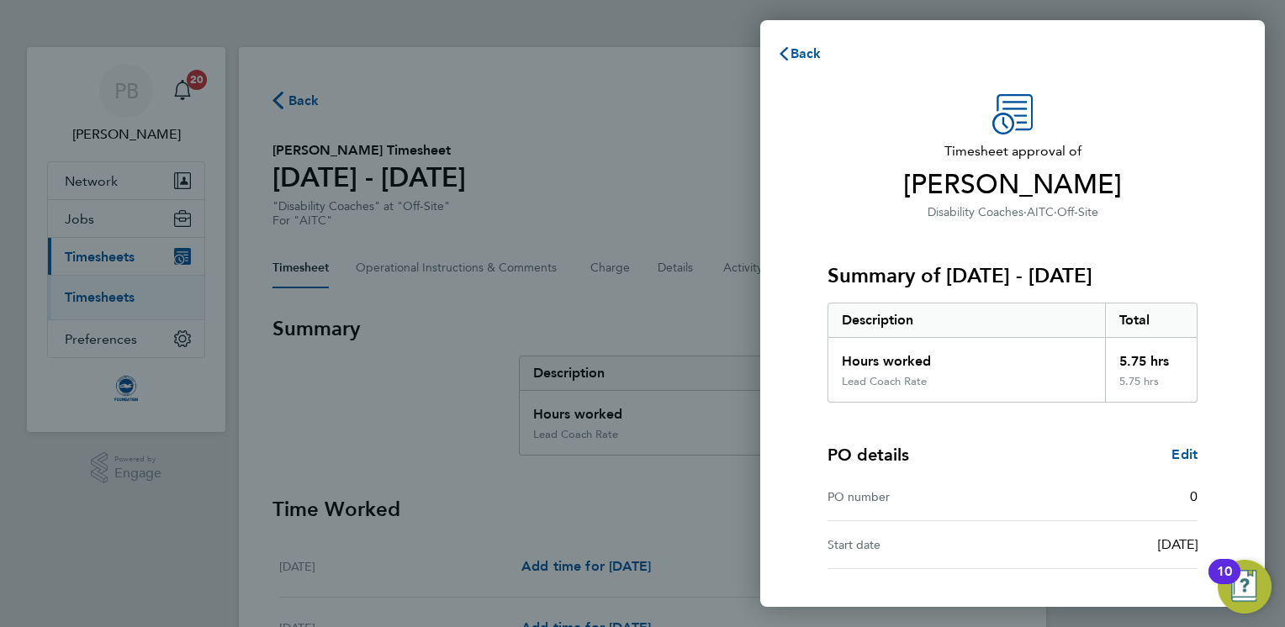
scroll to position [129, 0]
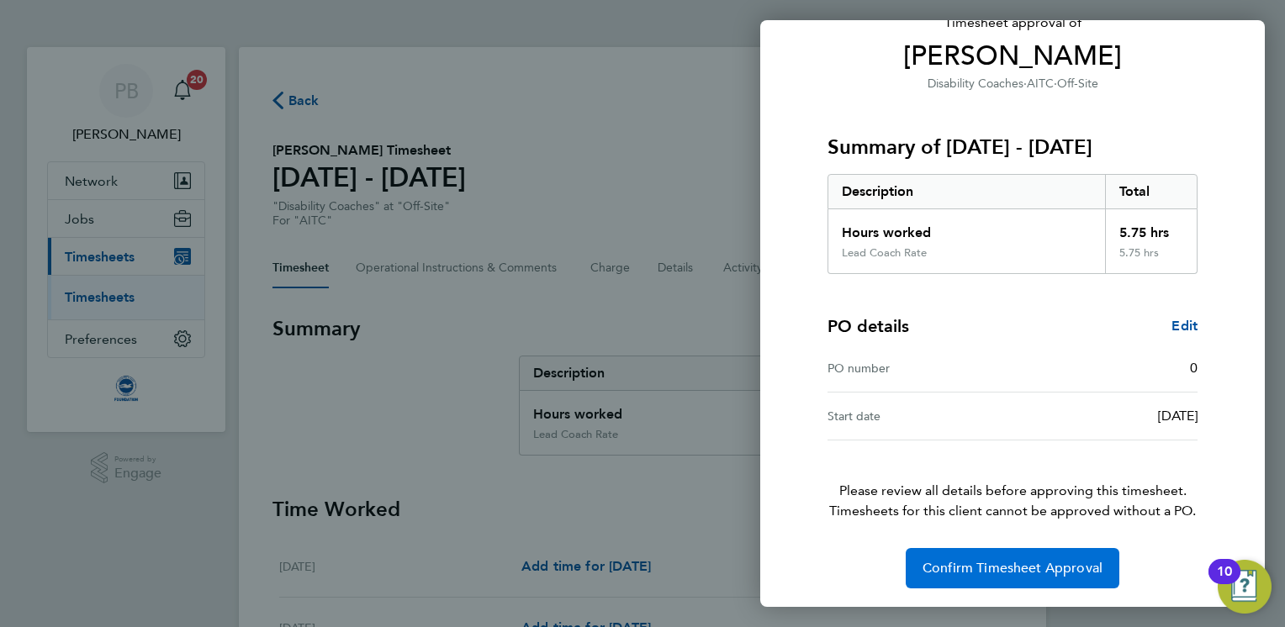
click at [986, 574] on span "Confirm Timesheet Approval" at bounding box center [1012, 568] width 180 height 17
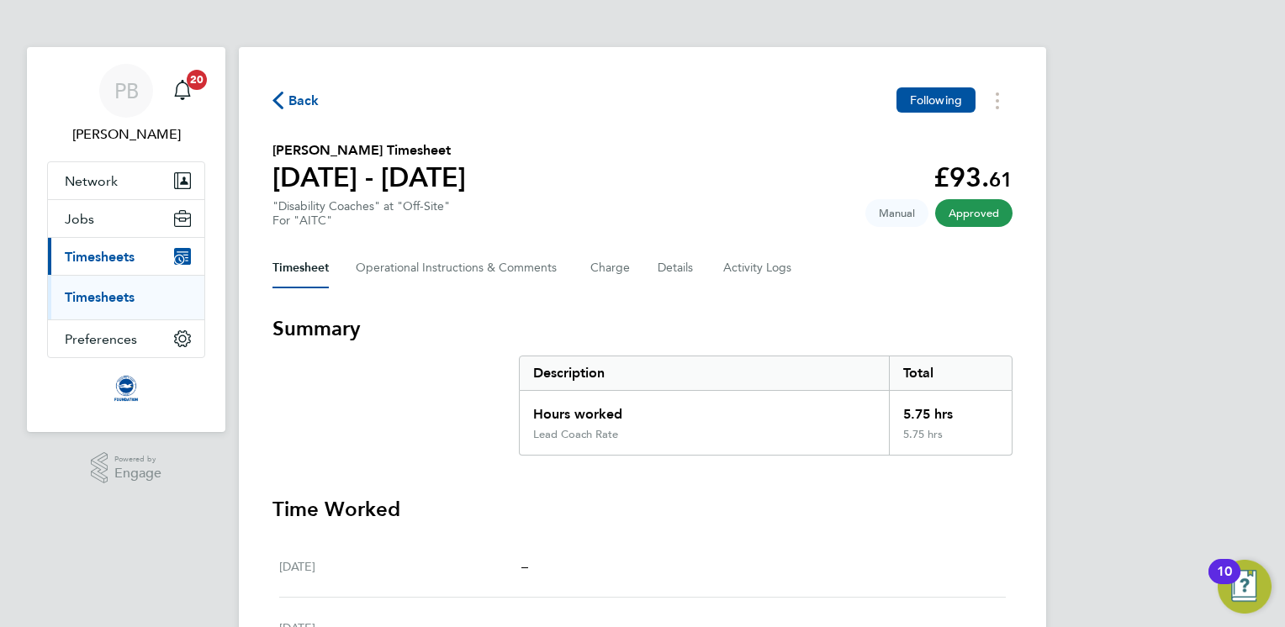
click at [297, 97] on span "Back" at bounding box center [303, 101] width 31 height 20
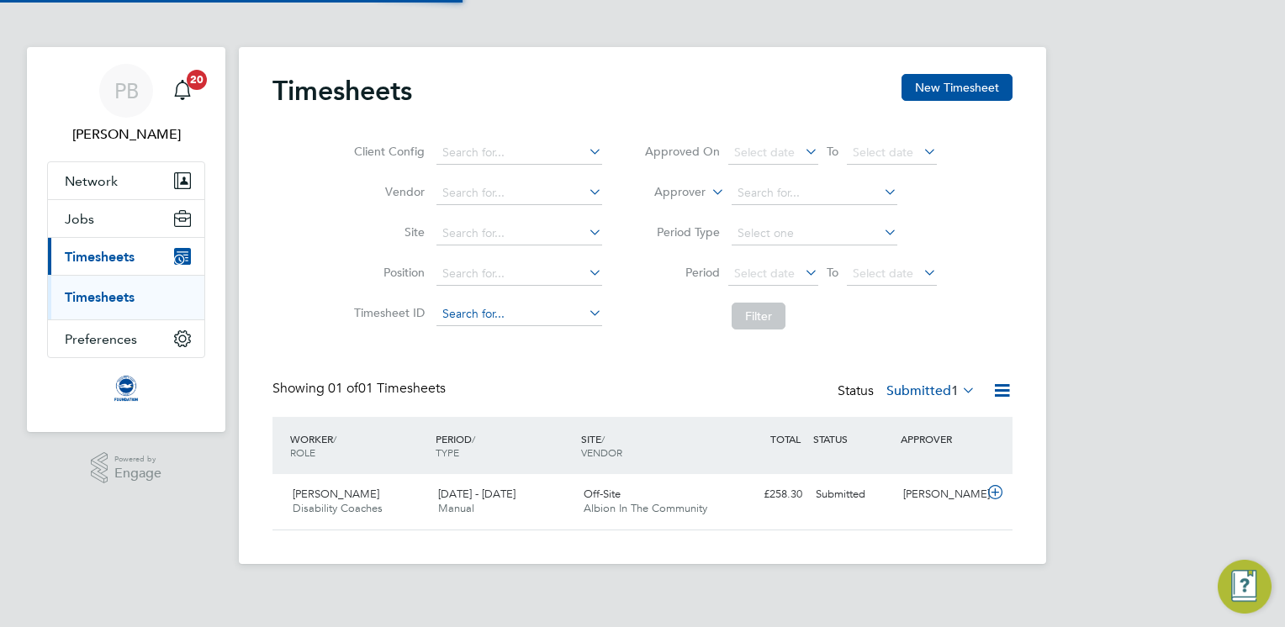
scroll to position [42, 146]
click at [520, 500] on div "[DATE] - [DATE] Manual" at bounding box center [503, 502] width 145 height 42
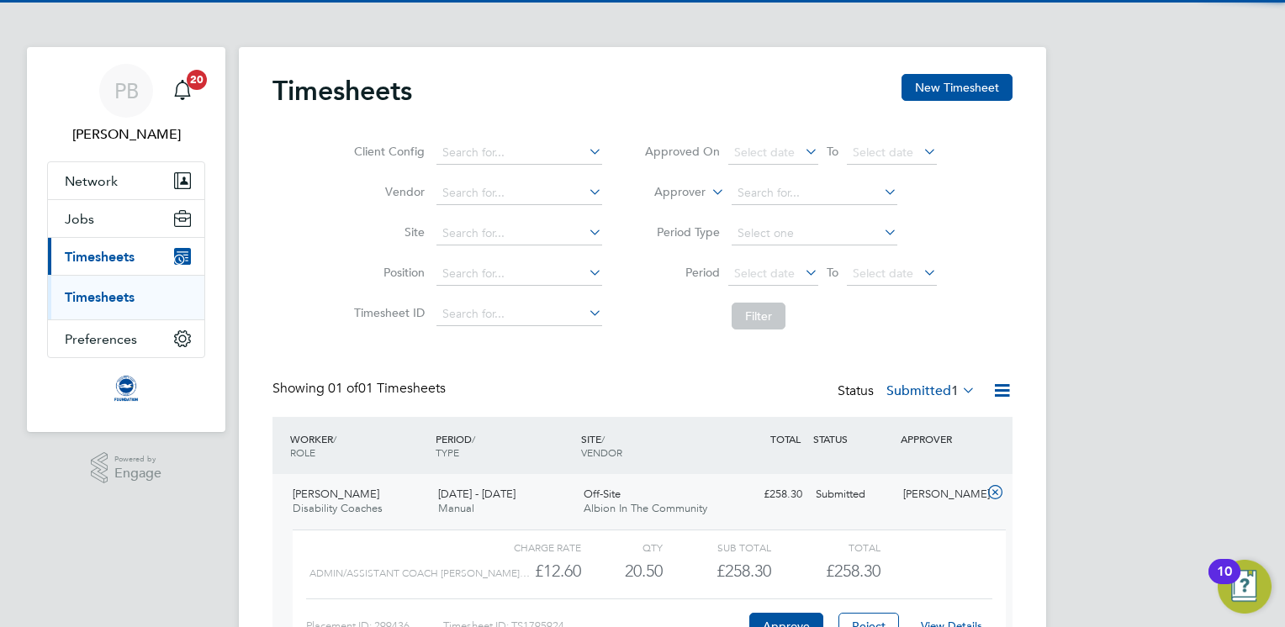
scroll to position [117, 0]
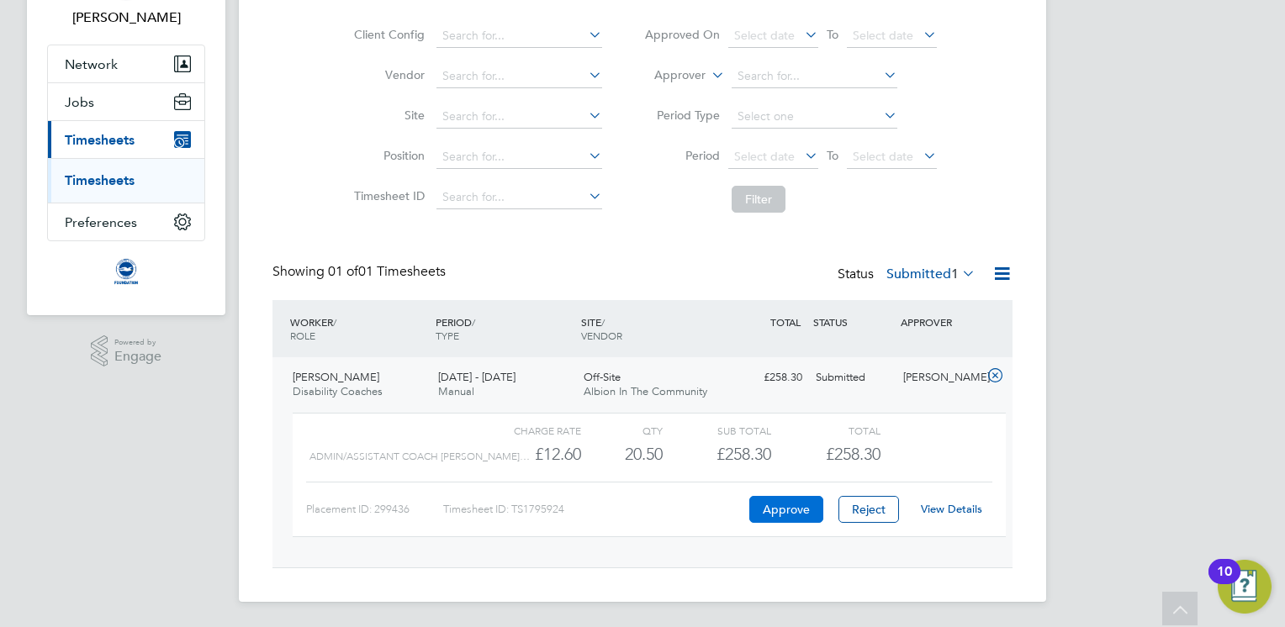
click at [788, 512] on button "Approve" at bounding box center [786, 509] width 74 height 27
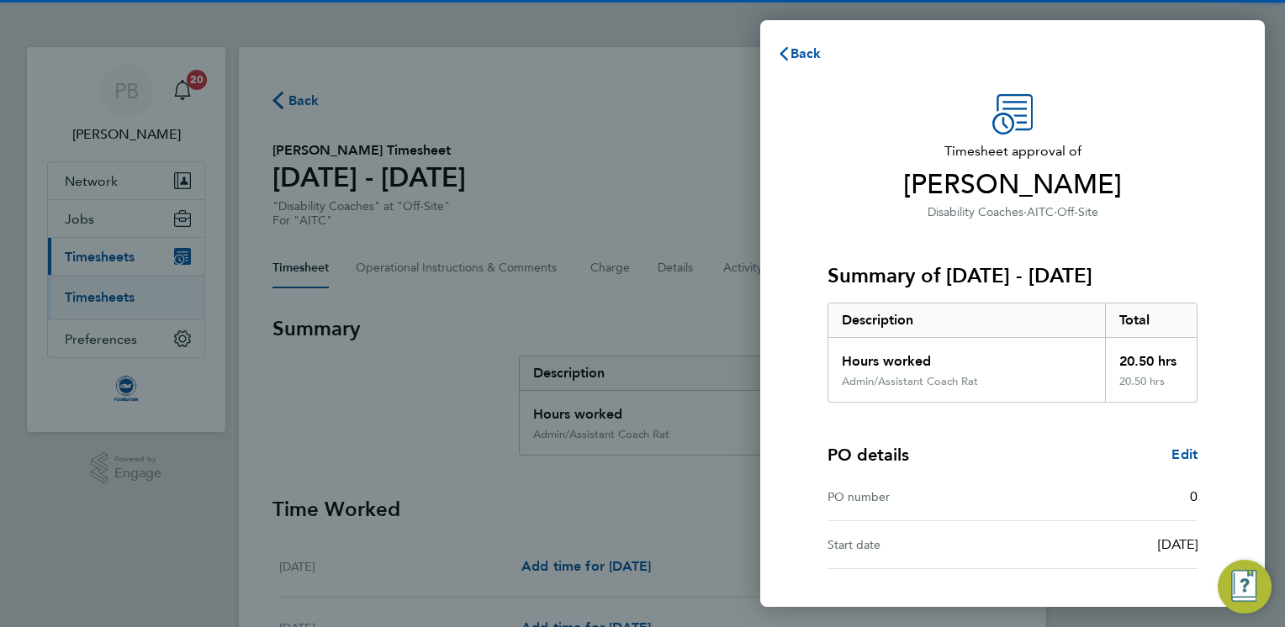
scroll to position [129, 0]
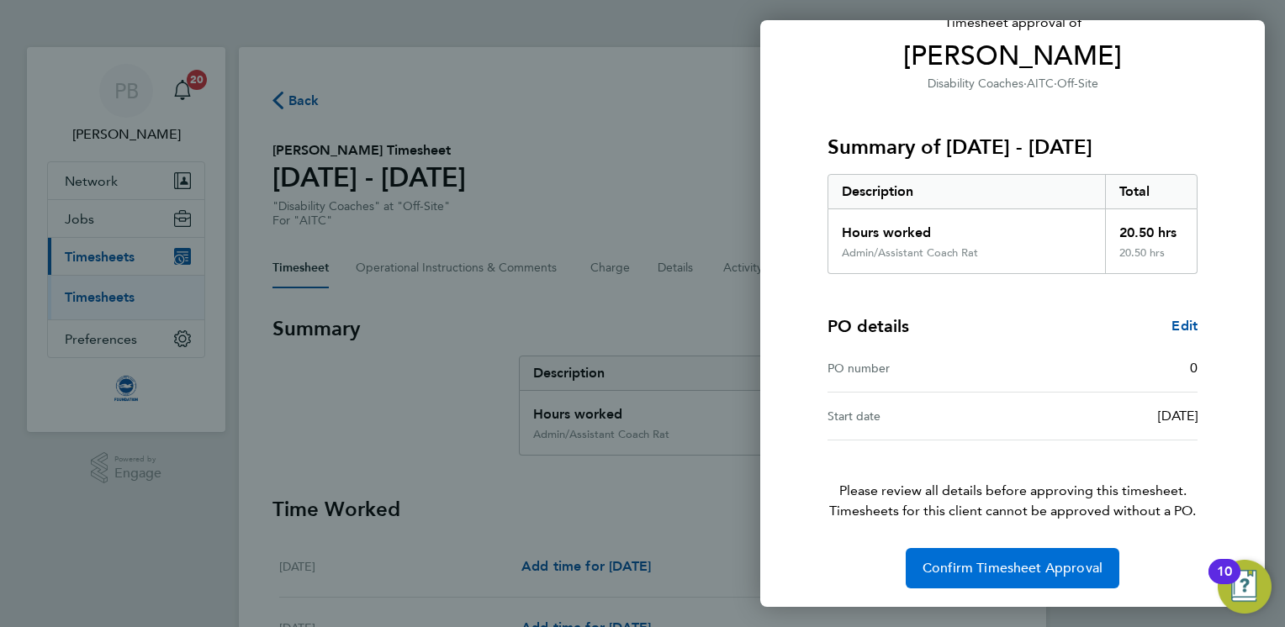
click at [953, 564] on span "Confirm Timesheet Approval" at bounding box center [1012, 568] width 180 height 17
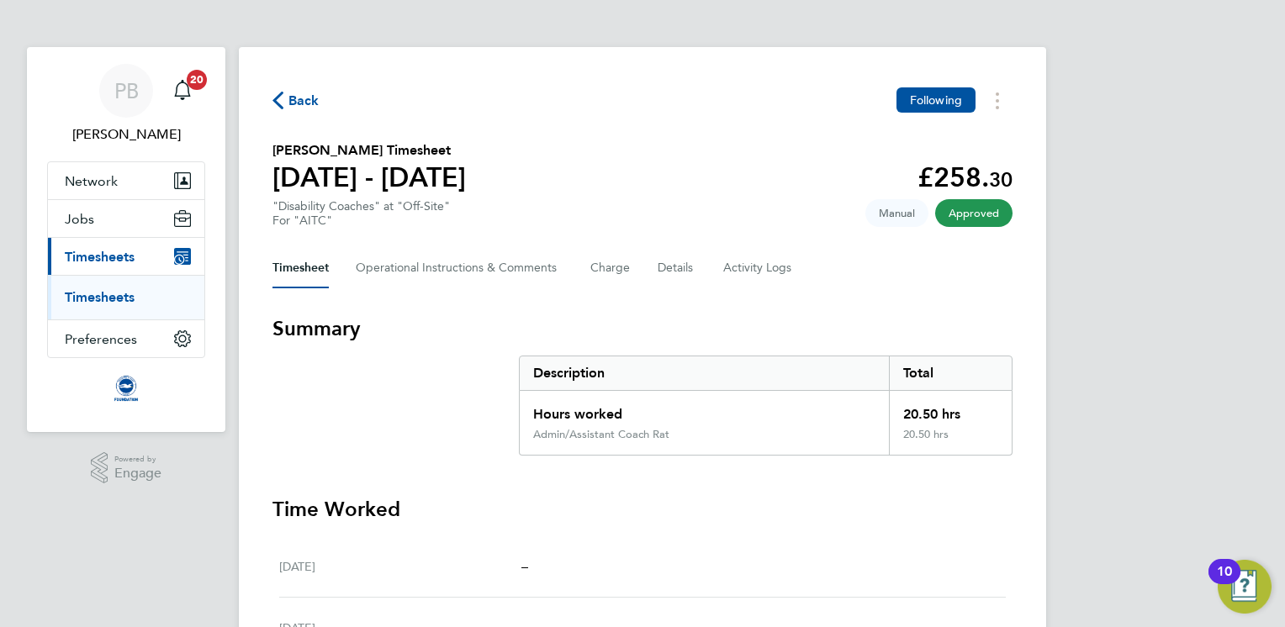
drag, startPoint x: 119, startPoint y: 292, endPoint x: 447, endPoint y: 8, distance: 433.4
click at [119, 292] on link "Timesheets" at bounding box center [100, 297] width 70 height 16
